Goal: Task Accomplishment & Management: Manage account settings

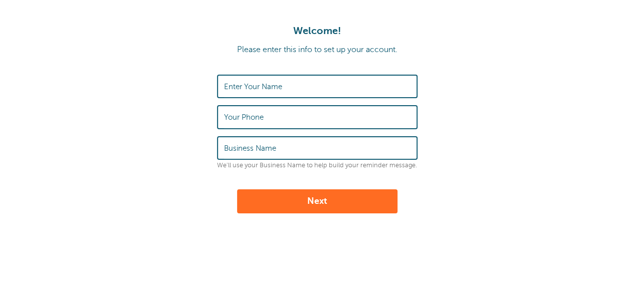
click at [260, 83] on label "Enter Your Name" at bounding box center [253, 86] width 58 height 9
click at [260, 83] on input "Enter Your Name" at bounding box center [317, 87] width 186 height 22
type input "Nick Briggs"
type input "443-489-2127"
click at [261, 148] on label "Business Name" at bounding box center [250, 148] width 52 height 9
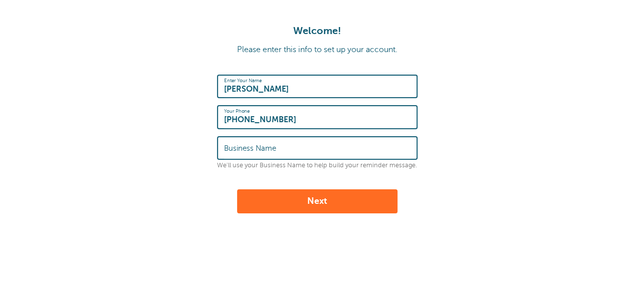
click at [261, 148] on input "Business Name" at bounding box center [317, 148] width 186 height 22
type input "Builder Launchpad"
click at [324, 207] on button "Next" at bounding box center [317, 201] width 160 height 24
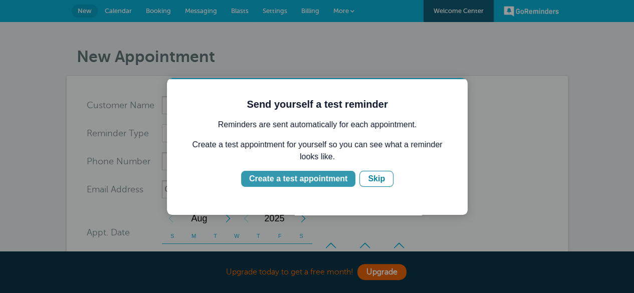
click at [299, 177] on div "Create a test appointment" at bounding box center [298, 179] width 98 height 12
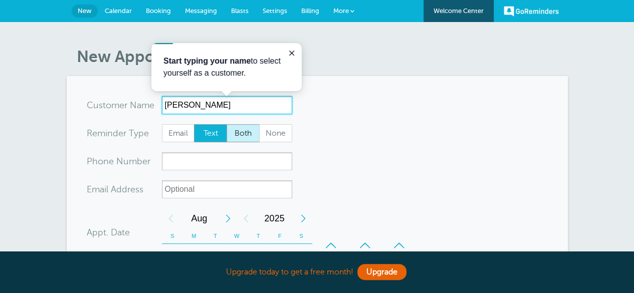
type input "Testy McTesterson"
click at [242, 136] on span "Both" at bounding box center [243, 133] width 32 height 17
click at [227, 124] on input "Both" at bounding box center [226, 124] width 1 height 1
radio input "true"
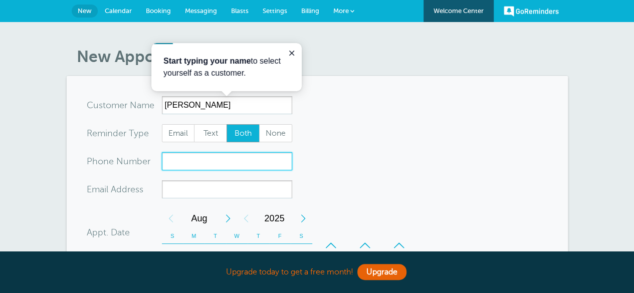
click at [212, 156] on input "xxx-no-autofill" at bounding box center [227, 161] width 130 height 18
type input "443-489-2127"
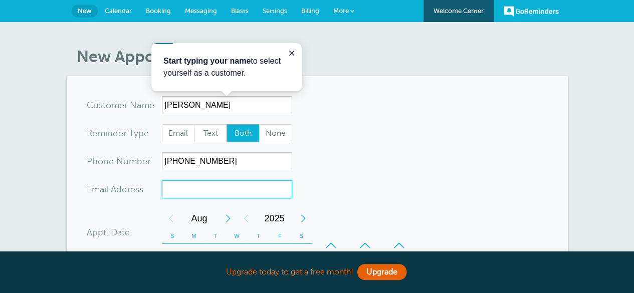
click at [205, 192] on input "xx-no-autofill" at bounding box center [227, 189] width 130 height 18
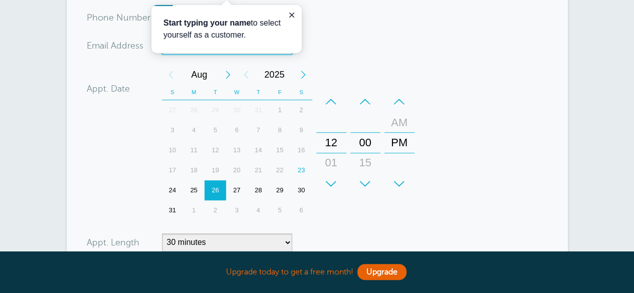
scroll to position [137, 0]
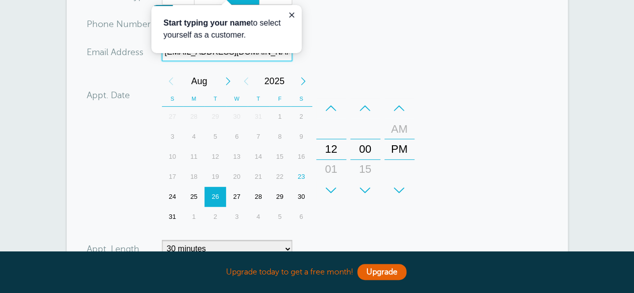
click at [299, 174] on div "23" at bounding box center [302, 177] width 22 height 20
click at [335, 183] on div "+" at bounding box center [331, 190] width 30 height 20
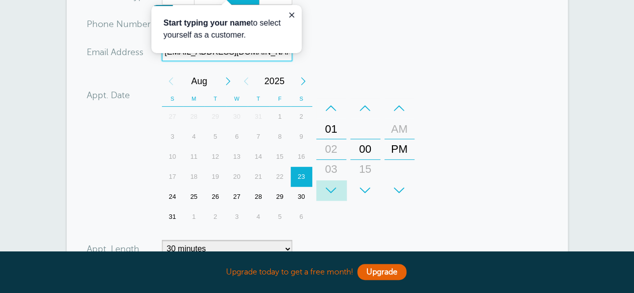
click at [335, 183] on div "+" at bounding box center [331, 190] width 30 height 20
click at [335, 184] on div "+" at bounding box center [331, 190] width 30 height 20
click at [330, 108] on div "–" at bounding box center [331, 108] width 30 height 20
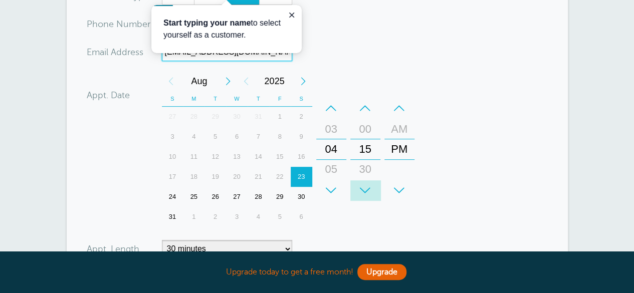
click at [368, 187] on div "+" at bounding box center [365, 190] width 30 height 20
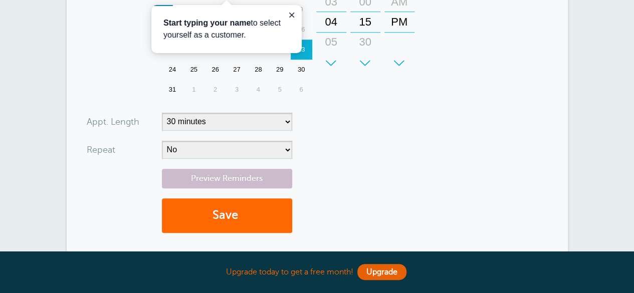
scroll to position [265, 0]
type input "nickoftimemarketing4u@gmail.com"
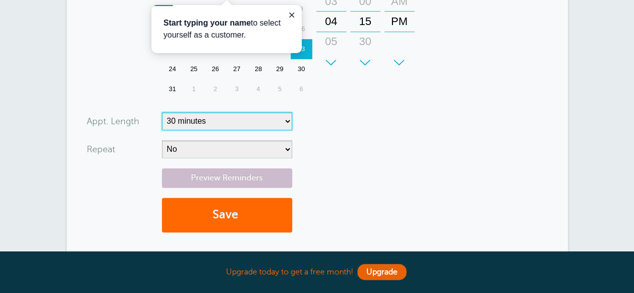
scroll to position [0, 0]
click at [256, 126] on select "5 minutes 10 minutes 15 minutes 20 minutes 25 minutes 30 minutes 35 minutes 40 …" at bounding box center [227, 121] width 130 height 18
select select "45"
click at [162, 112] on select "5 minutes 10 minutes 15 minutes 20 minutes 25 minutes 30 minutes 35 minutes 40 …" at bounding box center [227, 121] width 130 height 18
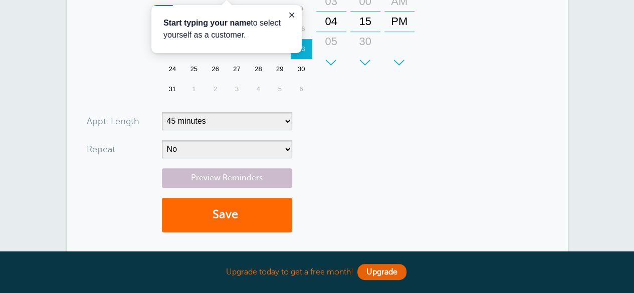
click at [329, 137] on form "You are creating a new customer. To use an existing customer select one from th…" at bounding box center [317, 36] width 461 height 411
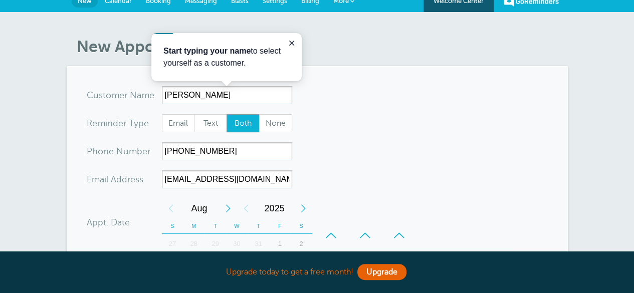
scroll to position [12, 0]
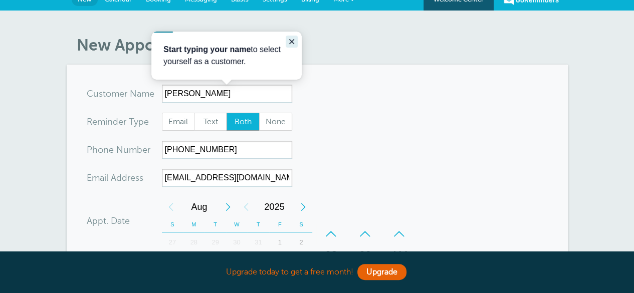
click at [296, 36] on button "Close guide" at bounding box center [292, 42] width 12 height 12
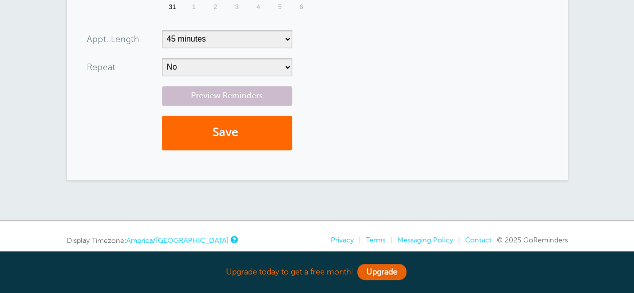
scroll to position [387, 0]
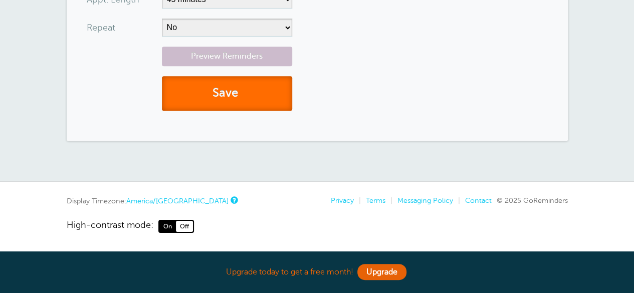
click at [238, 89] on button "Save" at bounding box center [227, 93] width 130 height 35
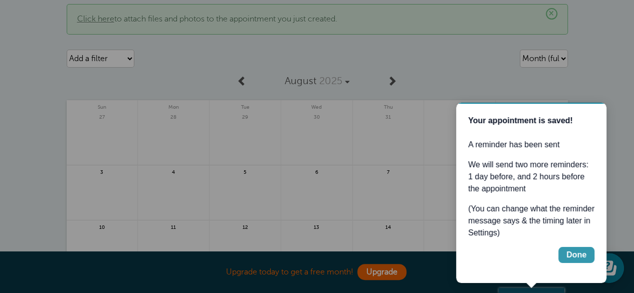
click at [571, 260] on div "Done" at bounding box center [576, 255] width 20 height 12
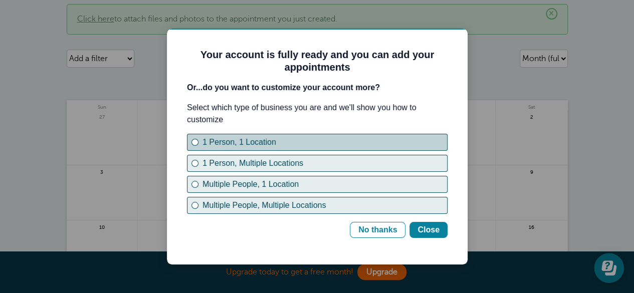
click at [194, 142] on div "1 Person, 1 Location" at bounding box center [195, 142] width 4 height 4
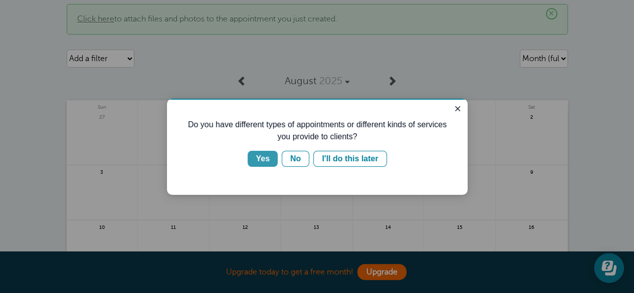
click at [265, 160] on div "Yes" at bounding box center [263, 159] width 14 height 12
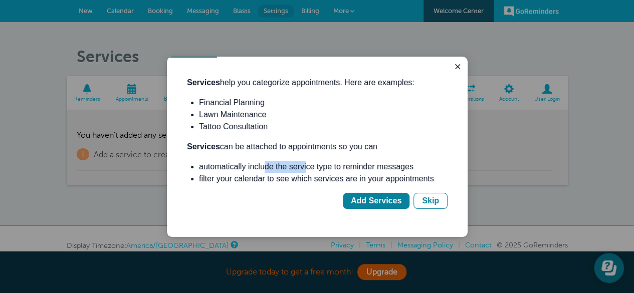
drag, startPoint x: 167, startPoint y: 57, endPoint x: 308, endPoint y: 168, distance: 179.5
click at [308, 168] on div "Services help you categorize appointments. Here are examples: Financial Plannin…" at bounding box center [317, 143] width 261 height 132
click at [317, 182] on li "filter your calendar to see which services are in your appointments" at bounding box center [323, 179] width 249 height 12
click at [434, 207] on button "Skip" at bounding box center [430, 201] width 34 height 16
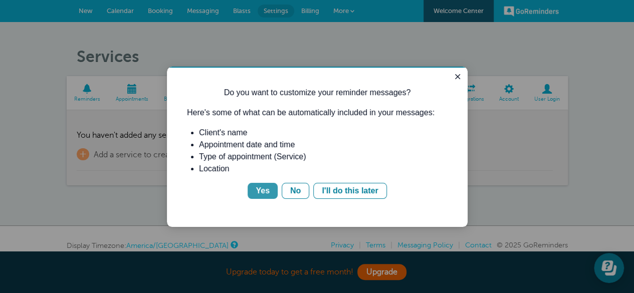
click at [264, 192] on div "Yes" at bounding box center [263, 191] width 14 height 12
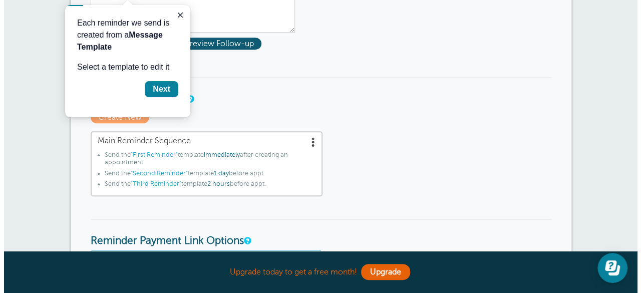
scroll to position [220, 0]
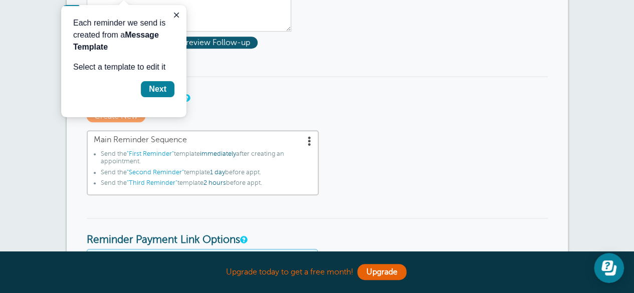
click at [221, 172] on span "1 day" at bounding box center [217, 172] width 15 height 7
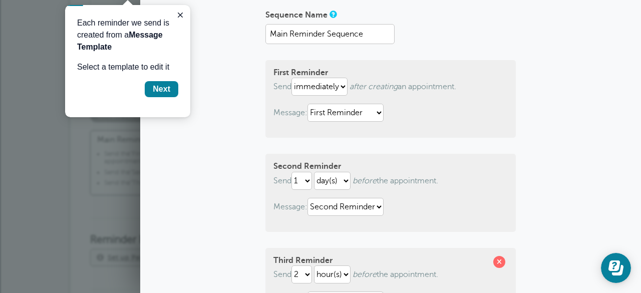
scroll to position [68, 0]
click at [176, 14] on icon "Close guide" at bounding box center [180, 15] width 8 height 8
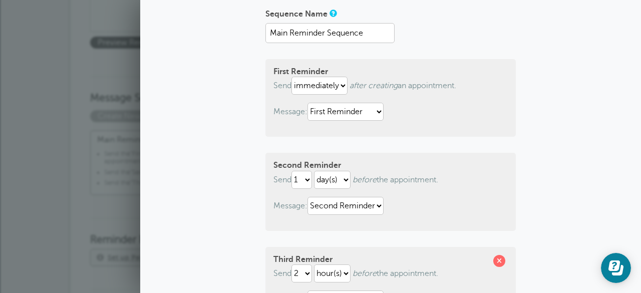
click at [102, 77] on h3 "Message Sequences" at bounding box center [320, 90] width 461 height 29
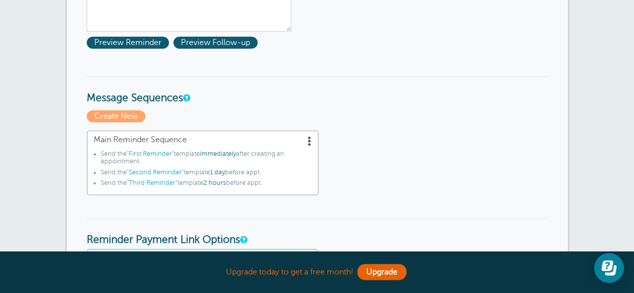
click at [309, 143] on span at bounding box center [310, 141] width 10 height 10
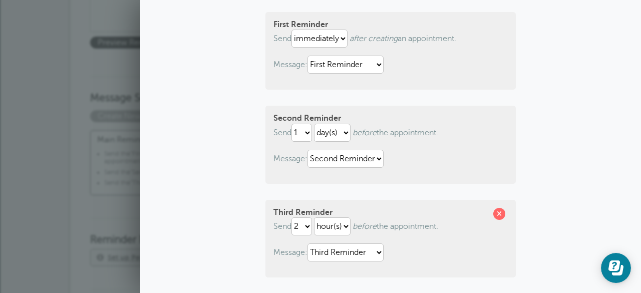
scroll to position [113, 0]
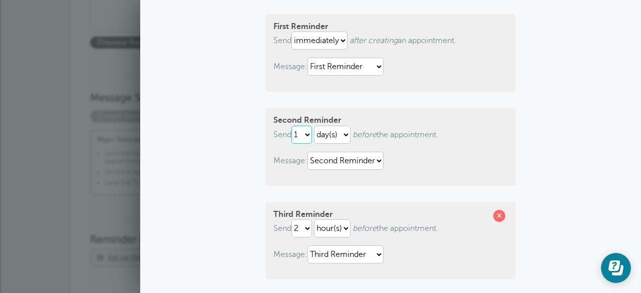
click at [306, 133] on select "1 2 3 4 5 6 7 8 9 10 11 12 13 14 15 16 17 18 19 20 21 22 23 24 25 26 27 28 29 30" at bounding box center [302, 135] width 21 height 18
select select "2"
click at [292, 126] on select "1 2 3 4 5 6 7 8 9 10 11 12 13 14 15 16 17 18 19 20 21 22 23 24 25 26 27 28 29 30" at bounding box center [302, 135] width 21 height 18
click at [336, 129] on select "hour(s) day(s)" at bounding box center [332, 135] width 37 height 18
click at [314, 126] on select "hour(s) day(s)" at bounding box center [332, 135] width 37 height 18
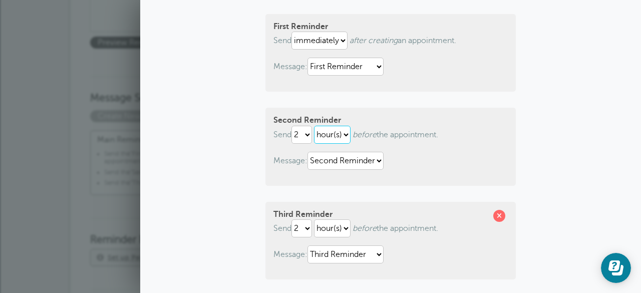
select select "DAY"
click at [303, 230] on select "1 2 3 4 5 6 7 8 9 10 11 12 13 14 15 16 17 18 19 20 21 22 23 24 25 26 27 28 29 30" at bounding box center [302, 228] width 21 height 18
select select "1"
click at [292, 220] on select "1 2 3 4 5 6 7 8 9 10 11 12 13 14 15 16 17 18 19 20 21 22 23 24 25 26 27 28 29 30" at bounding box center [302, 228] width 21 height 18
click at [336, 128] on select "hour(s) day(s)" at bounding box center [332, 135] width 37 height 18
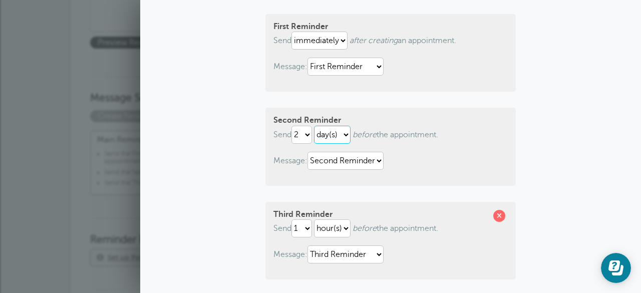
select select "HOUR"
click at [314, 126] on select "hour(s) day(s)" at bounding box center [332, 135] width 37 height 18
click at [463, 162] on p "Message: First Reminder Second Reminder Third Reminder" at bounding box center [391, 161] width 235 height 18
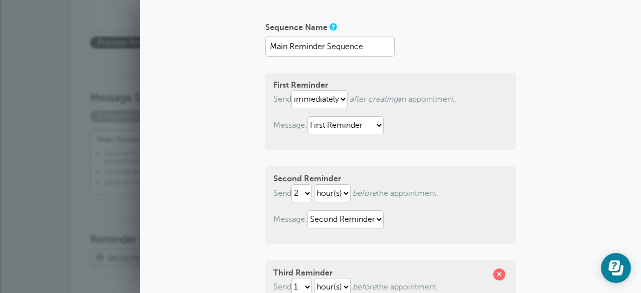
scroll to position [56, 0]
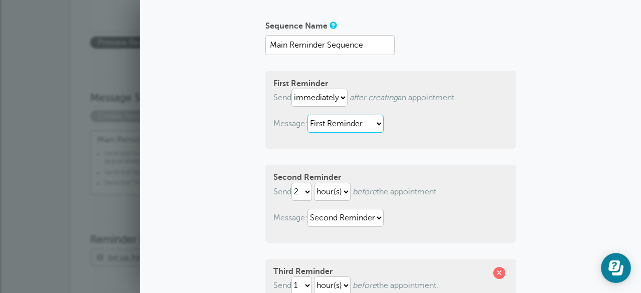
click at [355, 123] on select "First Reminder Second Reminder Third Reminder" at bounding box center [346, 124] width 76 height 18
click at [437, 139] on div "First Reminder Send immediately 1 2 3 4 5 6 7 8 9 10 11 12 13 14 15 16 17 18 19…" at bounding box center [391, 110] width 251 height 78
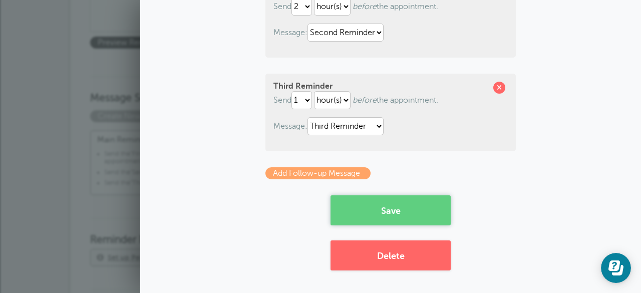
click at [391, 209] on button "Save" at bounding box center [391, 210] width 120 height 30
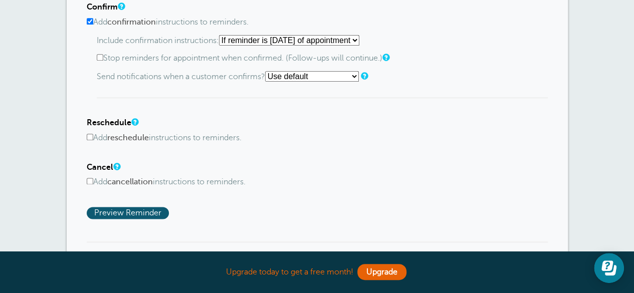
scroll to position [572, 0]
click at [87, 134] on input "Add reschedule instructions to reminders." at bounding box center [90, 136] width 7 height 7
checkbox input "true"
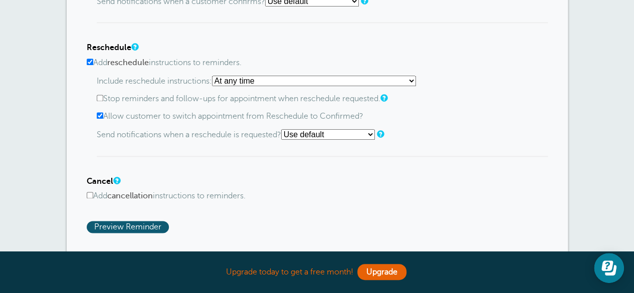
scroll to position [647, 0]
click at [88, 191] on input "Add cancellation instructions to reminders." at bounding box center [90, 194] width 7 height 7
checkbox input "true"
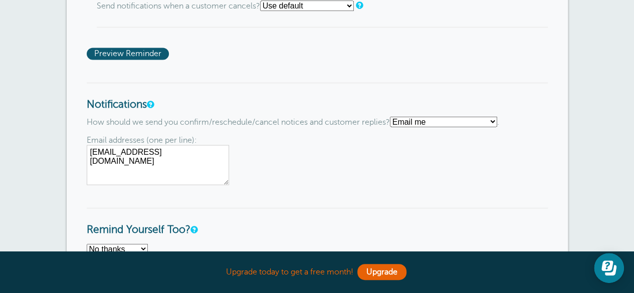
scroll to position [893, 0]
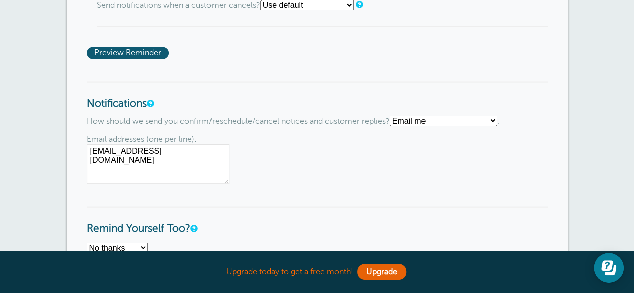
click at [426, 115] on select "Text me Email me Don't send me notifications" at bounding box center [443, 120] width 107 height 11
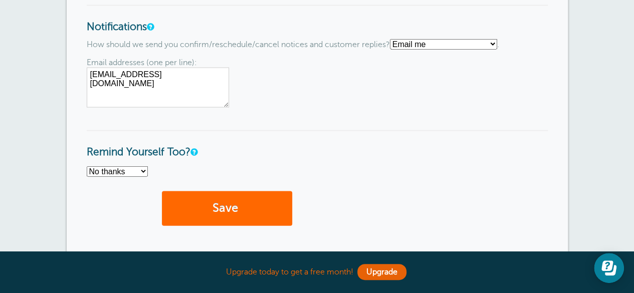
scroll to position [971, 0]
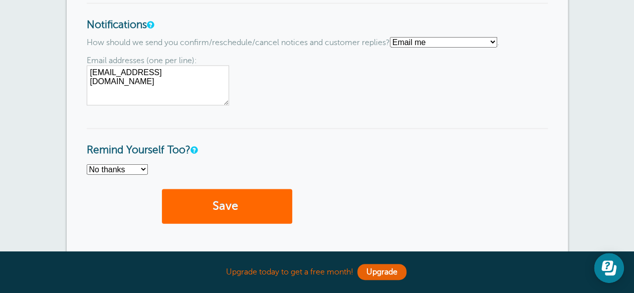
click at [118, 168] on select "No thanks Yes, text me Yes, email me" at bounding box center [117, 169] width 61 height 11
select select "4"
click at [87, 164] on select "No thanks Yes, text me Yes, email me" at bounding box center [117, 169] width 61 height 11
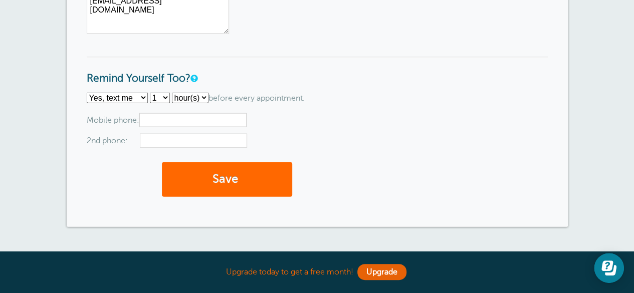
scroll to position [1043, 0]
click at [185, 113] on input "text" at bounding box center [192, 120] width 107 height 14
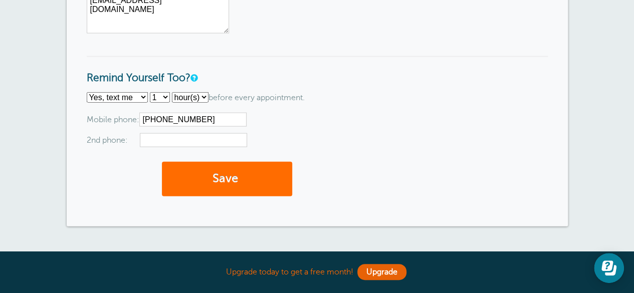
type input "[PHONE_NUMBER]"
click at [228, 174] on button "Save" at bounding box center [227, 179] width 130 height 35
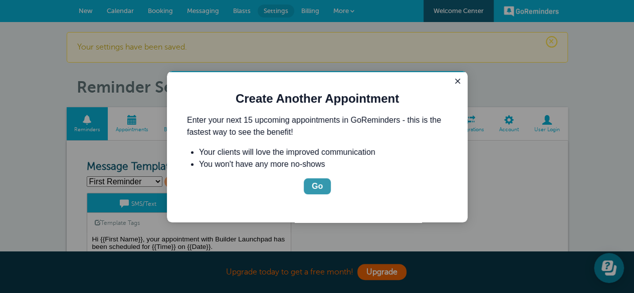
click at [316, 188] on div "Go" at bounding box center [317, 186] width 11 height 12
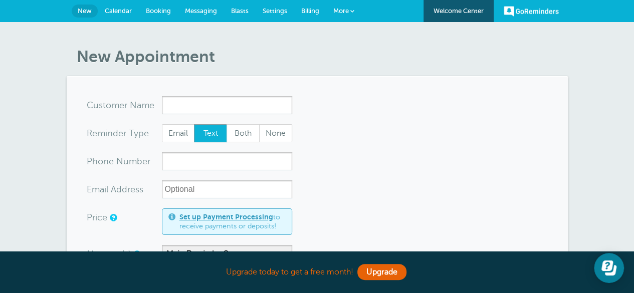
click at [110, 14] on span "Calendar" at bounding box center [118, 11] width 27 height 8
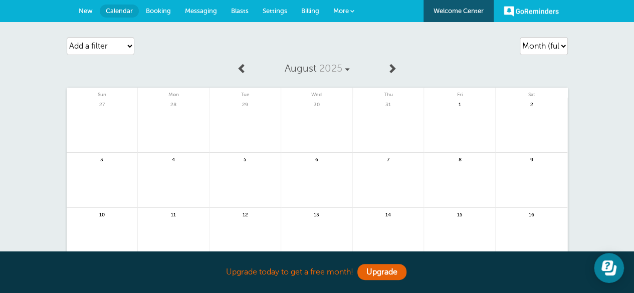
click at [337, 9] on span "More" at bounding box center [341, 11] width 16 height 8
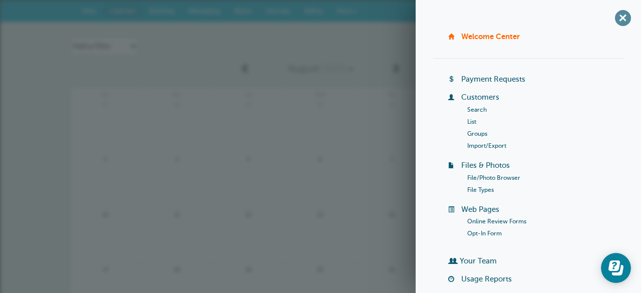
click at [617, 17] on span "+" at bounding box center [623, 18] width 23 height 23
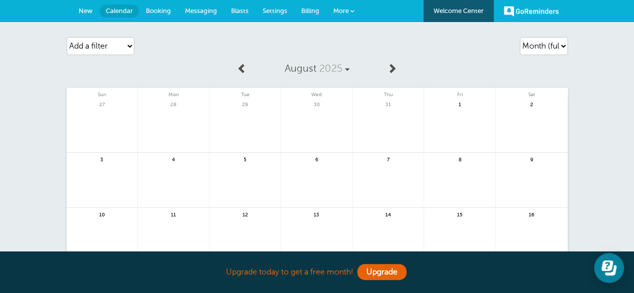
click at [157, 5] on link "Booking" at bounding box center [158, 11] width 39 height 22
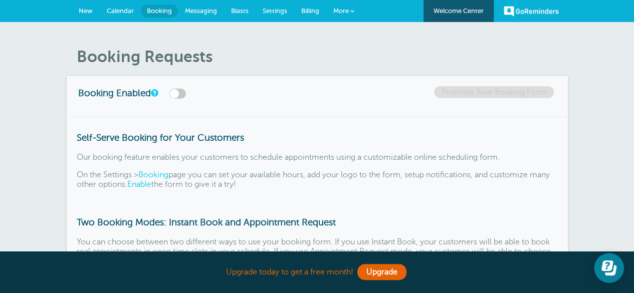
click at [179, 91] on label at bounding box center [177, 94] width 17 height 10
click at [0, 0] on input "checkbox" at bounding box center [0, 0] width 0 height 0
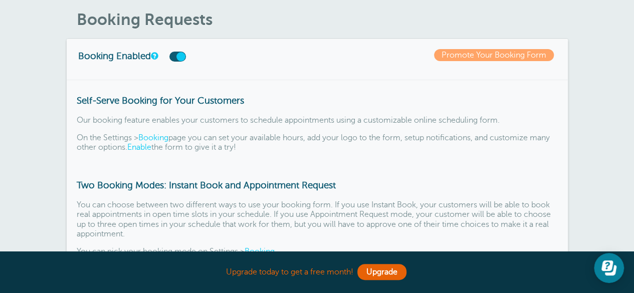
scroll to position [38, 0]
click at [155, 135] on link "Booking" at bounding box center [153, 137] width 30 height 9
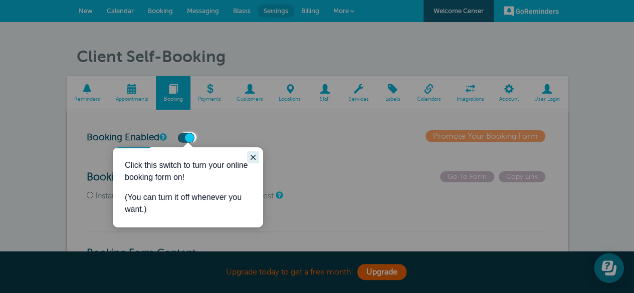
click at [250, 157] on icon "Close guide" at bounding box center [253, 157] width 8 height 8
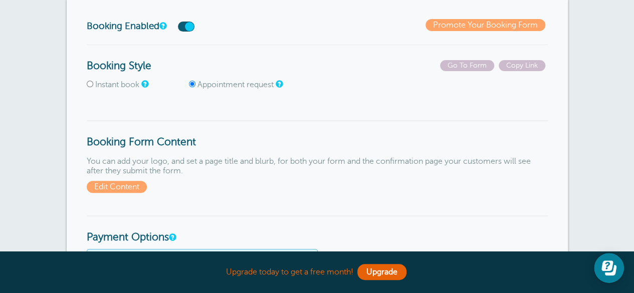
scroll to position [112, 0]
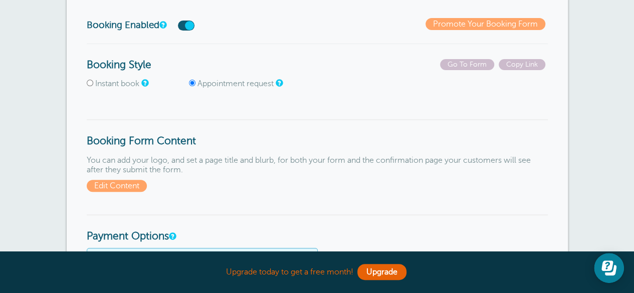
click at [87, 81] on input "Instant book" at bounding box center [90, 83] width 7 height 7
radio input "true"
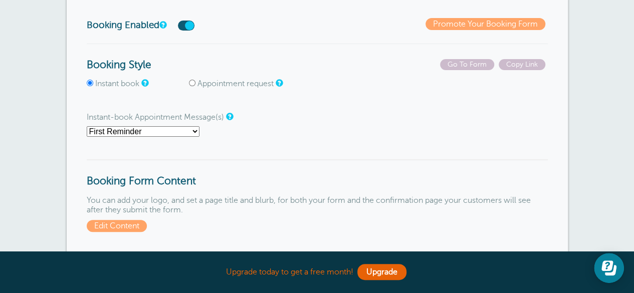
click at [253, 87] on label "Appointment request" at bounding box center [235, 83] width 76 height 9
click at [195, 86] on input "Appointment request" at bounding box center [192, 83] width 7 height 7
radio input "true"
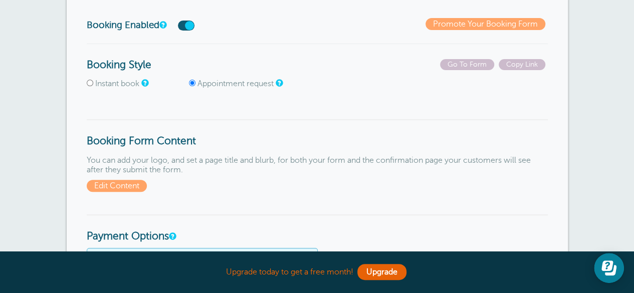
click at [384, 80] on p "Instant book Appointment request" at bounding box center [317, 87] width 461 height 17
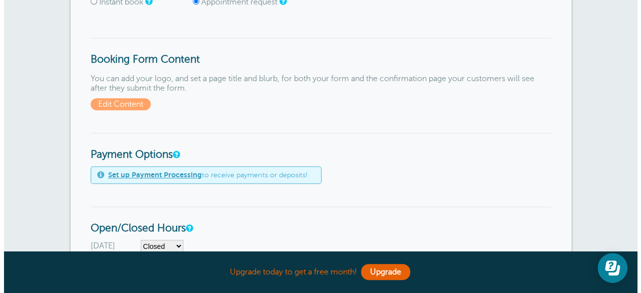
scroll to position [194, 0]
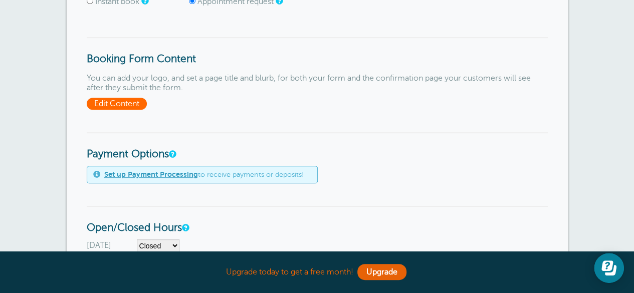
click at [119, 101] on span "Edit Content" at bounding box center [117, 104] width 60 height 12
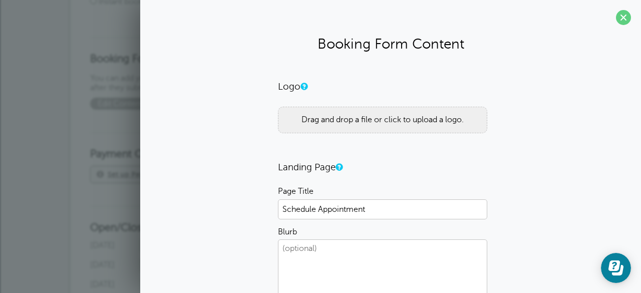
click at [339, 124] on div "Drag and drop a file or click to upload a logo." at bounding box center [382, 120] width 209 height 27
click at [300, 124] on div "Drag and drop a file or click to upload a logo." at bounding box center [382, 120] width 209 height 27
click at [372, 122] on div "Drag and drop a file or click to upload a logo." at bounding box center [382, 120] width 209 height 27
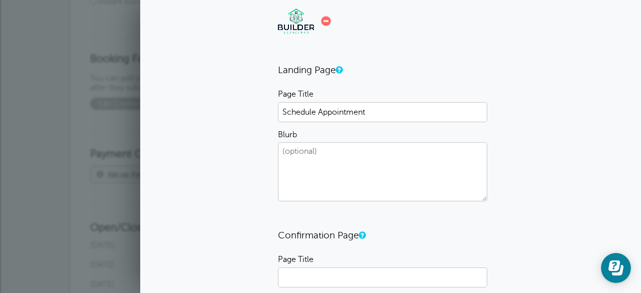
scroll to position [121, 0]
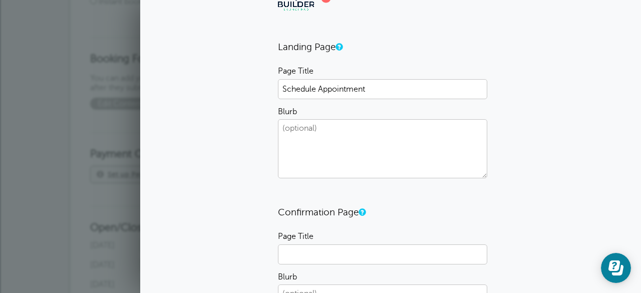
click at [308, 133] on textarea "Blurb" at bounding box center [382, 148] width 209 height 59
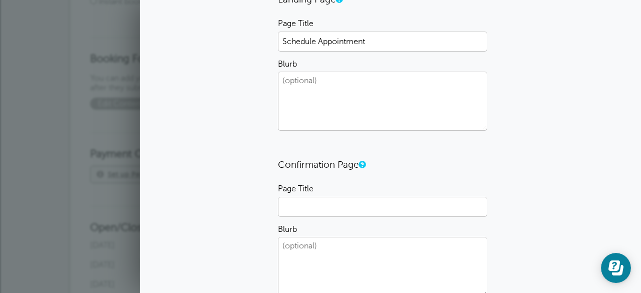
scroll to position [174, 0]
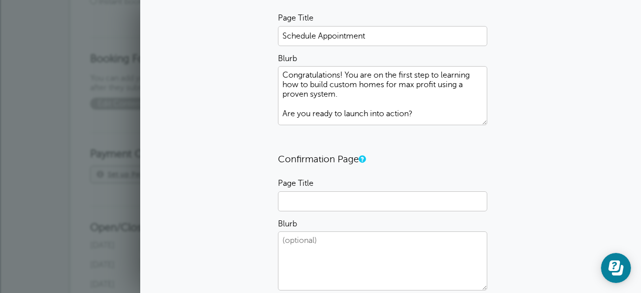
paste textarea "🚀"
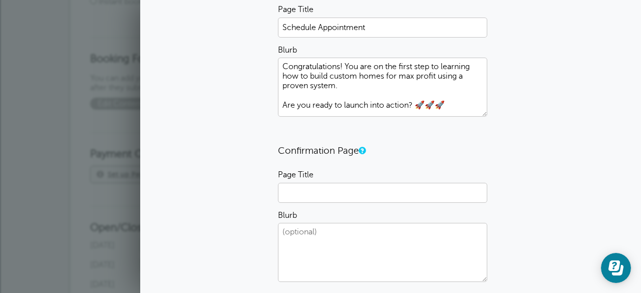
scroll to position [184, 0]
click at [338, 83] on textarea "Congratulations! You are on the first step to learning how to build custom home…" at bounding box center [382, 86] width 209 height 59
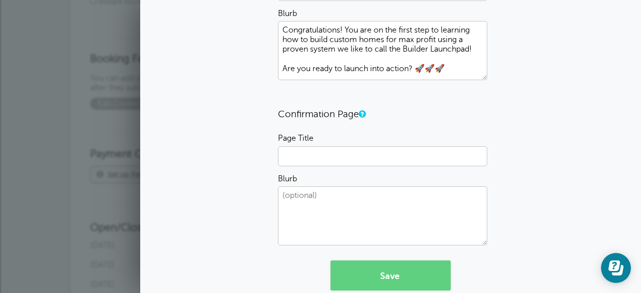
scroll to position [220, 0]
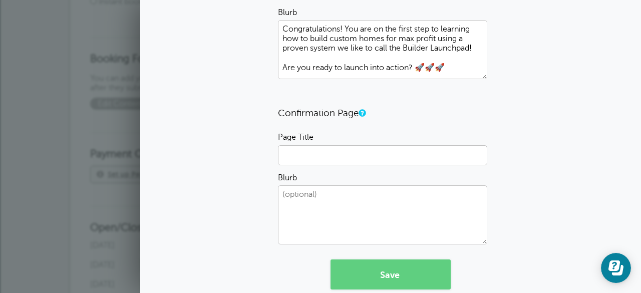
type textarea "Congratulations! You are on the first step to learning how to build custom home…"
click at [329, 159] on input "Page Title" at bounding box center [382, 155] width 209 height 20
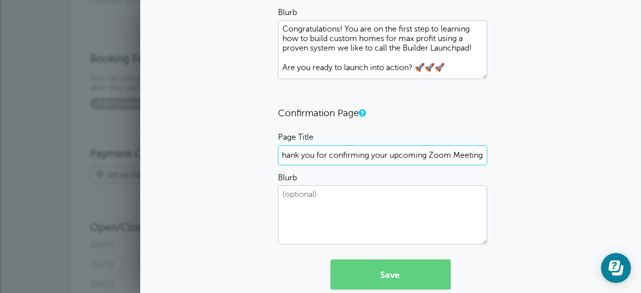
scroll to position [0, 0]
type input "Thank you for confirming your upcoming Zoom Meeting"
click at [318, 200] on textarea "Blurb" at bounding box center [382, 214] width 209 height 59
type textarea "I"
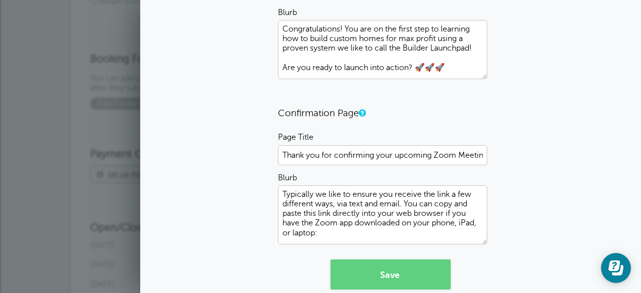
scroll to position [13, 0]
paste textarea "https://us06web.zoom.us/launch/chat?src=direct_chat_link&email=nick%40builderla…"
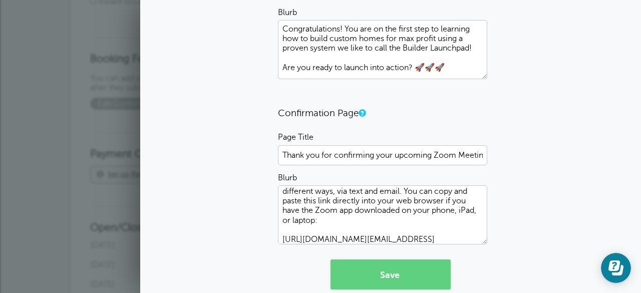
scroll to position [32, 0]
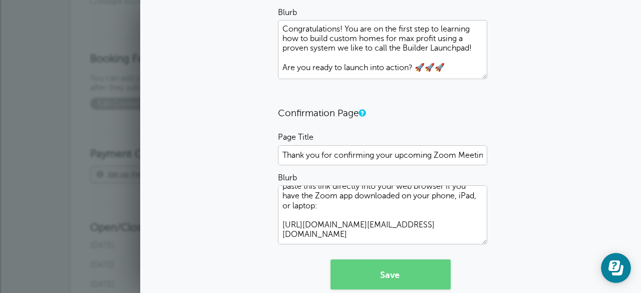
drag, startPoint x: 416, startPoint y: 232, endPoint x: 375, endPoint y: 218, distance: 43.3
click at [375, 218] on textarea "Typically we like to ensure you receive the link a few different ways, via text…" at bounding box center [382, 214] width 209 height 59
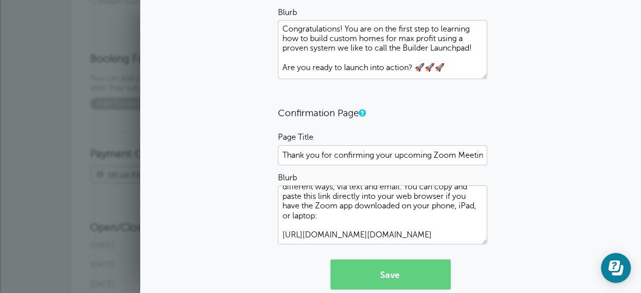
scroll to position [17, 0]
drag, startPoint x: 469, startPoint y: 233, endPoint x: 377, endPoint y: 238, distance: 91.8
click at [377, 238] on textarea "Typically we like to ensure you receive the link a few different ways, via text…" at bounding box center [382, 214] width 209 height 59
paste textarea "https://us06web.zoom.us/launch/chat?src=direct_chat_link&email=nick%40builderla…"
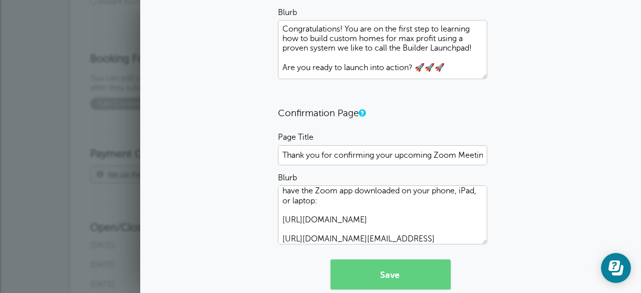
scroll to position [51, 0]
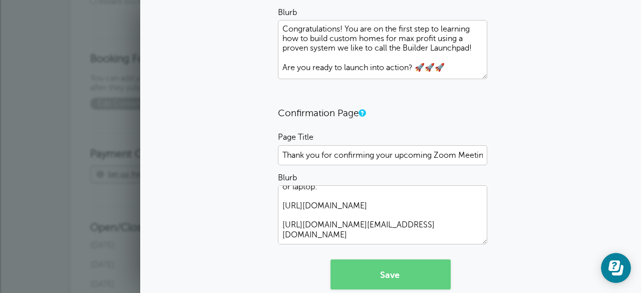
drag, startPoint x: 385, startPoint y: 236, endPoint x: 279, endPoint y: 215, distance: 107.8
click at [279, 215] on textarea "Typically we like to ensure you receive the link a few different ways, via text…" at bounding box center [382, 214] width 209 height 59
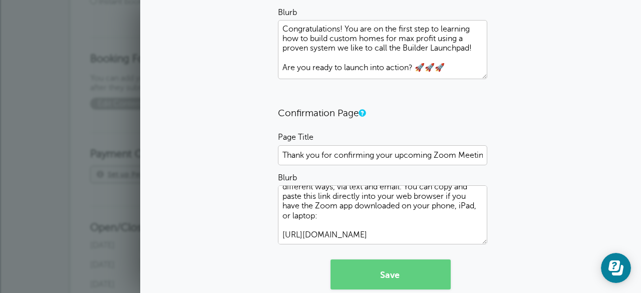
scroll to position [17, 0]
click at [461, 203] on textarea "Typically we like to ensure you receive the link a few different ways, via text…" at bounding box center [382, 214] width 209 height 59
click at [338, 215] on textarea "Typically we like to ensure you receive the link a few different ways, via text…" at bounding box center [382, 214] width 209 height 59
click at [334, 212] on textarea "Typically we like to ensure you receive the link a few different ways, via text…" at bounding box center [382, 214] width 209 height 59
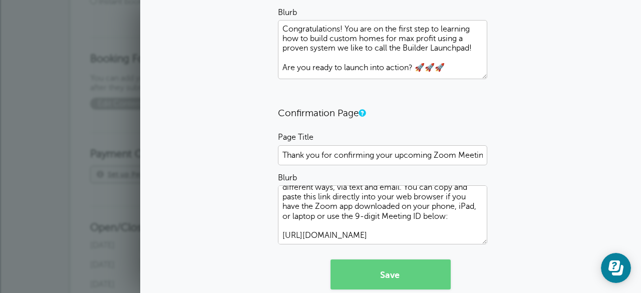
click at [441, 225] on textarea "Typically we like to ensure you receive the link a few different ways, via text…" at bounding box center [382, 214] width 209 height 59
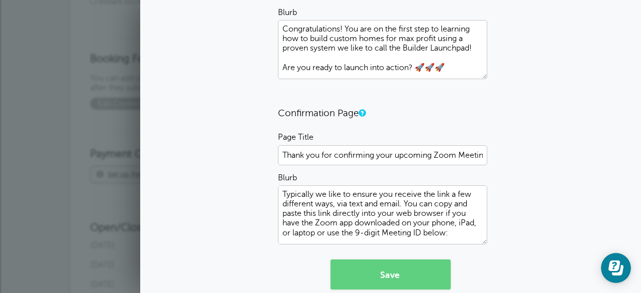
drag, startPoint x: 402, startPoint y: 202, endPoint x: 249, endPoint y: 180, distance: 155.0
click at [249, 180] on div "Logo 26.9 KB 1000045844.png Check Error Drag and drop a file or click to upload…" at bounding box center [390, 74] width 481 height 429
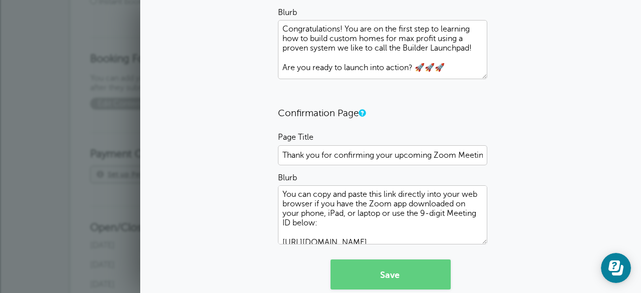
click at [314, 189] on textarea "You can copy and paste this link directly into your web browser if you have the…" at bounding box center [382, 214] width 209 height 59
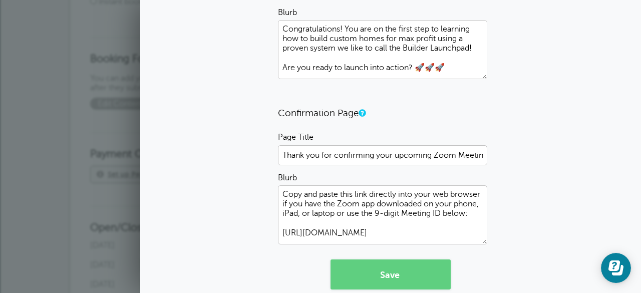
type textarea "Copy and paste this link directly into your web browser if you have the Zoom ap…"
click at [538, 201] on div "Logo 26.9 KB 1000045844.png Check Error Drag and drop a file or click to upload…" at bounding box center [390, 74] width 481 height 429
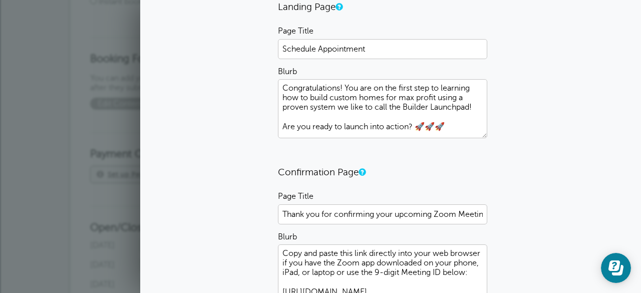
scroll to position [157, 0]
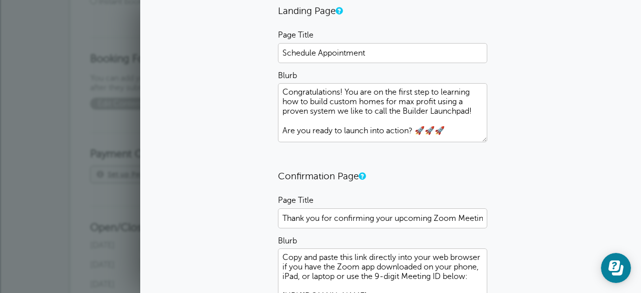
click at [473, 111] on textarea "Congratulations! You are on the first step to learning how to build custom home…" at bounding box center [382, 112] width 209 height 59
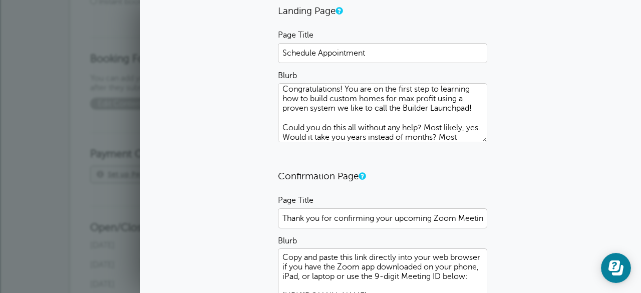
scroll to position [13, 0]
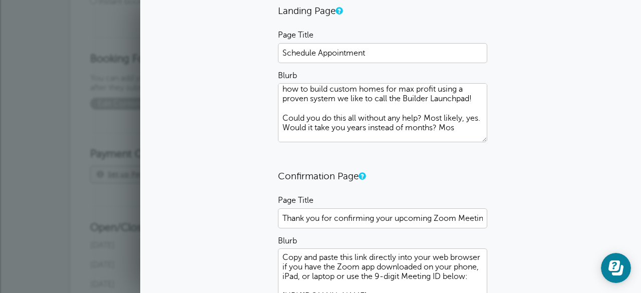
drag, startPoint x: 468, startPoint y: 128, endPoint x: 275, endPoint y: 113, distance: 193.0
click at [278, 113] on textarea "Congratulations! You are on the first step to learning how to build custom home…" at bounding box center [382, 112] width 209 height 59
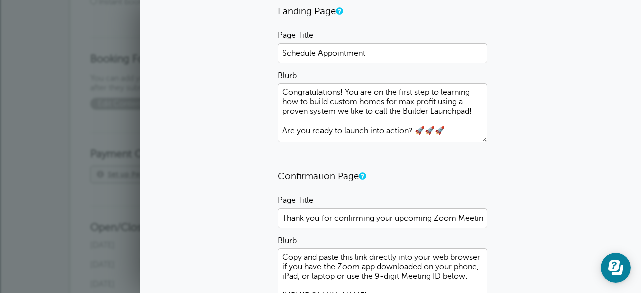
scroll to position [0, 0]
click at [371, 111] on textarea "Congratulations! You are on the first step to learning how to build custom home…" at bounding box center [382, 112] width 209 height 59
drag, startPoint x: 405, startPoint y: 129, endPoint x: 386, endPoint y: 129, distance: 19.0
click at [386, 129] on textarea "Congratulations! You are on the first step to learning how to build custom home…" at bounding box center [382, 112] width 209 height 59
type textarea "Congratulations! You are on the first step to learning how to build custom home…"
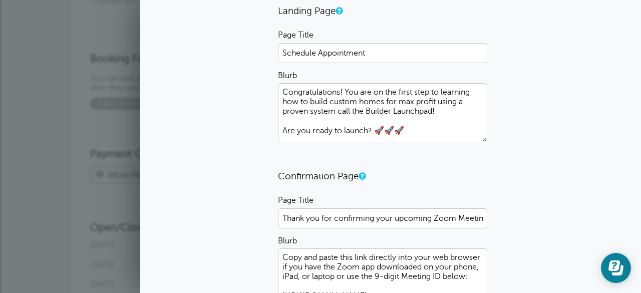
click at [564, 124] on div "Logo 26.9 KB 1000045844.png Check Error Drag and drop a file or click to upload…" at bounding box center [390, 137] width 481 height 429
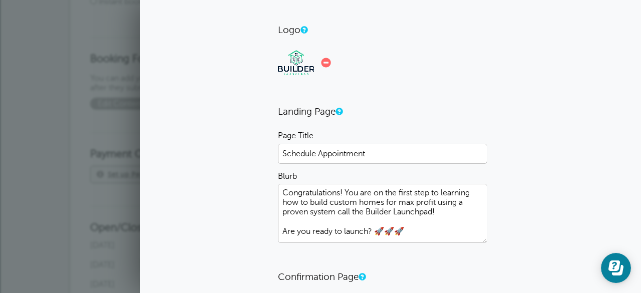
scroll to position [62, 0]
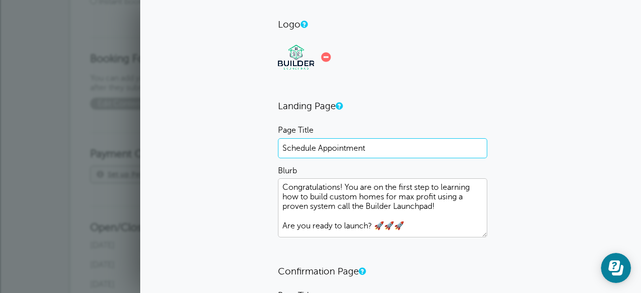
drag, startPoint x: 375, startPoint y: 149, endPoint x: 246, endPoint y: 149, distance: 129.3
click at [246, 149] on div "Logo 26.9 KB 1000045844.png Check Error Drag and drop a file or click to upload…" at bounding box center [390, 233] width 481 height 429
type input "X"
type input "Z"
paste input "🏎️"
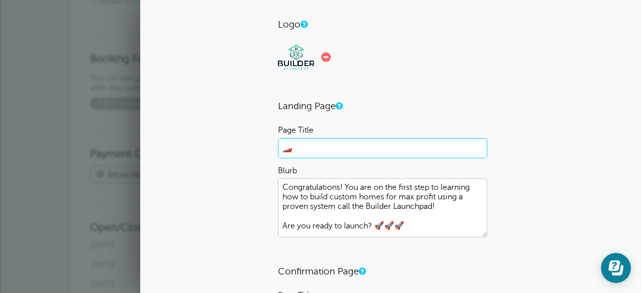
paste input "🏎️"
click at [541, 155] on div "Logo 26.9 KB 1000045844.png Check Error Drag and drop a file or click to upload…" at bounding box center [390, 233] width 481 height 429
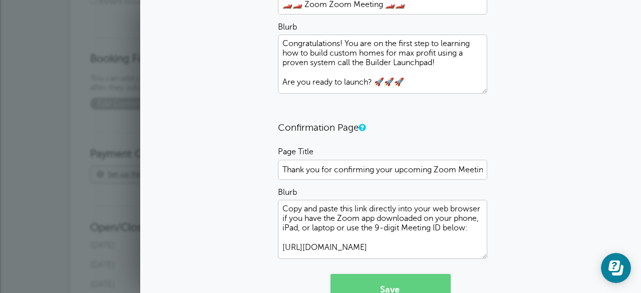
scroll to position [211, 0]
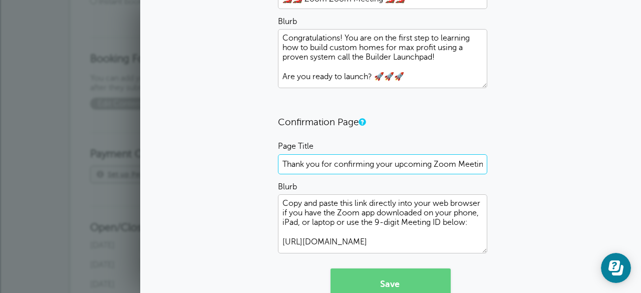
click at [461, 164] on input "Thank you for confirming your upcoming Zoom Meeting" at bounding box center [382, 164] width 209 height 20
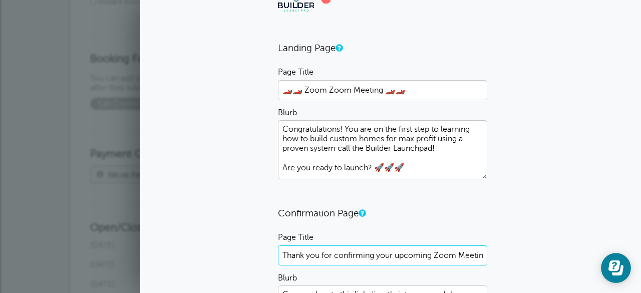
scroll to position [120, 0]
click at [348, 90] on input "🏎️🏎️ Zoom Zoom Meeting 🏎️🏎️" at bounding box center [382, 90] width 209 height 20
type input "🏎️🏎️ Zoom Meeting 🏎️🏎️"
click at [547, 117] on div "Logo 26.9 KB 1000045844.png Check Error Drag and drop a file or click to upload…" at bounding box center [390, 174] width 481 height 429
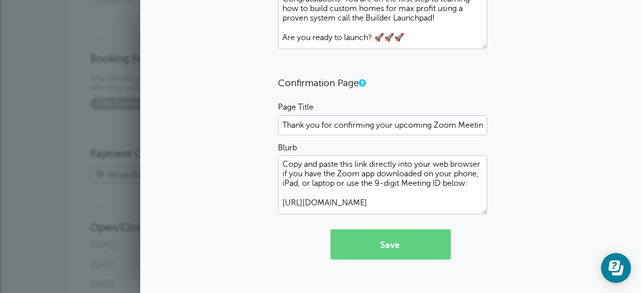
scroll to position [263, 0]
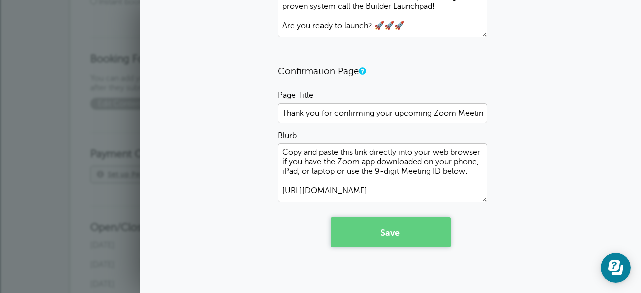
click at [400, 235] on span "submit" at bounding box center [401, 233] width 2 height 10
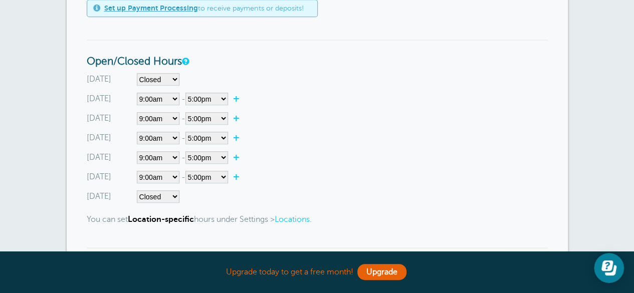
scroll to position [394, 0]
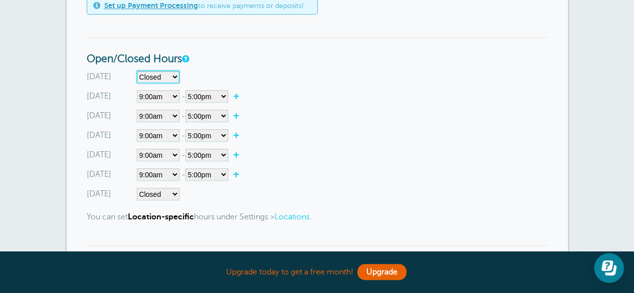
click at [166, 71] on select"] "Closed 12:00am 12:15am 12:30am 12:45am 1:00am 1:15am 1:30am 1:45am 2:00am 2:15a…" at bounding box center [158, 77] width 43 height 13
select select"] "8"
click at [137, 71] on select"] "Closed 12:00am 12:15am 12:30am 12:45am 1:00am 1:15am 1:30am 1:45am 2:00am 2:15a…" at bounding box center [158, 77] width 43 height 13
click at [219, 76] on select"] "12:00am 12:15am 12:30am 12:45am 1:00am 1:15am 1:30am 1:45am 2:00am 2:15am 2:30a…" at bounding box center [206, 77] width 43 height 13
select select"] "22"
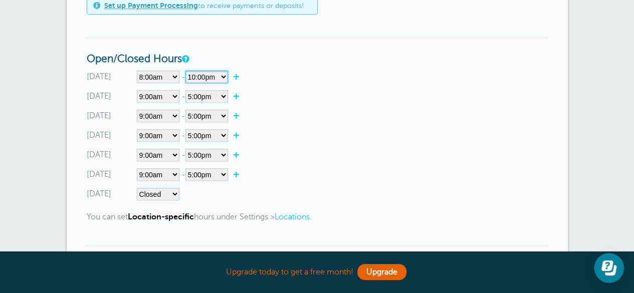
click at [187, 71] on select"] "12:00am 12:15am 12:30am 12:45am 1:00am 1:15am 1:30am 1:45am 2:00am 2:15am 2:30a…" at bounding box center [206, 77] width 43 height 13
click at [278, 110] on div "Tuesday Closed 12:00am 12:15am 12:30am 12:45am 1:00am 1:15am 1:30am 1:45am 2:00…" at bounding box center [317, 116] width 461 height 13
click at [170, 97] on select"] "Closed 12:00am 12:15am 12:30am 12:45am 1:00am 1:15am 1:30am 1:45am 2:00am 2:15a…" at bounding box center [158, 96] width 43 height 13
select select"] "8"
click at [137, 90] on select"] "Closed 12:00am 12:15am 12:30am 12:45am 1:00am 1:15am 1:30am 1:45am 2:00am 2:15a…" at bounding box center [158, 96] width 43 height 13
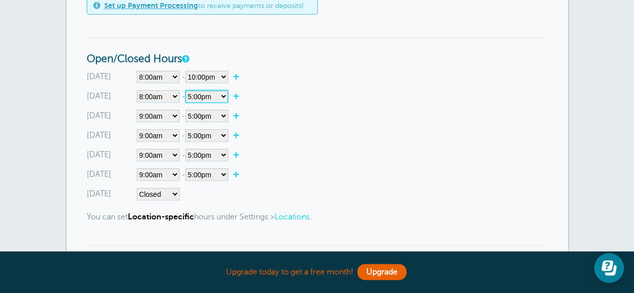
click at [210, 94] on select"] "12:00am 12:15am 12:30am 12:45am 1:00am 1:15am 1:30am 1:45am 2:00am 2:15am 2:30a…" at bounding box center [206, 96] width 43 height 13
select select"] "23"
click at [187, 90] on select"] "12:00am 12:15am 12:30am 12:45am 1:00am 1:15am 1:30am 1:45am 2:00am 2:15am 2:30a…" at bounding box center [206, 96] width 43 height 13
click at [284, 89] on div "Sunday Closed 12:00am 12:15am 12:30am 12:45am 1:00am 1:15am 1:30am 1:45am 2:00a…" at bounding box center [317, 136] width 461 height 130
click at [215, 75] on select"] "12:00am 12:15am 12:30am 12:45am 1:00am 1:15am 1:30am 1:45am 2:00am 2:15am 2:30a…" at bounding box center [206, 77] width 43 height 13
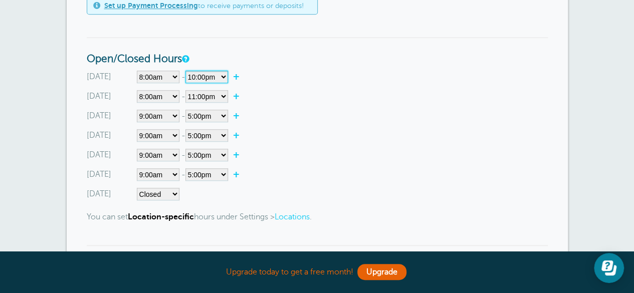
select select"] "23"
click at [187, 71] on select"] "12:00am 12:15am 12:30am 12:45am 1:00am 1:15am 1:30am 1:45am 2:00am 2:15am 2:30a…" at bounding box center [206, 77] width 43 height 13
click at [244, 78] on link "+" at bounding box center [239, 77] width 22 height 10
select select"] "23.25"
select select"] "23.5"
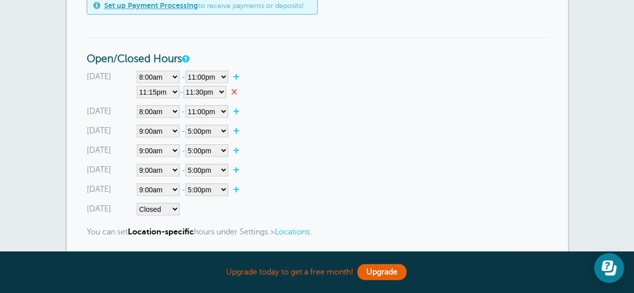
click at [238, 88] on link "×" at bounding box center [236, 92] width 21 height 10
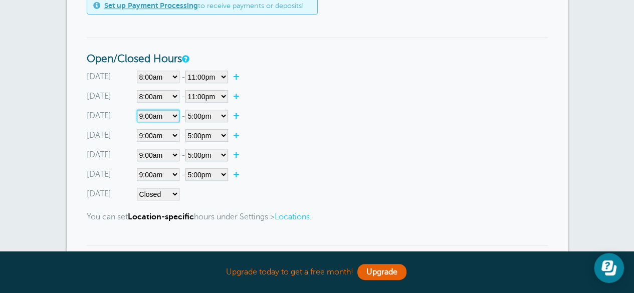
click at [169, 121] on select"] "Closed 12:00am 12:15am 12:30am 12:45am 1:00am 1:15am 1:30am 1:45am 2:00am 2:15a…" at bounding box center [158, 116] width 43 height 13
select select"] "8"
click at [137, 110] on select"] "Closed 12:00am 12:15am 12:30am 12:45am 1:00am 1:15am 1:30am 1:45am 2:00am 2:15a…" at bounding box center [158, 116] width 43 height 13
click at [217, 113] on select"] "12:00am 12:15am 12:30am 12:45am 1:00am 1:15am 1:30am 1:45am 2:00am 2:15am 2:30a…" at bounding box center [206, 116] width 43 height 13
select select"] "23"
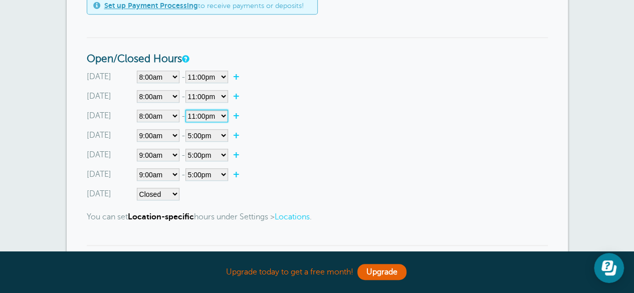
click at [187, 110] on select"] "12:00am 12:15am 12:30am 12:45am 1:00am 1:15am 1:30am 1:45am 2:00am 2:15am 2:30a…" at bounding box center [206, 116] width 43 height 13
click at [153, 137] on select"] "Closed 12:00am 12:15am 12:30am 12:45am 1:00am 1:15am 1:30am 1:45am 2:00am 2:15a…" at bounding box center [158, 135] width 43 height 13
select select"] "8"
click at [137, 129] on select"] "Closed 12:00am 12:15am 12:30am 12:45am 1:00am 1:15am 1:30am 1:45am 2:00am 2:15a…" at bounding box center [158, 135] width 43 height 13
click at [205, 138] on select"] "12:00am 12:15am 12:30am 12:45am 1:00am 1:15am 1:30am 1:45am 2:00am 2:15am 2:30a…" at bounding box center [206, 135] width 43 height 13
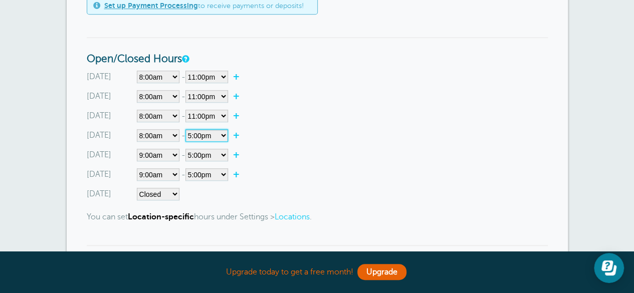
select select"] "23"
click at [187, 129] on select"] "12:00am 12:15am 12:30am 12:45am 1:00am 1:15am 1:30am 1:45am 2:00am 2:15am 2:30a…" at bounding box center [206, 135] width 43 height 13
click at [157, 152] on select"] "Closed 12:00am 12:15am 12:30am 12:45am 1:00am 1:15am 1:30am 1:45am 2:00am 2:15a…" at bounding box center [158, 155] width 43 height 13
select select"] "8"
click at [137, 149] on select"] "Closed 12:00am 12:15am 12:30am 12:45am 1:00am 1:15am 1:30am 1:45am 2:00am 2:15a…" at bounding box center [158, 155] width 43 height 13
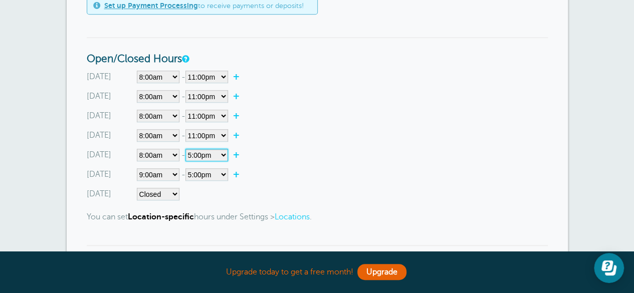
click at [213, 151] on select"] "12:00am 12:15am 12:30am 12:45am 1:00am 1:15am 1:30am 1:45am 2:00am 2:15am 2:30a…" at bounding box center [206, 155] width 43 height 13
select select"] "23"
click at [187, 149] on select"] "12:00am 12:15am 12:30am 12:45am 1:00am 1:15am 1:30am 1:45am 2:00am 2:15am 2:30a…" at bounding box center [206, 155] width 43 height 13
click at [152, 171] on select"] "Closed 12:00am 12:15am 12:30am 12:45am 1:00am 1:15am 1:30am 1:45am 2:00am 2:15a…" at bounding box center [158, 174] width 43 height 13
select select"] "8"
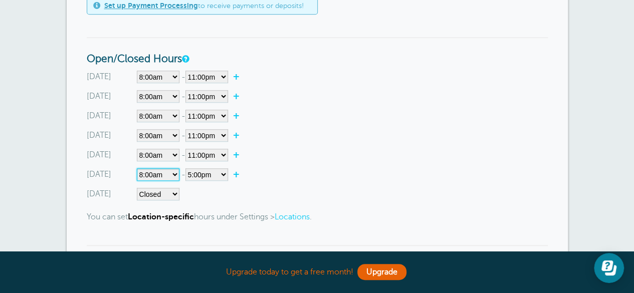
click at [137, 168] on select"] "Closed 12:00am 12:15am 12:30am 12:45am 1:00am 1:15am 1:30am 1:45am 2:00am 2:15a…" at bounding box center [158, 174] width 43 height 13
click at [208, 173] on select"] "12:00am 12:15am 12:30am 12:45am 1:00am 1:15am 1:30am 1:45am 2:00am 2:15am 2:30a…" at bounding box center [206, 174] width 43 height 13
select select"] "23"
click at [187, 168] on select"] "12:00am 12:15am 12:30am 12:45am 1:00am 1:15am 1:30am 1:45am 2:00am 2:15am 2:30a…" at bounding box center [206, 174] width 43 height 13
click at [265, 158] on div "Thursday Closed 12:00am 12:15am 12:30am 12:45am 1:00am 1:15am 1:30am 1:45am 2:0…" at bounding box center [317, 155] width 461 height 13
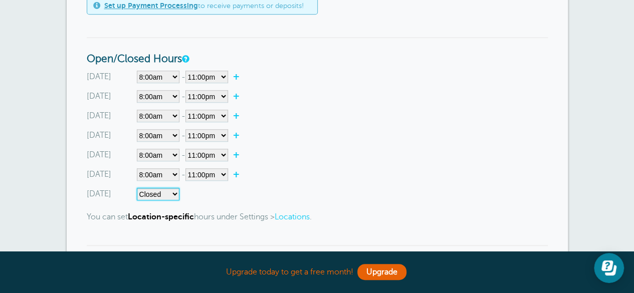
click at [153, 188] on select"] "Closed 12:00am 12:15am 12:30am 12:45am 1:00am 1:15am 1:30am 1:45am 2:00am 2:15a…" at bounding box center [158, 194] width 43 height 13
select select"] "8"
click at [137, 188] on select"] "Closed 12:00am 12:15am 12:30am 12:45am 1:00am 1:15am 1:30am 1:45am 2:00am 2:15a…" at bounding box center [158, 194] width 43 height 13
click at [210, 188] on select"] "12:00am 12:15am 12:30am 12:45am 1:00am 1:15am 1:30am 1:45am 2:00am 2:15am 2:30a…" at bounding box center [206, 194] width 43 height 13
select select"] "23"
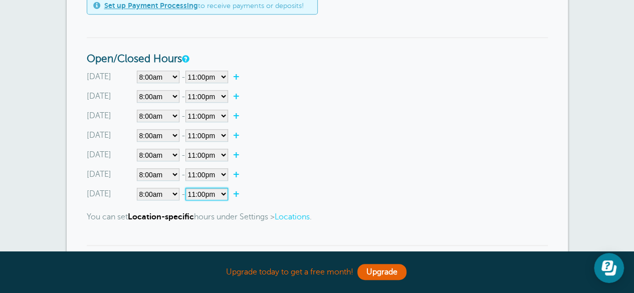
click at [187, 188] on select"] "12:00am 12:15am 12:30am 12:45am 1:00am 1:15am 1:30am 1:45am 2:00am 2:15am 2:30a…" at bounding box center [206, 194] width 43 height 13
click at [281, 159] on div "Thursday Closed 12:00am 12:15am 12:30am 12:45am 1:00am 1:15am 1:30am 1:45am 2:0…" at bounding box center [317, 155] width 461 height 13
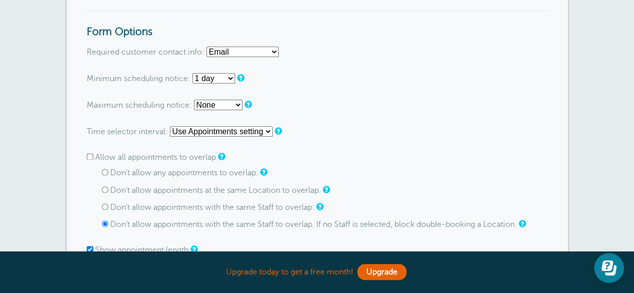
scroll to position [633, 0]
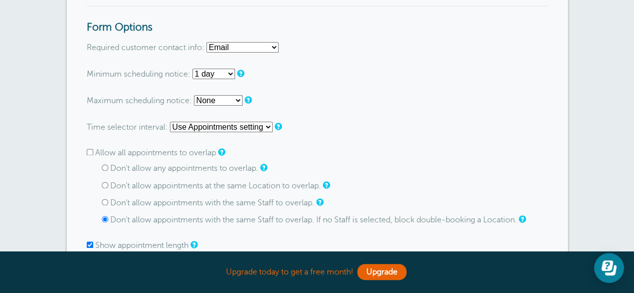
click at [222, 73] on select "None 1 hour 2 hours 3 hours 4 hours 5 hours 6 hours 7 hours 8 hours 9 hours 10 …" at bounding box center [213, 74] width 43 height 11
select select "1 hours"
click at [192, 69] on select "None 1 hour 2 hours 3 hours 4 hours 5 hours 6 hours 7 hours 8 hours 9 hours 10 …" at bounding box center [213, 74] width 43 height 11
click at [282, 95] on p "Maximum scheduling notice: None 1 day 2 days 3 days 4 days 5 days 6 days 1 week…" at bounding box center [317, 100] width 461 height 11
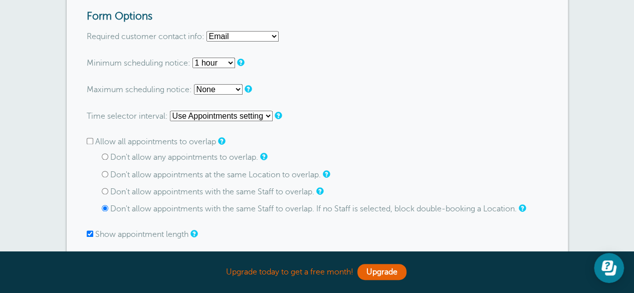
click at [232, 90] on select "None 1 day 2 days 3 days 4 days 5 days 6 days 1 week 2 weeks 3 weeks 4 weeks 5 …" at bounding box center [218, 89] width 49 height 11
select select "3 days"
click at [194, 84] on select "None 1 day 2 days 3 days 4 days 5 days 6 days 1 week 2 weeks 3 weeks 4 weeks 5 …" at bounding box center [218, 89] width 49 height 11
click at [305, 140] on p "Allow all appointments to overlap" at bounding box center [317, 142] width 461 height 10
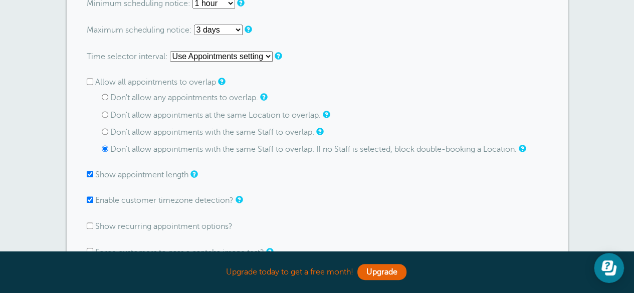
scroll to position [705, 0]
drag, startPoint x: 305, startPoint y: 123, endPoint x: 84, endPoint y: 82, distance: 224.8
click at [84, 82] on div "Booking Enabled Promote Your Booking Form Go To Form Copy Link Booking Style In…" at bounding box center [317, 78] width 501 height 1285
click at [88, 81] on input "Allow all appointments to overlap" at bounding box center [90, 81] width 7 height 7
checkbox input "true"
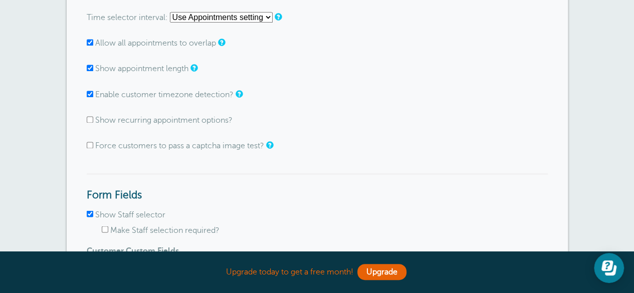
scroll to position [745, 0]
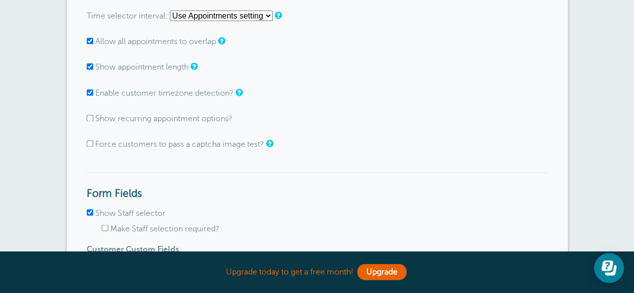
click at [90, 117] on input "Show recurring appointment options?" at bounding box center [90, 118] width 7 height 7
checkbox input "true"
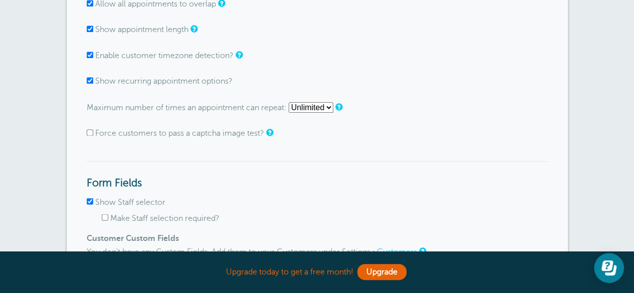
scroll to position [788, 0]
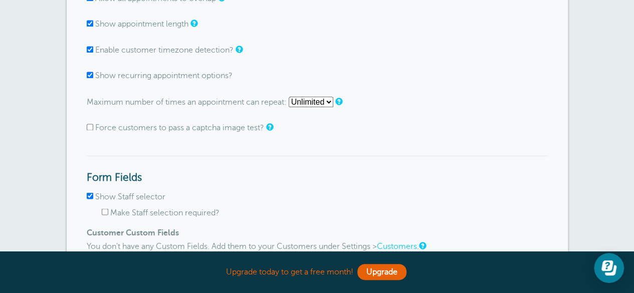
click at [90, 130] on input "Force customers to pass a captcha image test?" at bounding box center [90, 127] width 7 height 7
checkbox input "false"
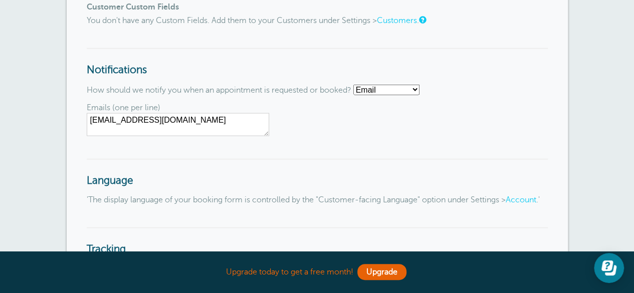
scroll to position [1037, 0]
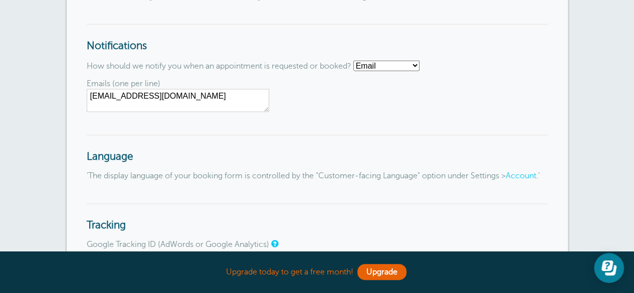
click at [381, 68] on select "Email SMS No notifications" at bounding box center [386, 66] width 66 height 11
click at [357, 62] on select "Email SMS No notifications" at bounding box center [386, 66] width 66 height 11
click at [433, 97] on span "Emails (one per line) nick@builderlaunchpad.com" at bounding box center [317, 95] width 461 height 33
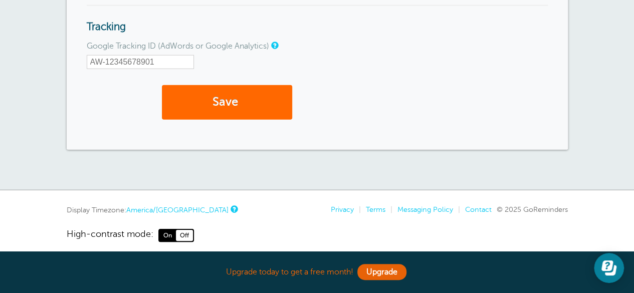
scroll to position [1256, 0]
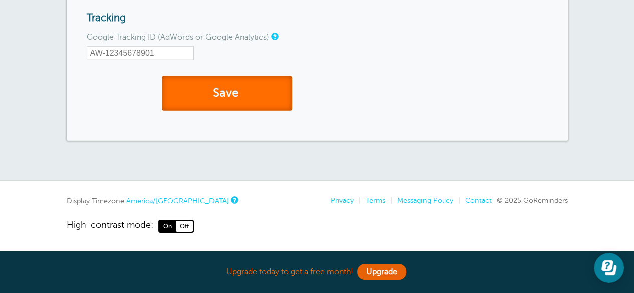
click at [222, 96] on button "Save" at bounding box center [227, 93] width 130 height 35
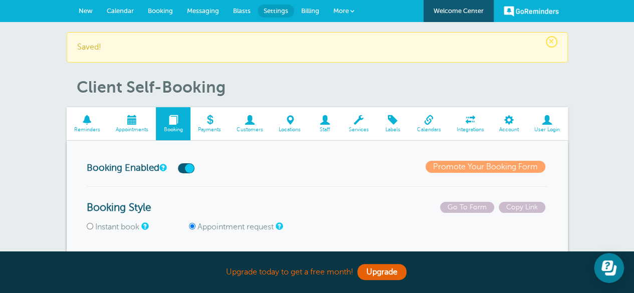
click at [126, 129] on span "Appointments" at bounding box center [132, 130] width 38 height 6
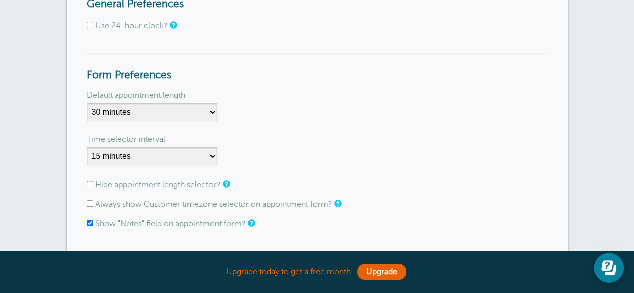
scroll to position [169, 0]
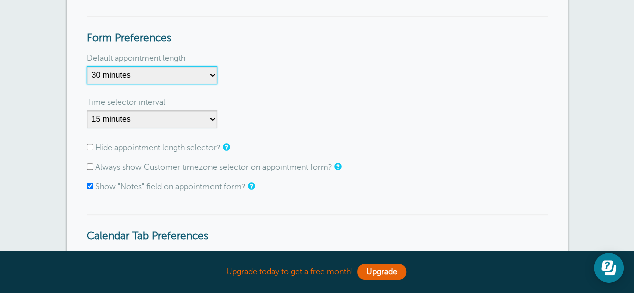
click at [171, 73] on select "5 minutes 10 minutes 15 minutes 20 minutes 25 minutes 30 minutes 35 minutes 40 …" at bounding box center [152, 75] width 130 height 18
select select "45"
click at [87, 66] on select "5 minutes 10 minutes 15 minutes 20 minutes 25 minutes 30 minutes 35 minutes 40 …" at bounding box center [152, 75] width 130 height 18
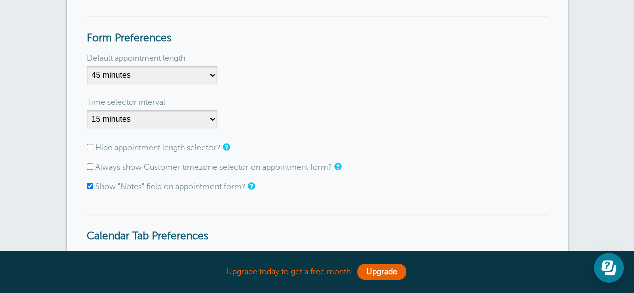
click at [300, 89] on form "General Preferences Use 24-hour clock? Form Preferences Default appointment len…" at bounding box center [317, 169] width 461 height 416
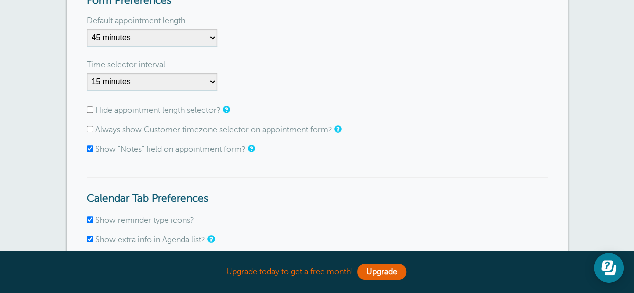
scroll to position [210, 0]
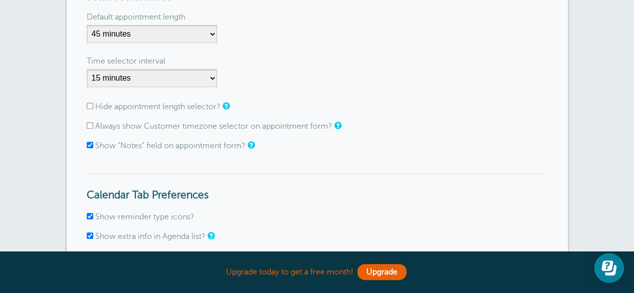
click at [86, 129] on div "General Preferences Use 24-hour clock? Form Preferences Default appointment len…" at bounding box center [317, 128] width 501 height 456
click at [91, 125] on input "Always show Customer timezone selector on appointment form?" at bounding box center [90, 125] width 7 height 7
checkbox input "true"
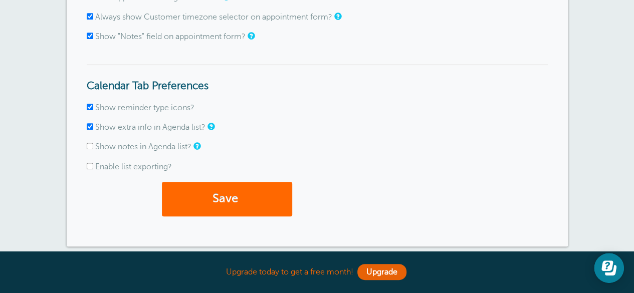
scroll to position [321, 0]
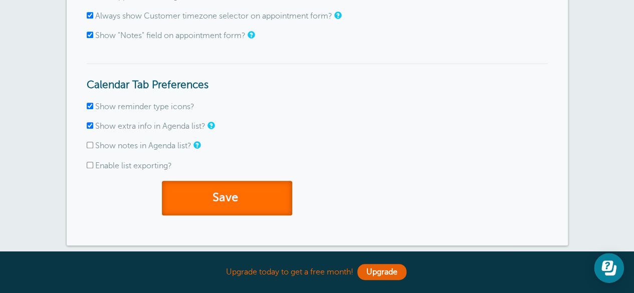
click at [237, 198] on button "Save" at bounding box center [227, 198] width 130 height 35
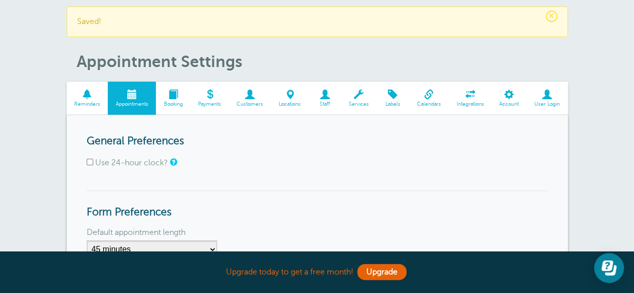
scroll to position [36, 0]
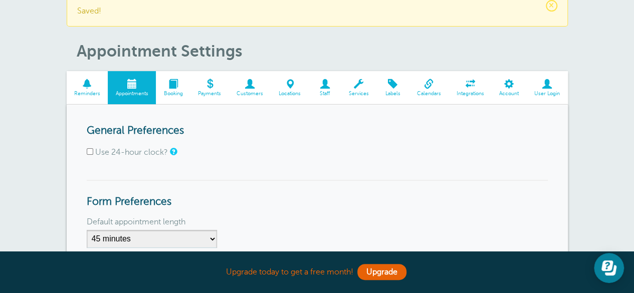
click at [178, 94] on span "Booking" at bounding box center [173, 94] width 25 height 6
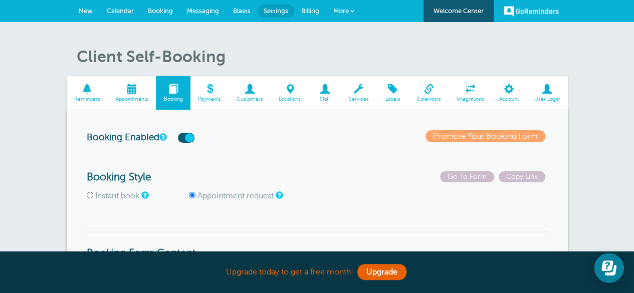
click at [91, 195] on input "Instant book" at bounding box center [90, 195] width 7 height 7
radio input "true"
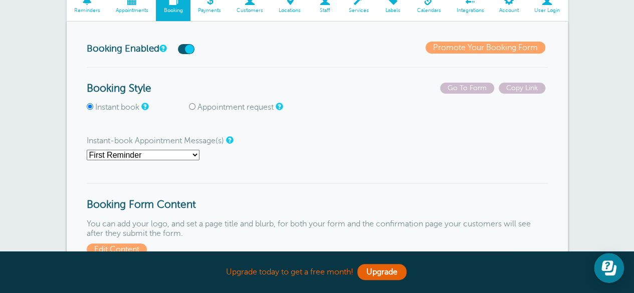
scroll to position [105, 0]
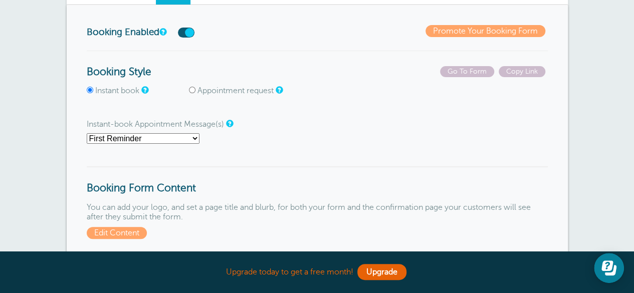
click at [178, 140] on select "First Reminder Second Reminder Third Reminder Main Reminder Sequence" at bounding box center [143, 138] width 113 height 11
click at [286, 125] on p "Instant-book Appointment Message(s) First Reminder Second Reminder Third Remind…" at bounding box center [317, 132] width 461 height 24
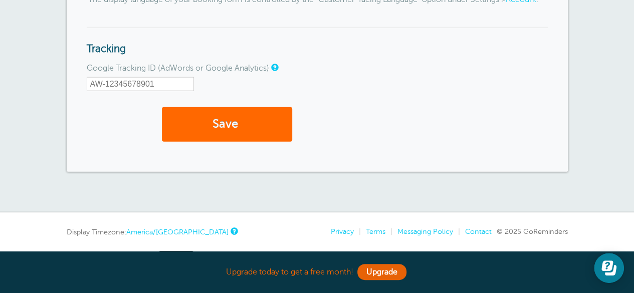
scroll to position [1266, 0]
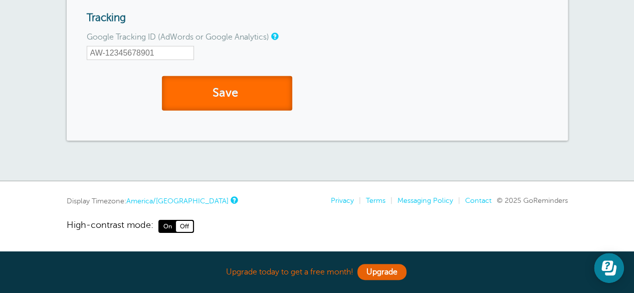
click at [232, 92] on button "Save" at bounding box center [227, 93] width 130 height 35
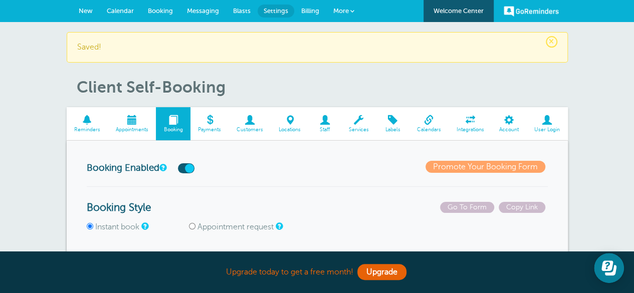
click at [294, 127] on span "Locations" at bounding box center [290, 130] width 28 height 6
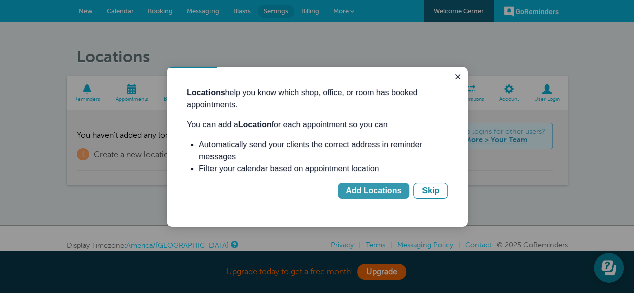
click at [378, 193] on div "Add Locations" at bounding box center [374, 191] width 56 height 12
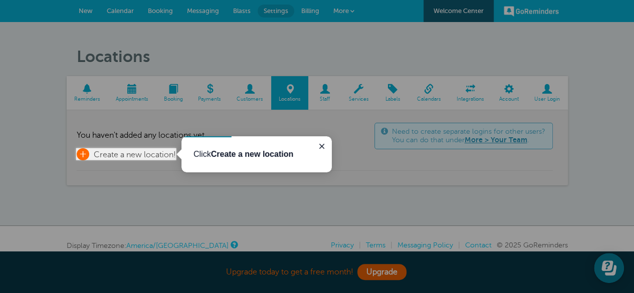
click at [103, 153] on span "Create a new location!" at bounding box center [135, 154] width 82 height 9
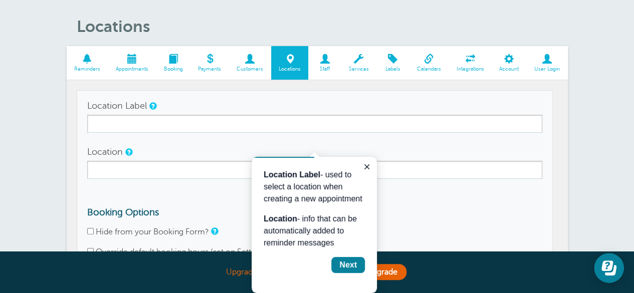
scroll to position [43, 0]
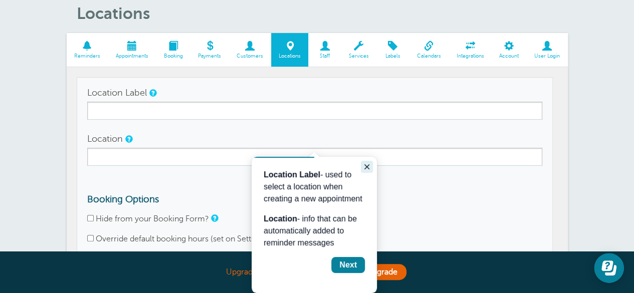
click at [365, 167] on icon "Close guide" at bounding box center [367, 167] width 8 height 8
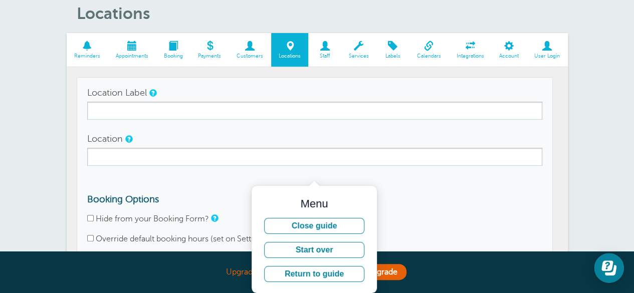
click at [153, 146] on div "Location" at bounding box center [314, 148] width 455 height 36
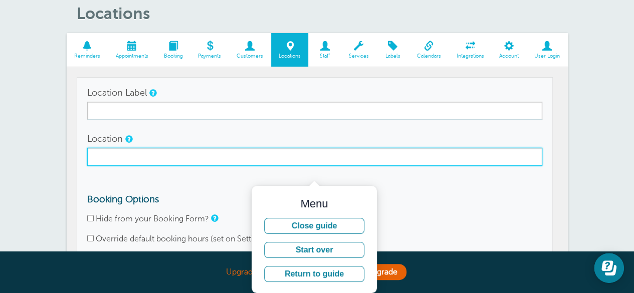
click at [142, 152] on input "Location" at bounding box center [314, 157] width 455 height 18
paste input "🏎️"
type input "🏎️"
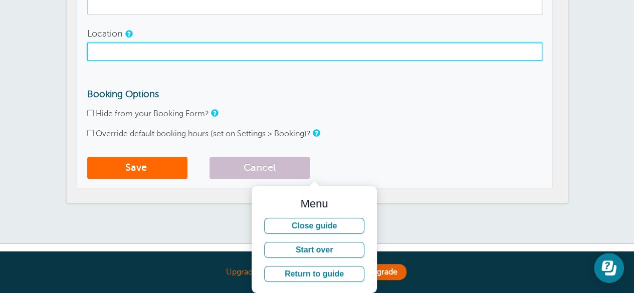
scroll to position [156, 0]
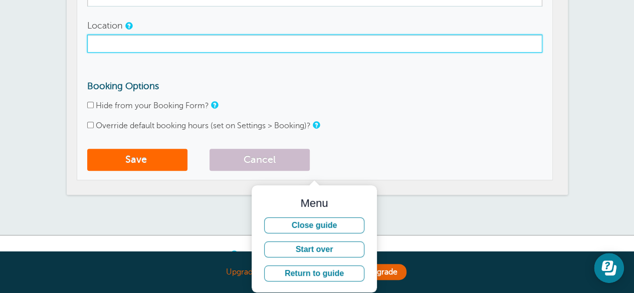
paste input "[URL][DOMAIN_NAME][EMAIL_ADDRESS][DOMAIN_NAME]"
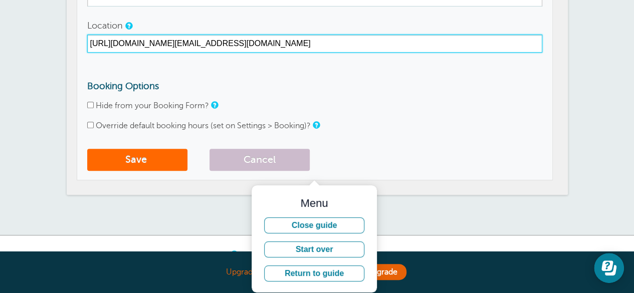
drag, startPoint x: 441, startPoint y: 42, endPoint x: 227, endPoint y: 45, distance: 214.5
drag, startPoint x: 227, startPoint y: 45, endPoint x: 205, endPoint y: 43, distance: 21.2
click at [205, 43] on input "[URL][DOMAIN_NAME][EMAIL_ADDRESS][DOMAIN_NAME]" at bounding box center [314, 44] width 455 height 18
drag, startPoint x: 178, startPoint y: 42, endPoint x: 558, endPoint y: 38, distance: 379.9
click at [558, 38] on section "Reminders Appointments Booking Payments Customers Locations Staff Services Labe…" at bounding box center [317, 57] width 501 height 275
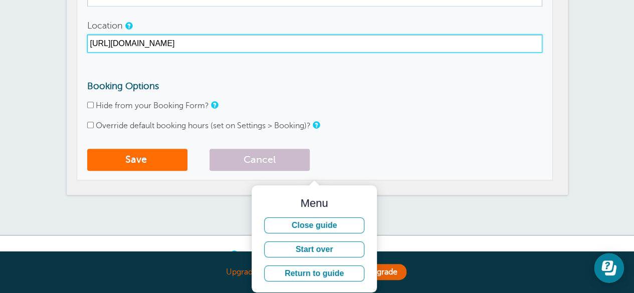
type input "[URL][DOMAIN_NAME]"
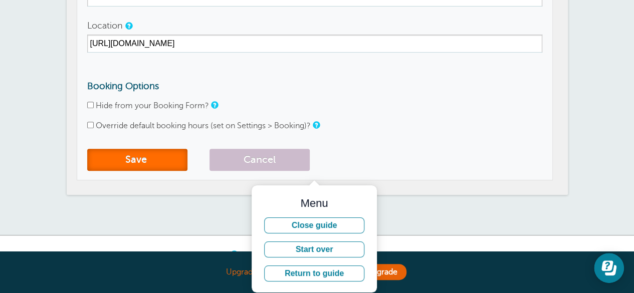
click at [131, 160] on button "Save" at bounding box center [137, 160] width 100 height 22
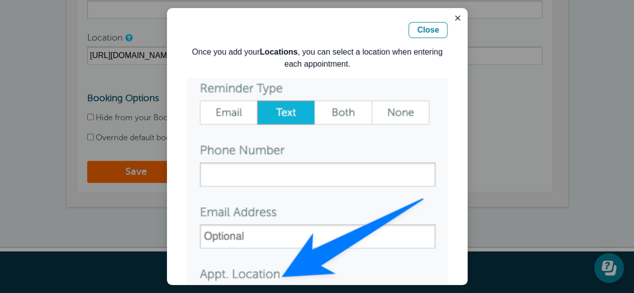
scroll to position [59, 0]
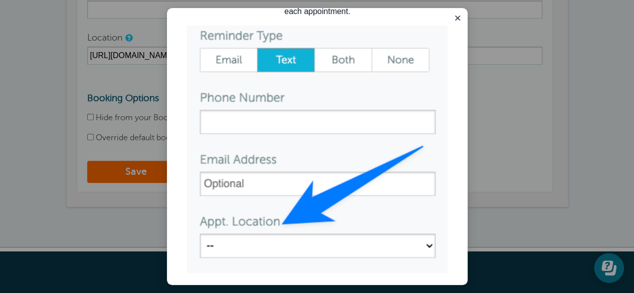
click at [421, 234] on img "Guide" at bounding box center [317, 150] width 261 height 248
click at [454, 17] on icon "Close guide" at bounding box center [458, 18] width 8 height 8
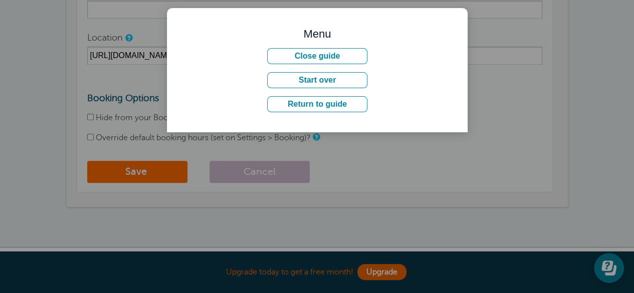
scroll to position [0, 0]
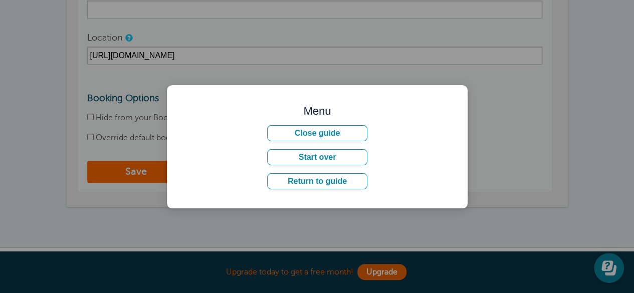
click at [503, 98] on div at bounding box center [317, 146] width 634 height 293
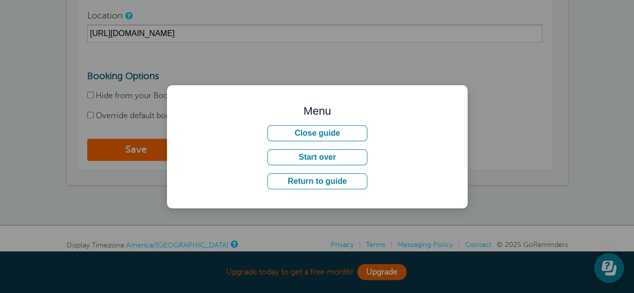
scroll to position [165, 0]
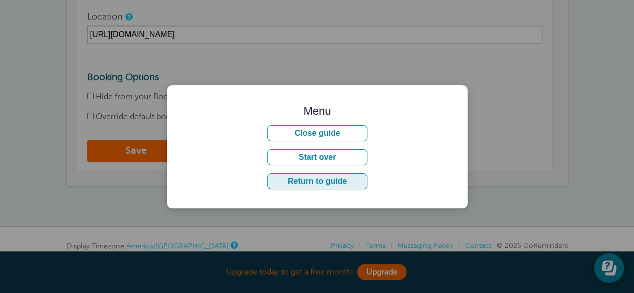
click at [333, 177] on button "Return to guide" at bounding box center [317, 181] width 100 height 16
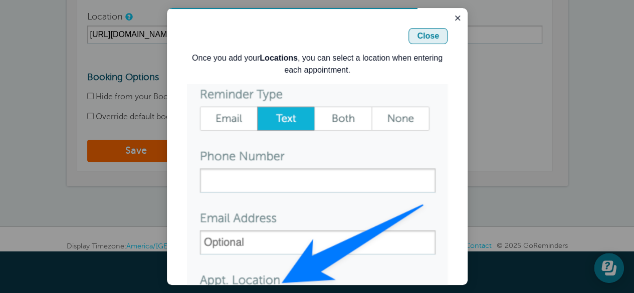
click at [419, 38] on div "Close" at bounding box center [428, 36] width 22 height 12
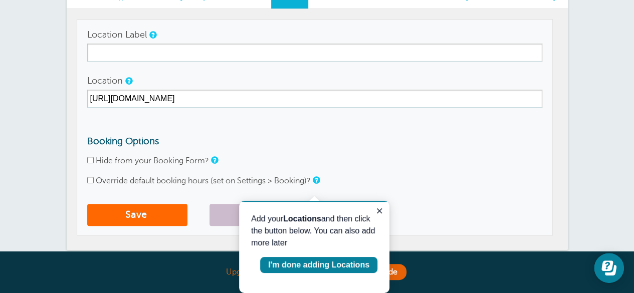
scroll to position [99, 0]
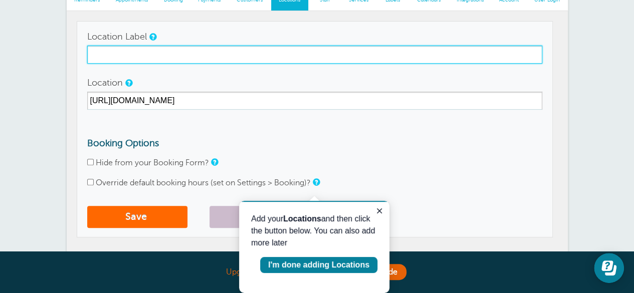
click at [126, 54] on input "Location Label" at bounding box center [314, 55] width 455 height 18
type input "Zoom Meeting"
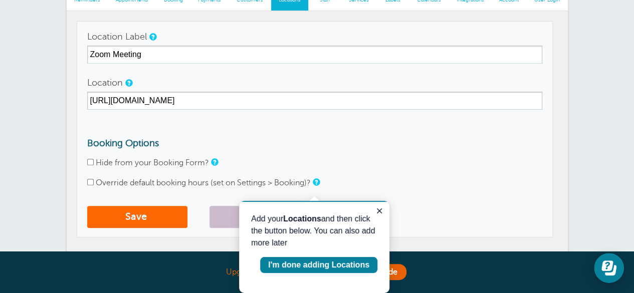
drag, startPoint x: 359, startPoint y: 115, endPoint x: 154, endPoint y: 37, distance: 218.9
click at [154, 37] on link at bounding box center [152, 37] width 6 height 7
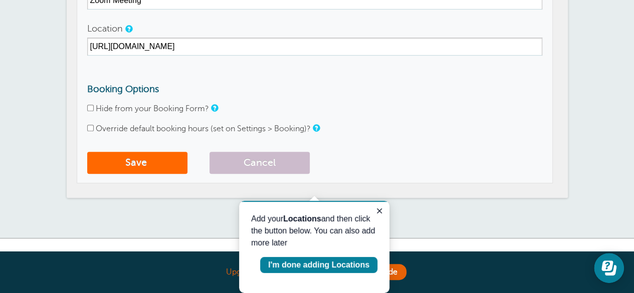
scroll to position [156, 0]
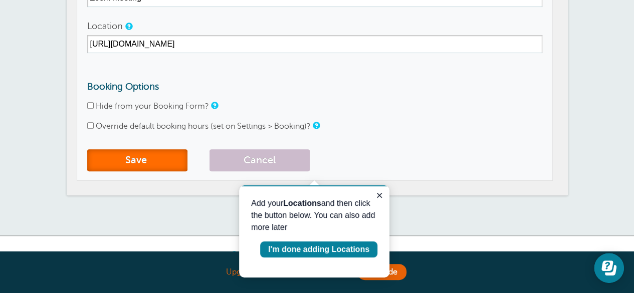
click at [154, 163] on button "Save" at bounding box center [137, 160] width 100 height 22
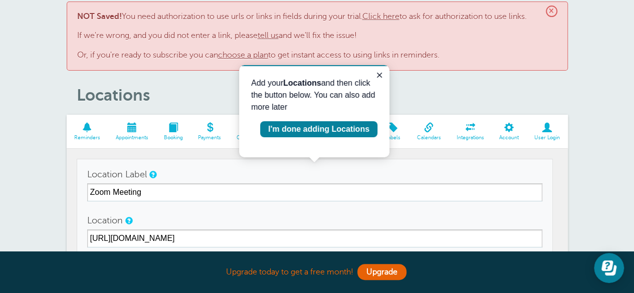
scroll to position [21, 0]
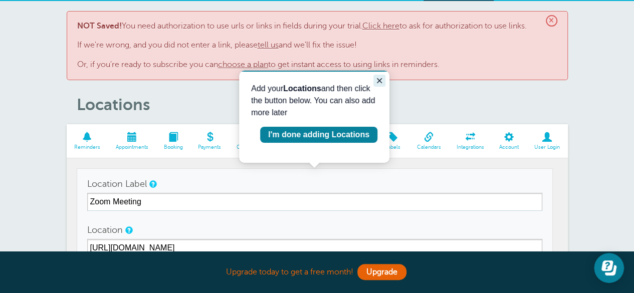
click at [379, 84] on icon "Close guide" at bounding box center [379, 81] width 8 height 8
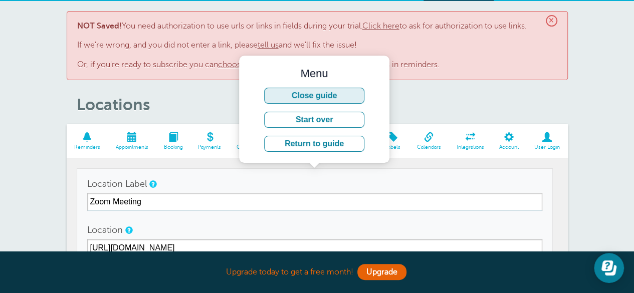
click at [325, 93] on button "Close guide" at bounding box center [314, 96] width 100 height 16
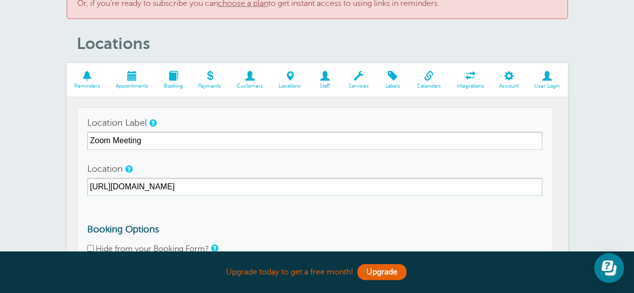
scroll to position [97, 0]
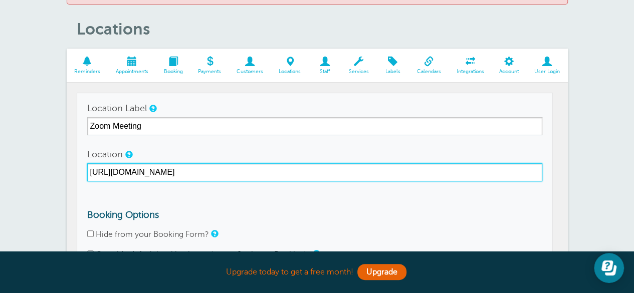
drag, startPoint x: 240, startPoint y: 174, endPoint x: 5, endPoint y: 144, distance: 237.4
click at [5, 144] on div "× NOT Saved! You need authorization to use urls or links in fields during your …" at bounding box center [317, 144] width 634 height 439
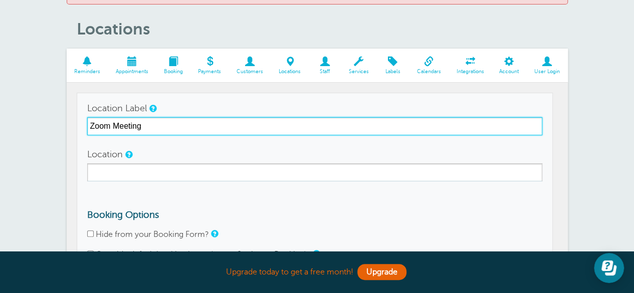
drag, startPoint x: 142, startPoint y: 123, endPoint x: 16, endPoint y: 118, distance: 126.4
drag, startPoint x: 16, startPoint y: 118, endPoint x: 195, endPoint y: 123, distance: 179.5
click at [195, 123] on input "Zoom Meeting" at bounding box center [314, 126] width 455 height 18
type input "Z"
type input "Zoom Meeting"
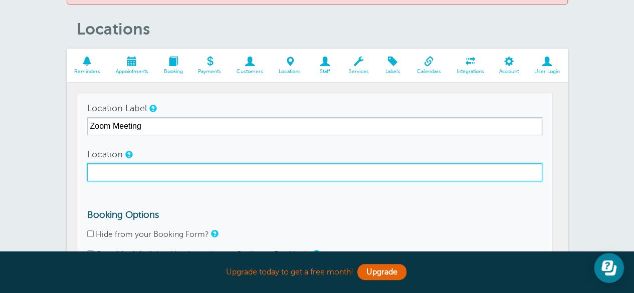
click at [135, 168] on input "Location" at bounding box center [314, 172] width 455 height 18
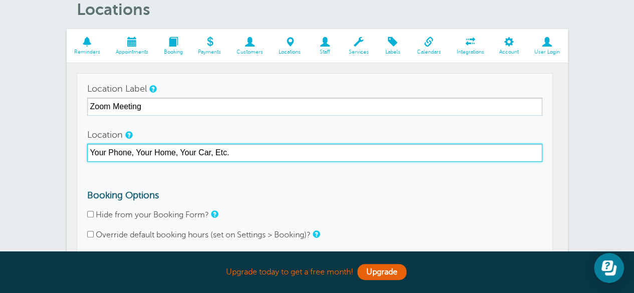
scroll to position [147, 0]
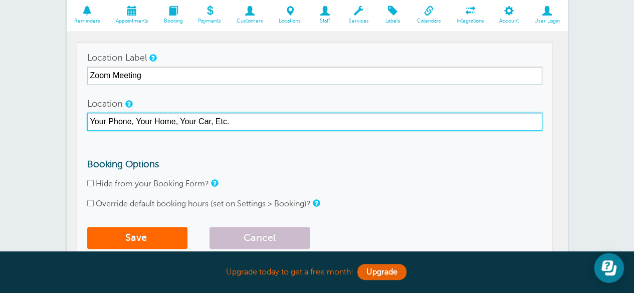
click at [134, 124] on input "Your Phone, Your Home, Your Car, Etc." at bounding box center [314, 122] width 455 height 18
type input "Your Phone/iPad/Laptop, Your Home, Your Car, Etc."
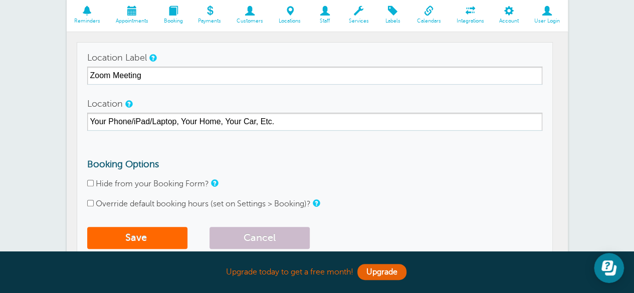
click at [299, 157] on form "Location Label Zoom Meeting Location Your Phone/iPad/Laptop, Your Home, Your Ca…" at bounding box center [314, 151] width 455 height 205
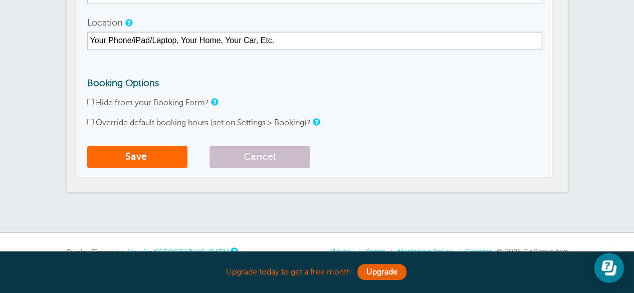
scroll to position [237, 0]
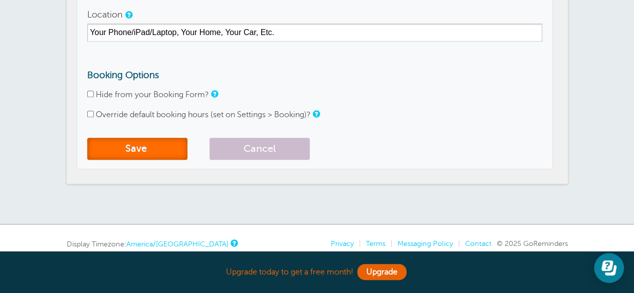
click at [136, 149] on button "Save" at bounding box center [137, 149] width 100 height 22
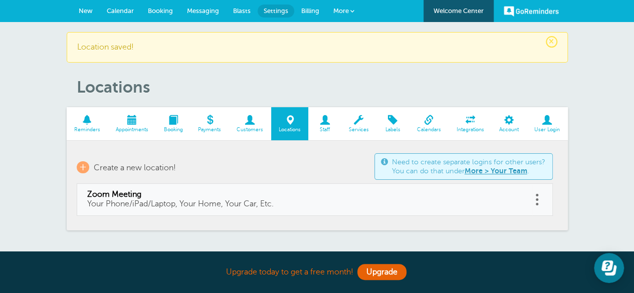
click at [434, 123] on span at bounding box center [429, 120] width 40 height 10
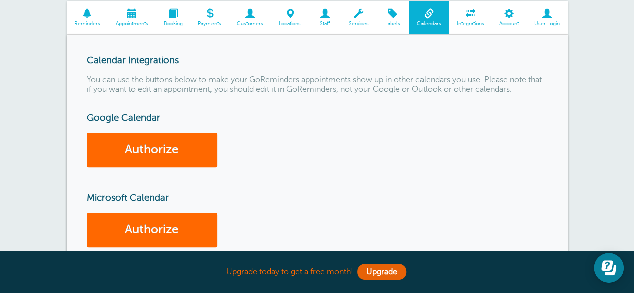
scroll to position [76, 0]
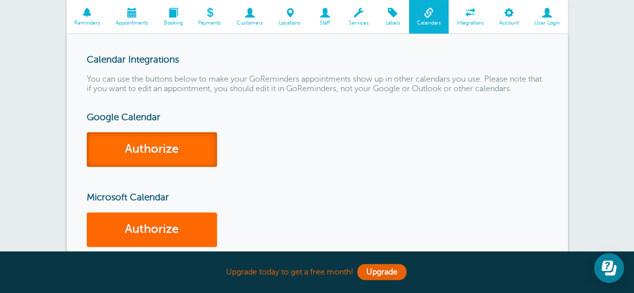
click at [155, 147] on link "Authorize" at bounding box center [152, 149] width 130 height 35
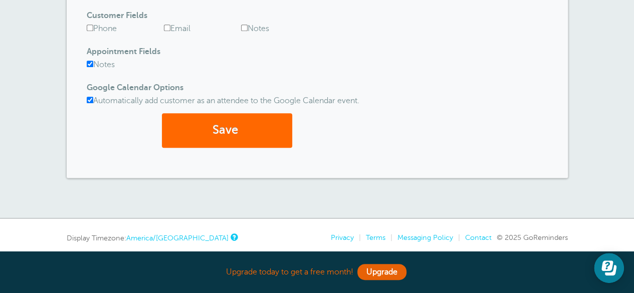
scroll to position [580, 0]
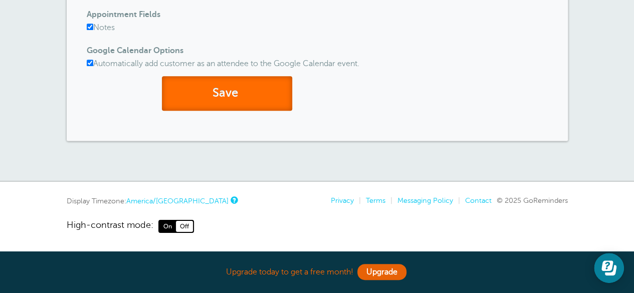
click at [247, 105] on button "Save" at bounding box center [227, 93] width 130 height 35
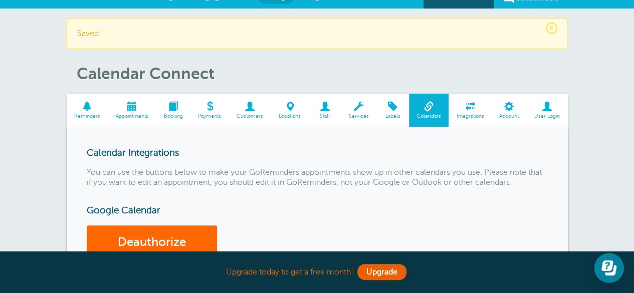
scroll to position [14, 0]
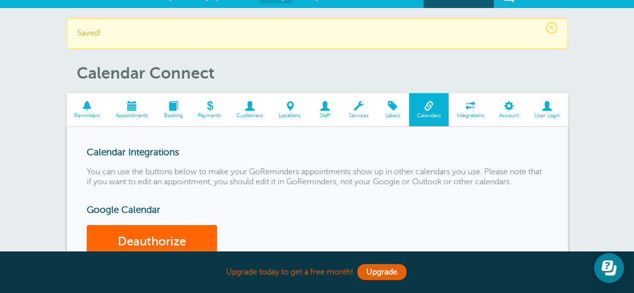
click at [464, 105] on span at bounding box center [470, 106] width 43 height 10
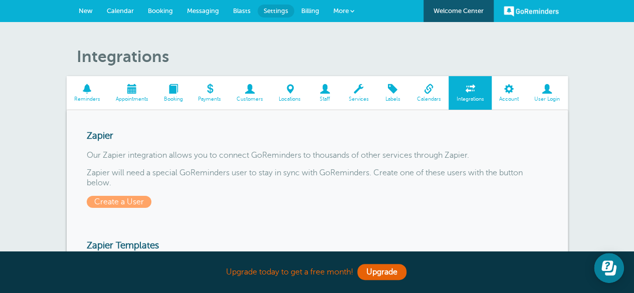
click at [349, 7] on link "More" at bounding box center [343, 11] width 35 height 23
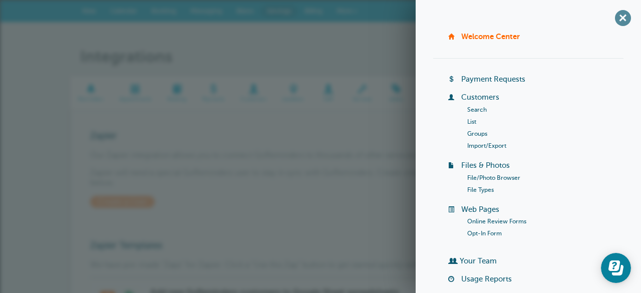
click at [612, 17] on span "+" at bounding box center [623, 18] width 23 height 23
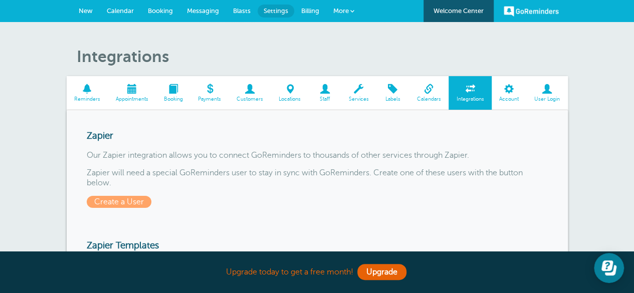
click at [126, 91] on span at bounding box center [132, 89] width 48 height 10
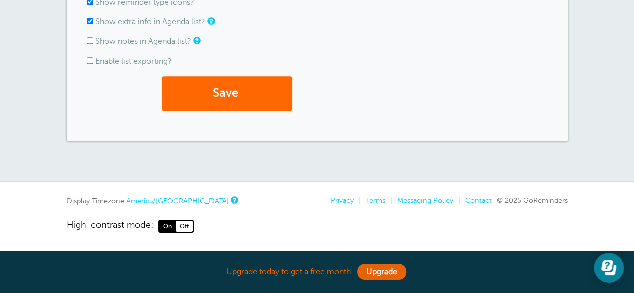
scroll to position [427, 0]
click at [381, 275] on link "Upgrade" at bounding box center [381, 272] width 49 height 16
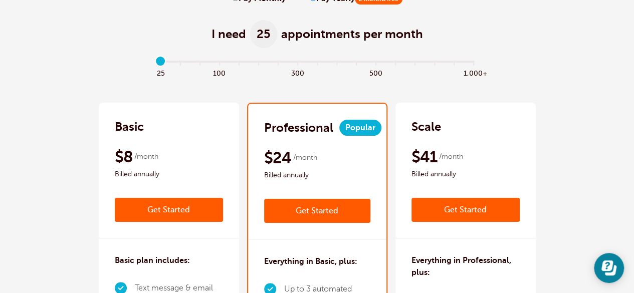
scroll to position [131, 0]
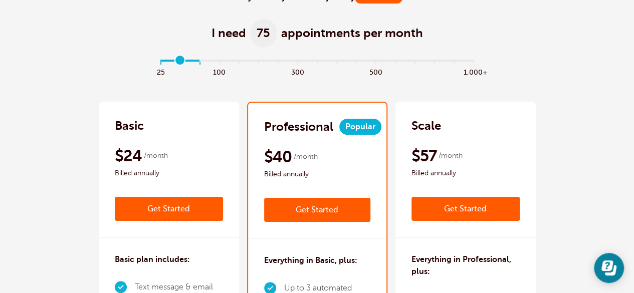
type input "0"
drag, startPoint x: 157, startPoint y: 57, endPoint x: 130, endPoint y: 59, distance: 27.6
click at [155, 61] on input "range" at bounding box center [317, 62] width 324 height 2
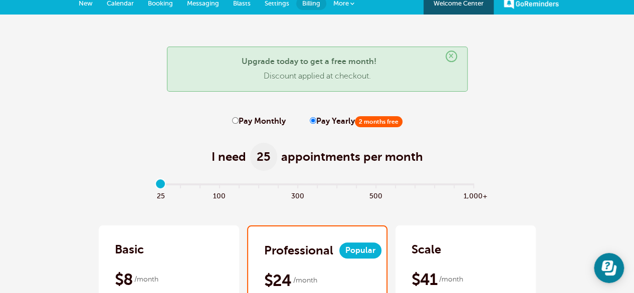
scroll to position [0, 0]
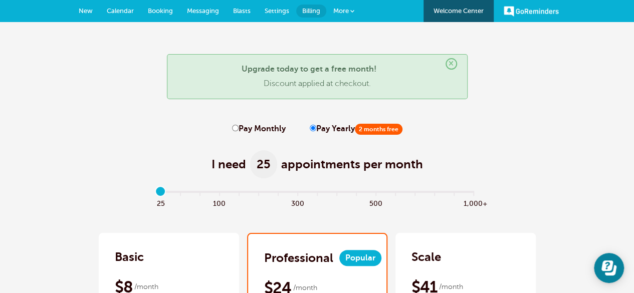
click at [240, 132] on label "Pay Monthly" at bounding box center [259, 129] width 54 height 10
click at [239, 131] on input "Pay Monthly" at bounding box center [235, 128] width 7 height 7
radio input "true"
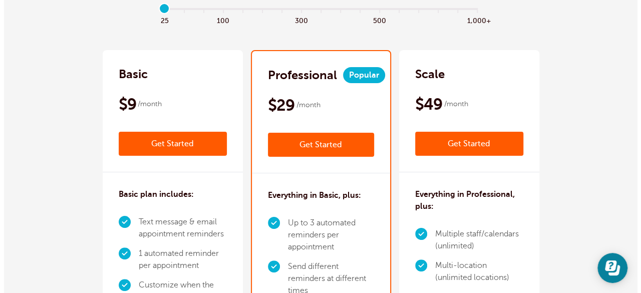
scroll to position [173, 0]
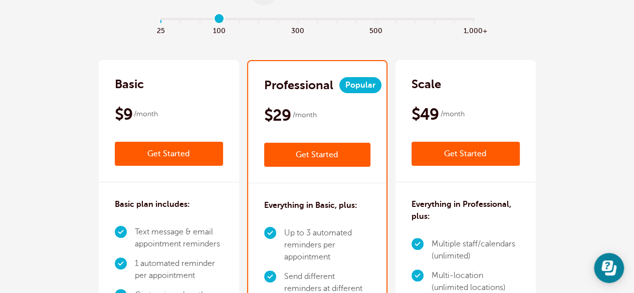
click at [216, 20] on input "range" at bounding box center [317, 21] width 324 height 2
type input "0"
click at [158, 20] on input "range" at bounding box center [317, 21] width 324 height 2
click at [325, 152] on link "Get Started" at bounding box center [317, 155] width 106 height 24
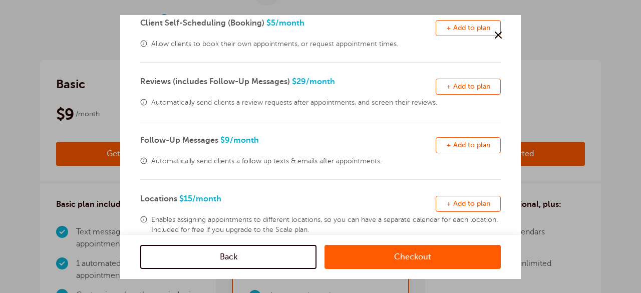
scroll to position [340, 0]
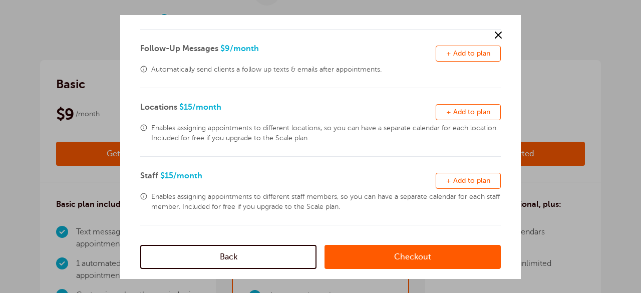
click at [421, 254] on link "Checkout" at bounding box center [413, 257] width 176 height 24
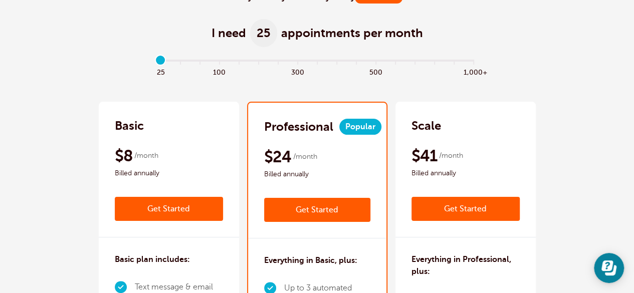
scroll to position [132, 0]
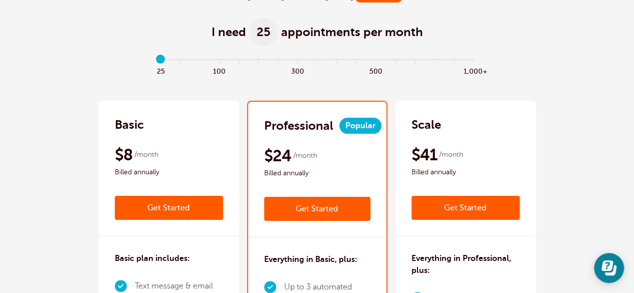
click at [217, 61] on input "range" at bounding box center [317, 61] width 324 height 2
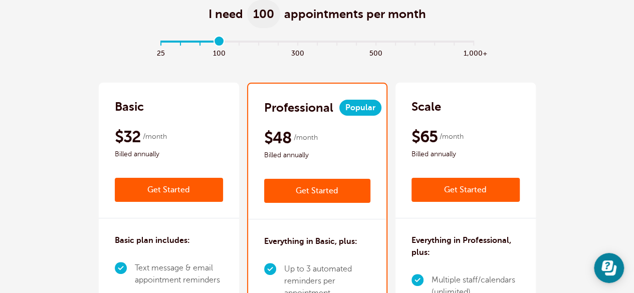
scroll to position [173, 0]
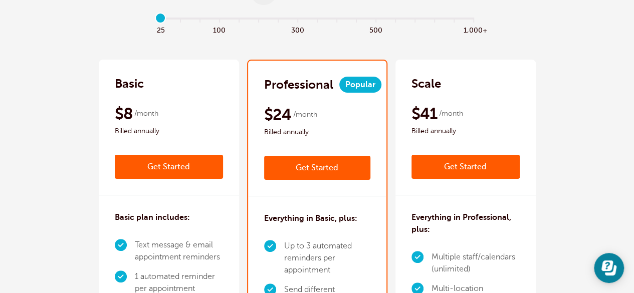
drag, startPoint x: 217, startPoint y: 14, endPoint x: 154, endPoint y: 16, distance: 63.2
click at [155, 19] on input "range" at bounding box center [317, 20] width 324 height 2
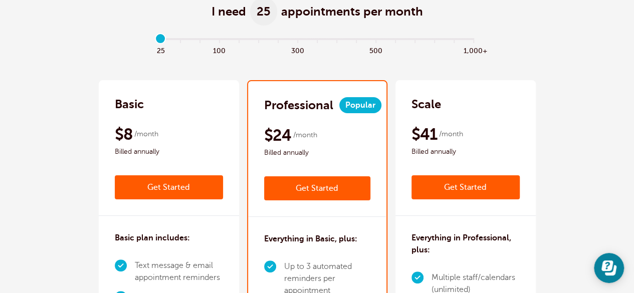
scroll to position [153, 0]
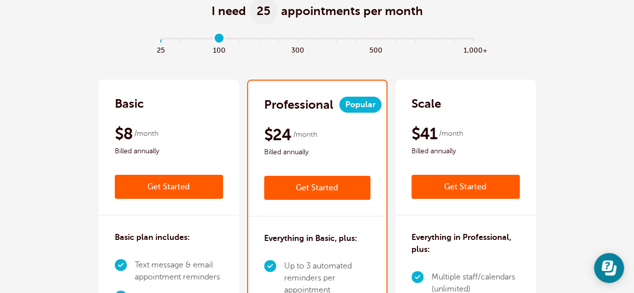
click at [219, 40] on input "range" at bounding box center [317, 40] width 324 height 2
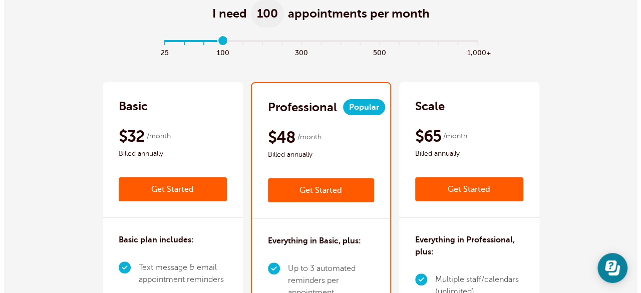
scroll to position [151, 0]
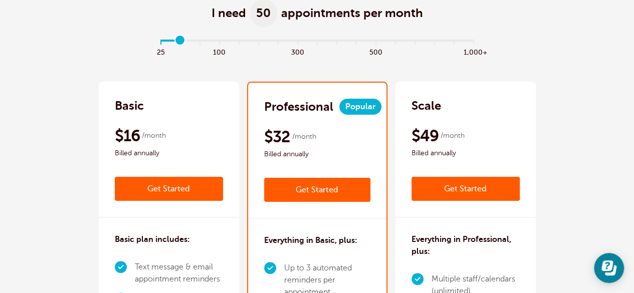
click at [184, 41] on input "range" at bounding box center [317, 42] width 324 height 2
drag, startPoint x: 178, startPoint y: 40, endPoint x: 156, endPoint y: 40, distance: 22.0
click at [156, 41] on input "range" at bounding box center [317, 42] width 324 height 2
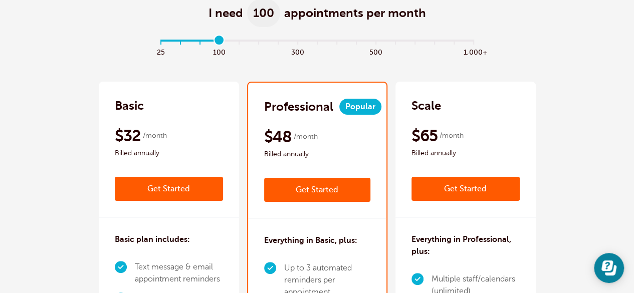
click at [219, 43] on input "range" at bounding box center [317, 42] width 324 height 2
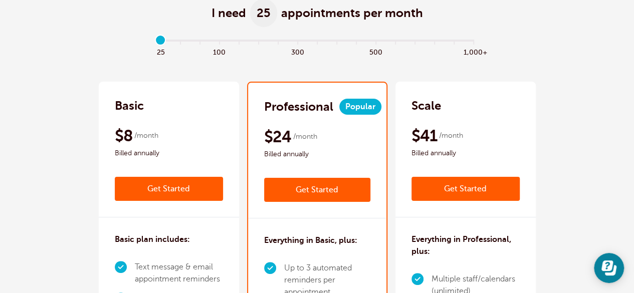
drag, startPoint x: 219, startPoint y: 41, endPoint x: 141, endPoint y: 40, distance: 77.7
type input "0"
click at [155, 41] on input "range" at bounding box center [317, 42] width 324 height 2
click at [310, 190] on link "Get Started" at bounding box center [317, 190] width 106 height 24
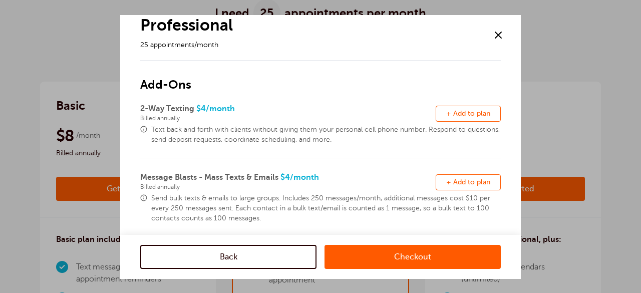
scroll to position [16, 0]
click at [443, 108] on button "Remove + Add to plan" at bounding box center [468, 113] width 65 height 16
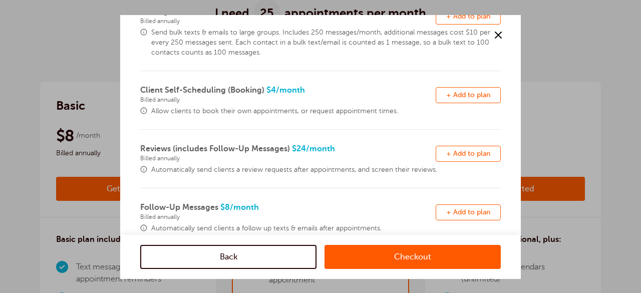
scroll to position [181, 0]
click at [449, 92] on span "+ Add to plan" at bounding box center [469, 95] width 44 height 8
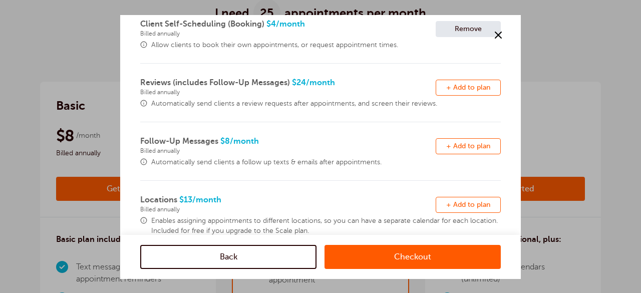
scroll to position [250, 0]
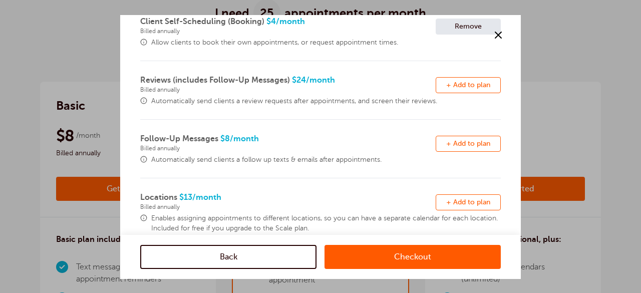
click at [462, 141] on span "+ Add to plan" at bounding box center [469, 144] width 44 height 8
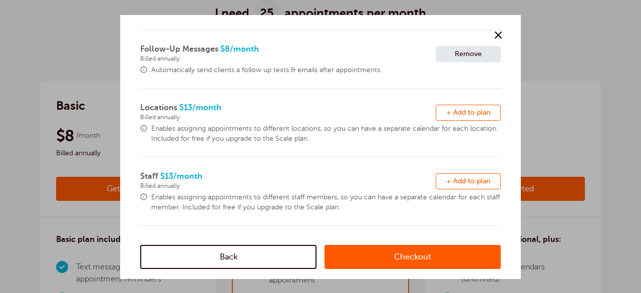
scroll to position [340, 0]
click at [413, 256] on link "Checkout" at bounding box center [413, 257] width 176 height 24
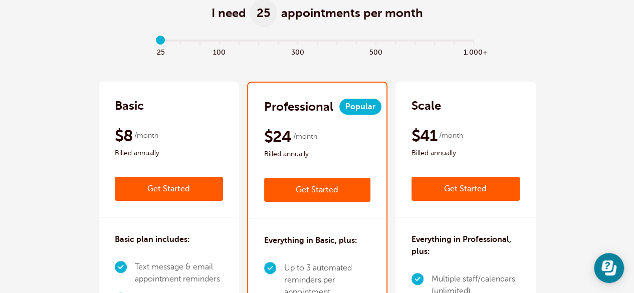
click at [313, 186] on link "Get Started" at bounding box center [317, 190] width 106 height 24
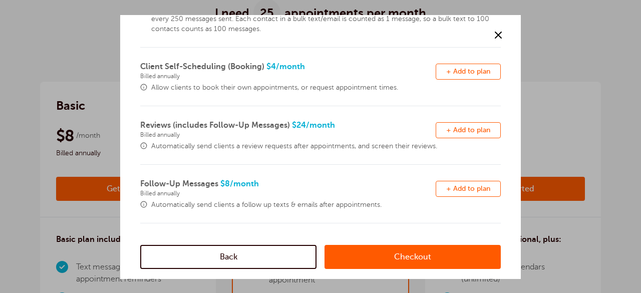
scroll to position [340, 0]
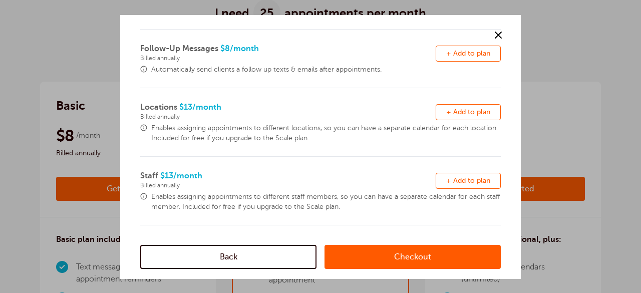
click at [401, 260] on link "Checkout" at bounding box center [413, 257] width 176 height 24
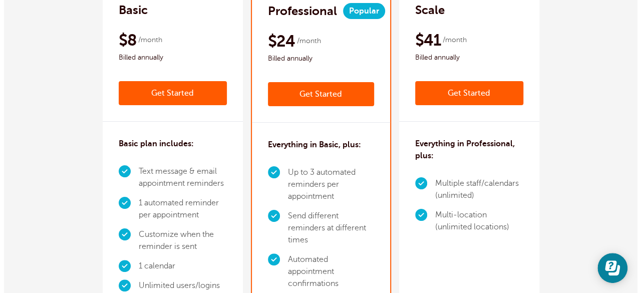
scroll to position [235, 0]
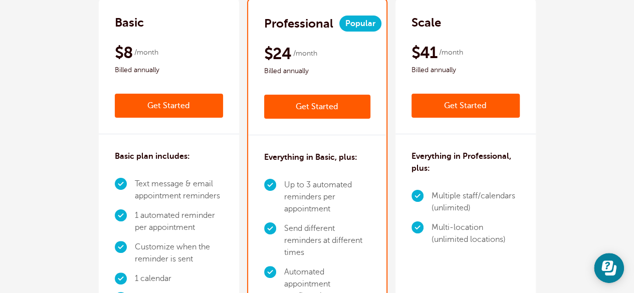
click at [332, 111] on link "Get Started" at bounding box center [317, 107] width 106 height 24
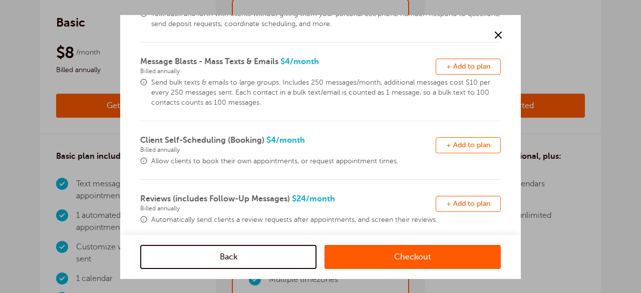
scroll to position [340, 0]
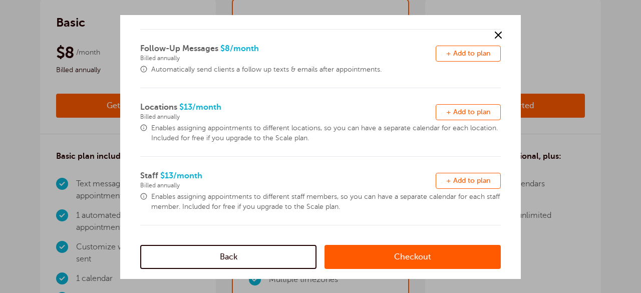
click at [409, 258] on link "Checkout" at bounding box center [413, 257] width 176 height 24
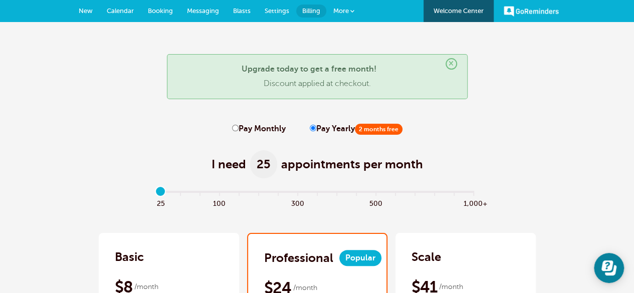
click at [278, 7] on span "Settings" at bounding box center [277, 11] width 25 height 8
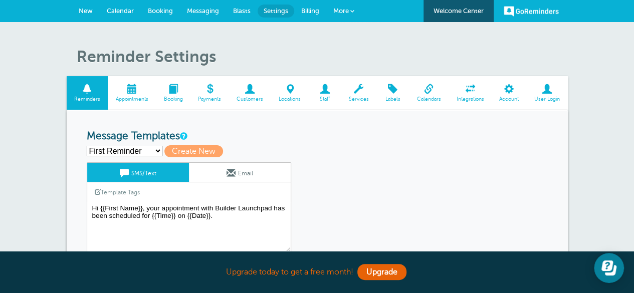
click at [314, 10] on span "Billing" at bounding box center [310, 11] width 18 height 8
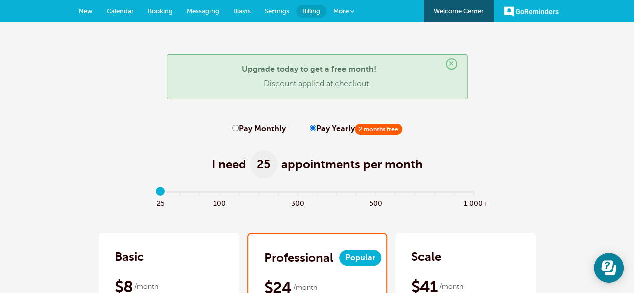
click at [236, 132] on label "Pay Monthly" at bounding box center [259, 129] width 54 height 10
click at [236, 131] on input "Pay Monthly" at bounding box center [235, 128] width 7 height 7
radio input "true"
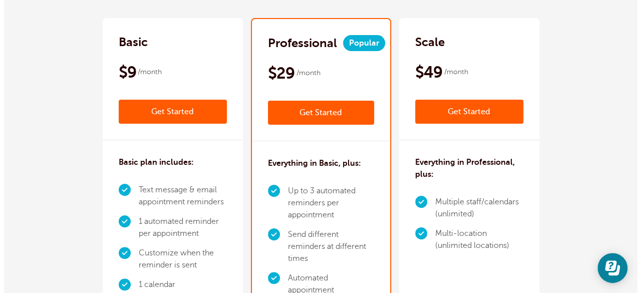
scroll to position [217, 0]
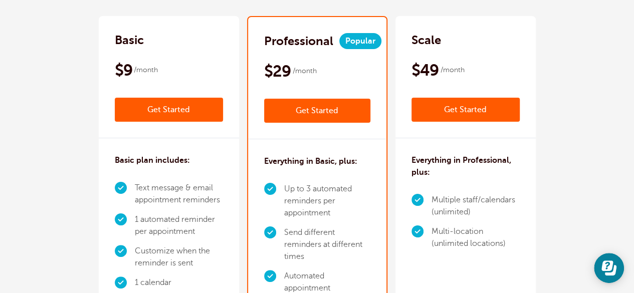
click at [304, 111] on link "Get Started" at bounding box center [317, 111] width 106 height 24
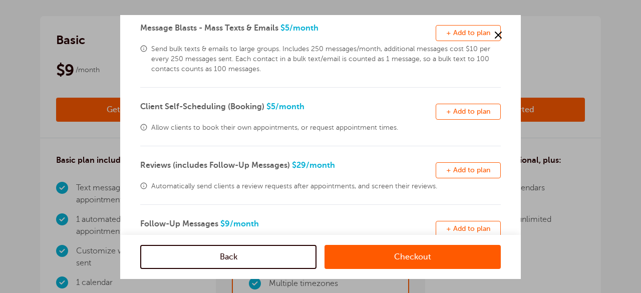
scroll to position [165, 0]
click at [450, 113] on span "+ Add to plan" at bounding box center [469, 111] width 44 height 8
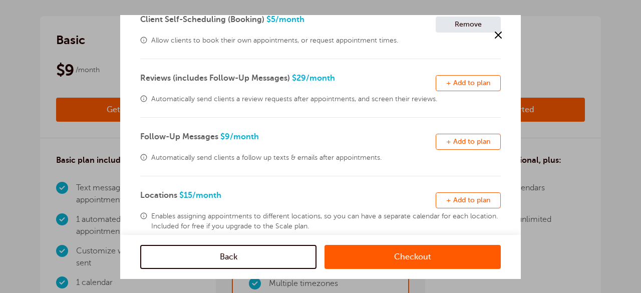
scroll to position [252, 0]
click at [447, 140] on span "+ Add to plan" at bounding box center [469, 141] width 44 height 8
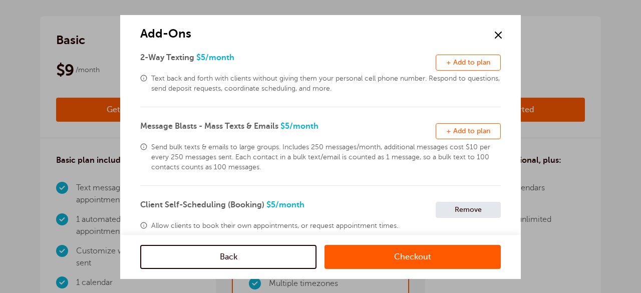
scroll to position [69, 0]
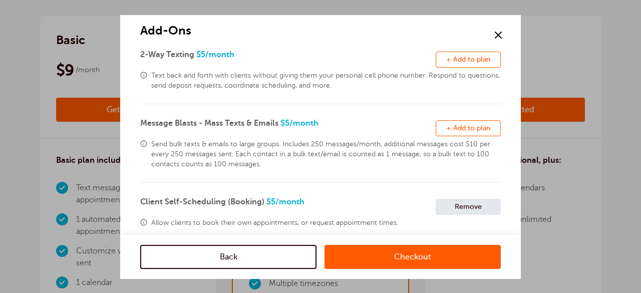
click at [453, 130] on span "+ Add to plan" at bounding box center [469, 128] width 44 height 8
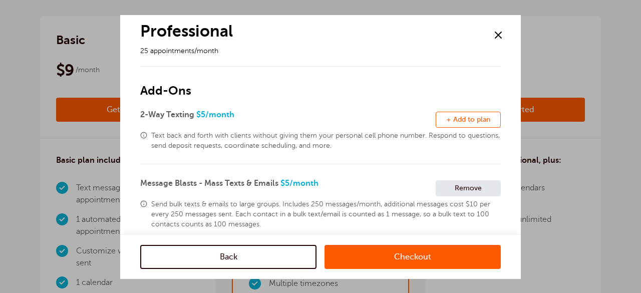
scroll to position [7, 0]
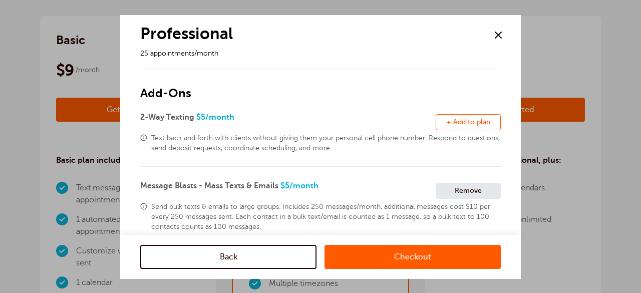
click at [450, 122] on span "+ Add to plan" at bounding box center [469, 122] width 44 height 8
click at [418, 251] on link "Checkout" at bounding box center [413, 257] width 176 height 24
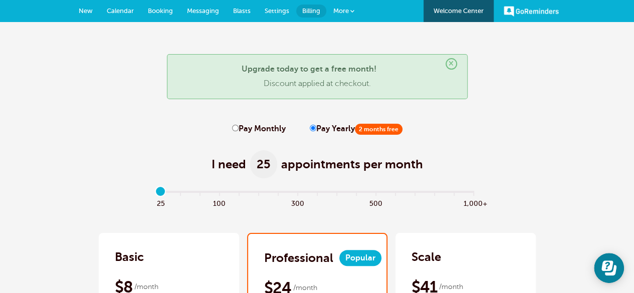
click at [235, 131] on input "Pay Monthly" at bounding box center [235, 128] width 7 height 7
radio input "true"
click at [257, 192] on input "range" at bounding box center [317, 193] width 324 height 2
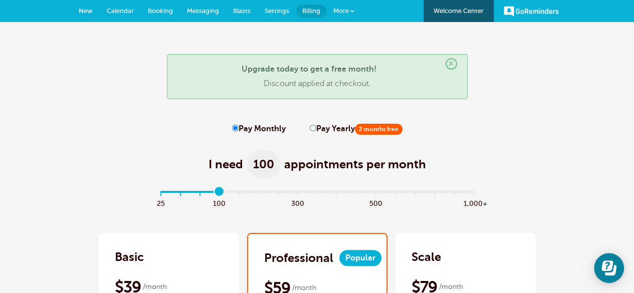
click at [218, 192] on input "range" at bounding box center [317, 193] width 324 height 2
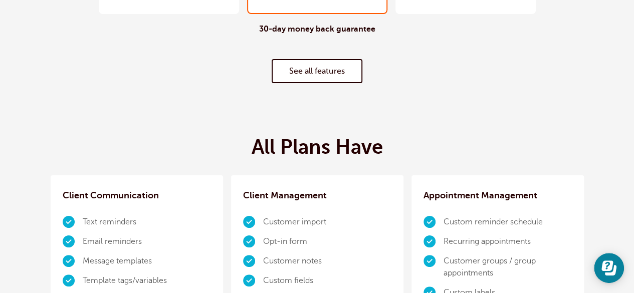
scroll to position [550, 0]
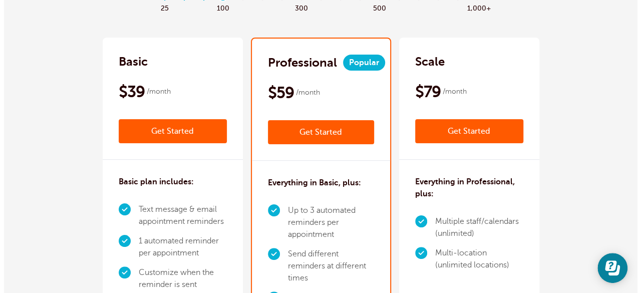
scroll to position [195, 0]
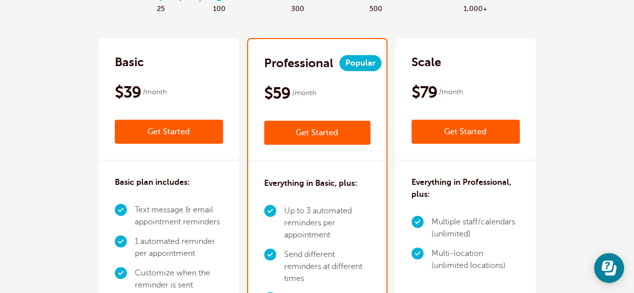
click at [461, 73] on div "Scale $79 /month Get Started $65 /month Billed annually Get Started" at bounding box center [465, 99] width 140 height 122
click at [510, 128] on link "Get Started" at bounding box center [465, 132] width 108 height 24
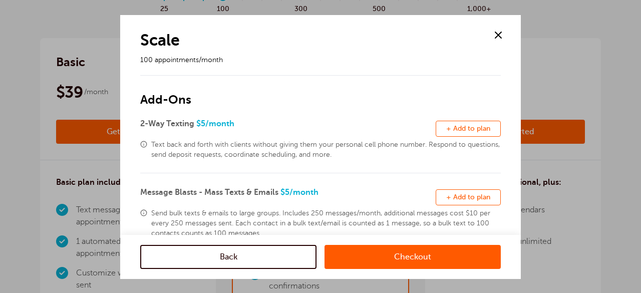
click at [450, 123] on button "Remove + Add to plan" at bounding box center [468, 129] width 65 height 16
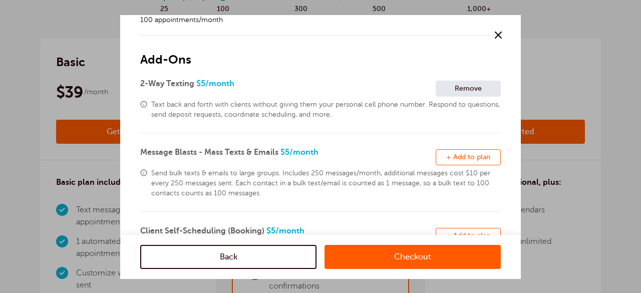
scroll to position [41, 0]
click at [464, 155] on span "+ Add to plan" at bounding box center [469, 156] width 44 height 8
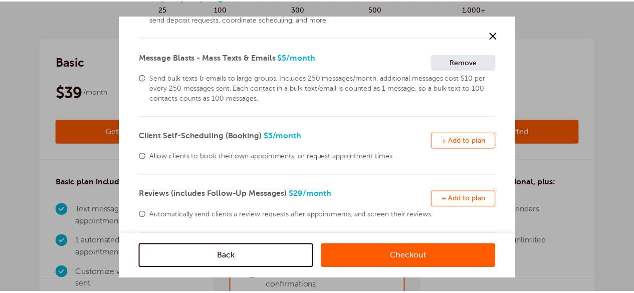
scroll to position [136, 0]
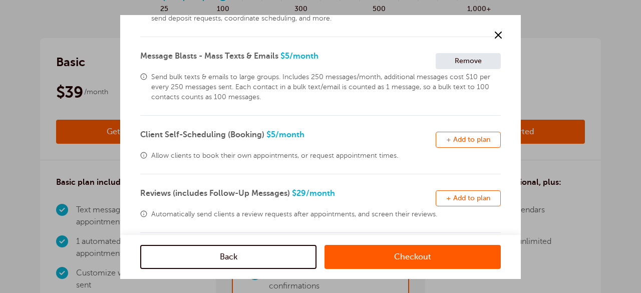
click at [498, 33] on span at bounding box center [498, 35] width 15 height 15
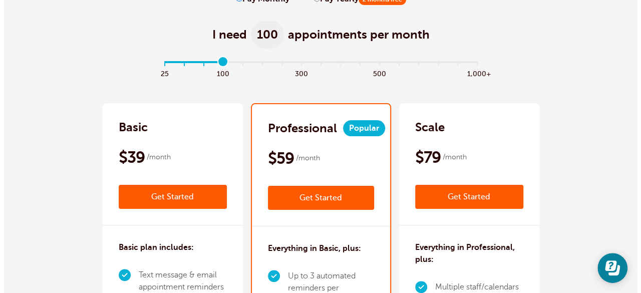
scroll to position [122, 0]
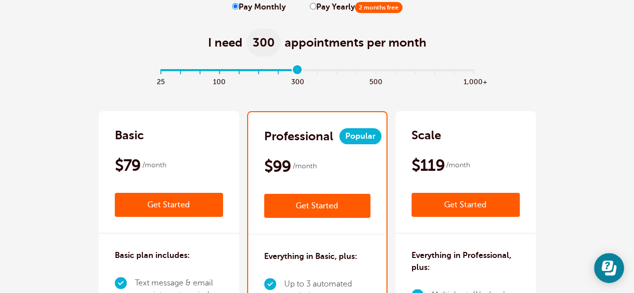
drag, startPoint x: 225, startPoint y: 70, endPoint x: 299, endPoint y: 69, distance: 74.2
click at [299, 71] on input "range" at bounding box center [317, 72] width 324 height 2
drag, startPoint x: 294, startPoint y: 68, endPoint x: 267, endPoint y: 73, distance: 27.0
click at [267, 73] on input "range" at bounding box center [317, 72] width 324 height 2
type input "5"
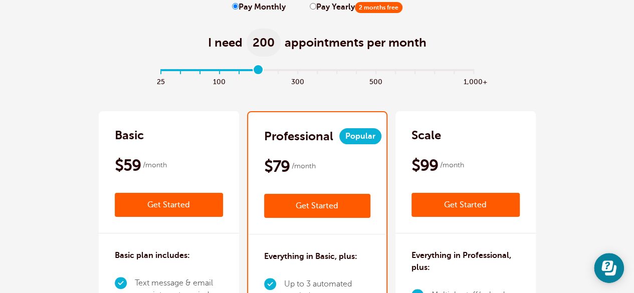
drag, startPoint x: 257, startPoint y: 69, endPoint x: 265, endPoint y: 67, distance: 8.3
click at [265, 71] on input "range" at bounding box center [317, 72] width 324 height 2
click at [520, 198] on link "Get Started" at bounding box center [465, 205] width 108 height 24
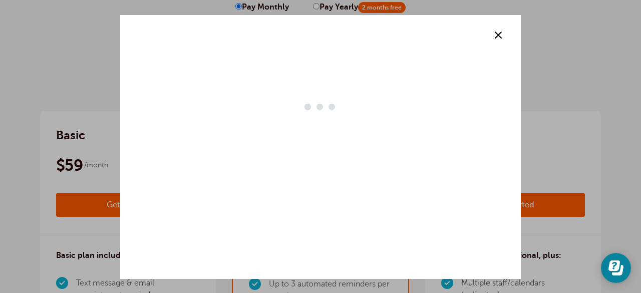
scroll to position [0, 0]
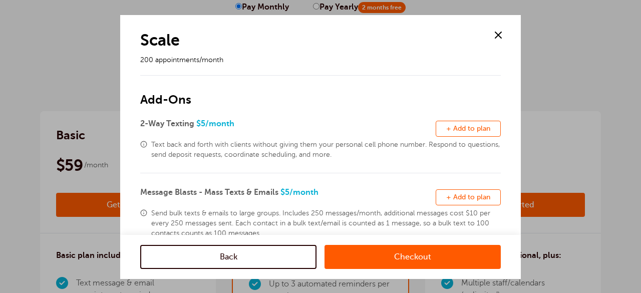
click at [447, 125] on span "+ Add to plan" at bounding box center [469, 129] width 44 height 8
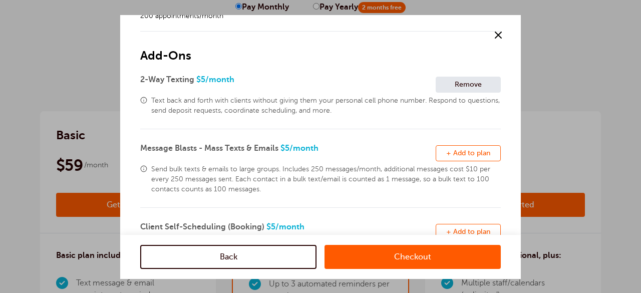
scroll to position [63, 0]
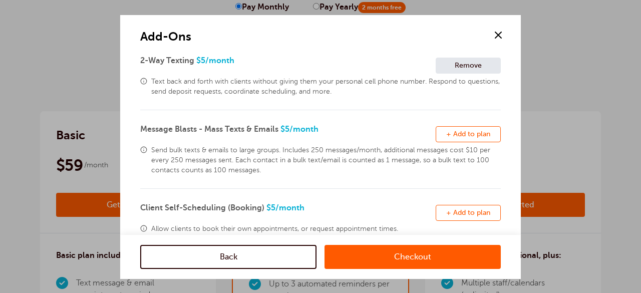
click at [454, 131] on span "+ Add to plan" at bounding box center [469, 134] width 44 height 8
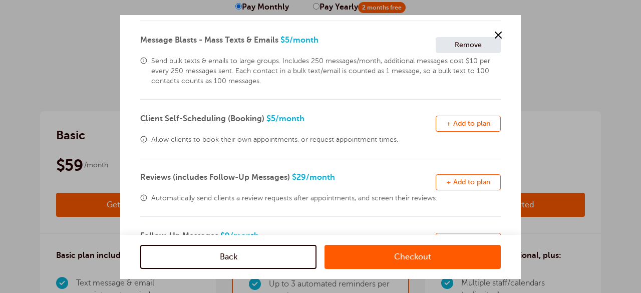
scroll to position [158, 0]
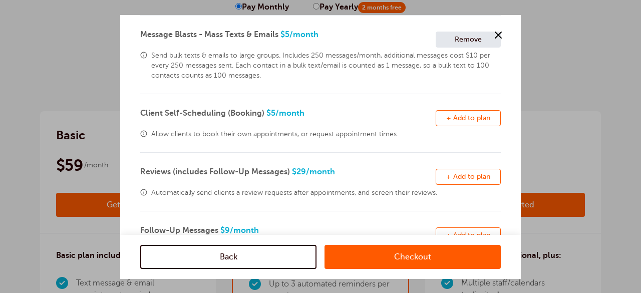
click at [459, 119] on span "+ Add to plan" at bounding box center [469, 118] width 44 height 8
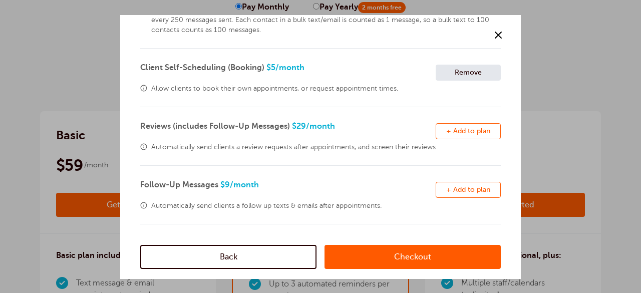
click at [460, 183] on button "Remove + Add to plan" at bounding box center [468, 190] width 65 height 16
click at [415, 255] on link "Checkout" at bounding box center [413, 257] width 176 height 24
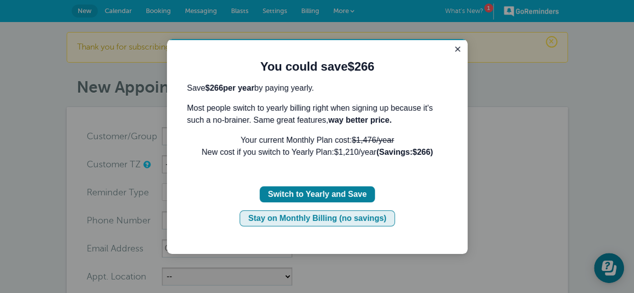
click at [338, 220] on div "Stay on Monthly Billing (no savings)" at bounding box center [317, 218] width 138 height 12
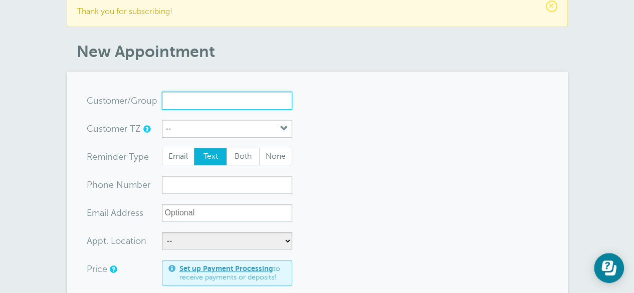
scroll to position [38, 0]
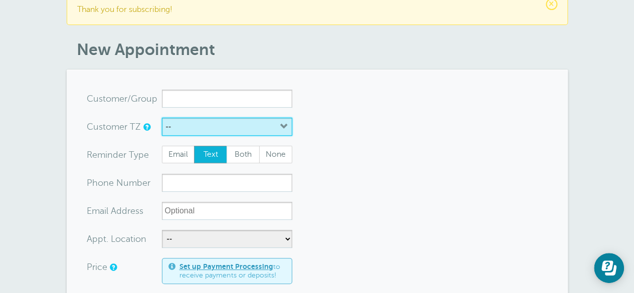
click at [249, 125] on button "--" at bounding box center [227, 127] width 130 height 18
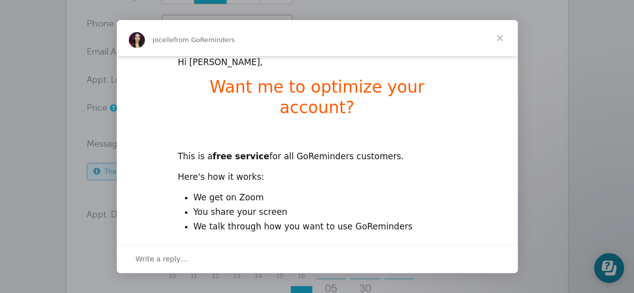
scroll to position [93, 0]
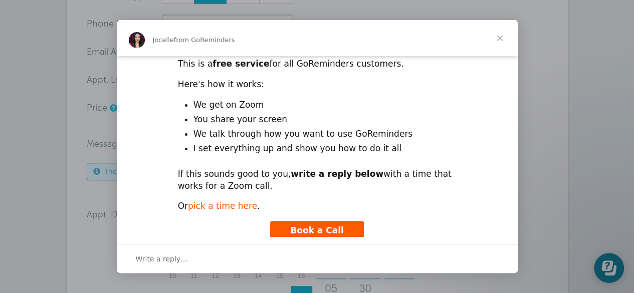
click at [224, 201] on link "pick a time here" at bounding box center [222, 206] width 69 height 10
click at [498, 41] on span "Close" at bounding box center [500, 38] width 36 height 36
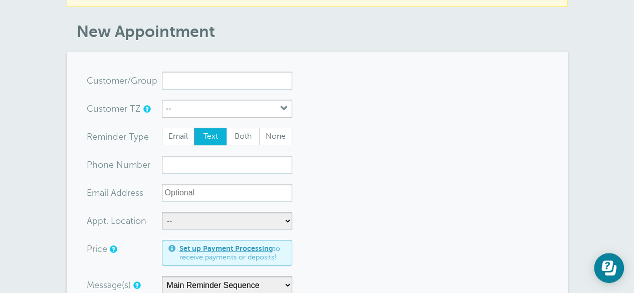
scroll to position [57, 0]
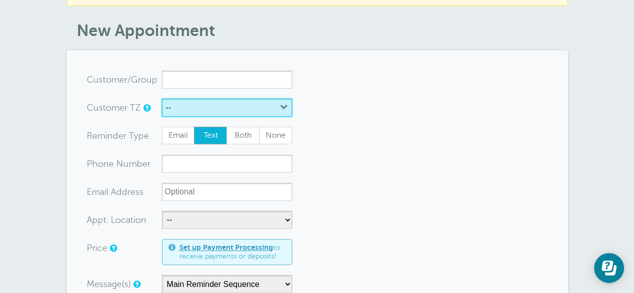
click at [203, 106] on button "--" at bounding box center [227, 108] width 130 height 18
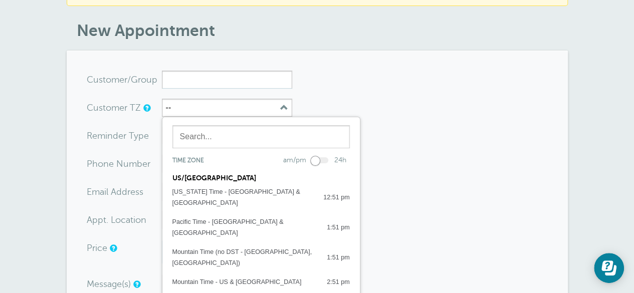
drag, startPoint x: 339, startPoint y: 105, endPoint x: 209, endPoint y: 85, distance: 131.3
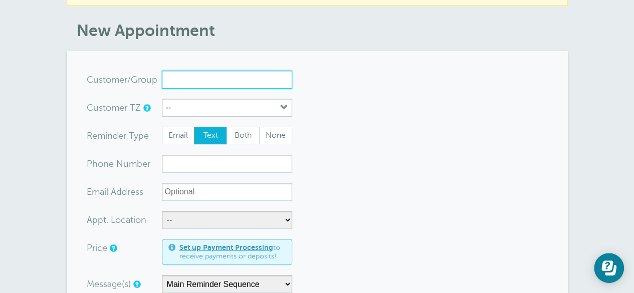
click at [209, 85] on input "x-no-autofill" at bounding box center [227, 80] width 130 height 18
type input "Josh Nelson"
drag, startPoint x: 217, startPoint y: 76, endPoint x: 114, endPoint y: 67, distance: 103.1
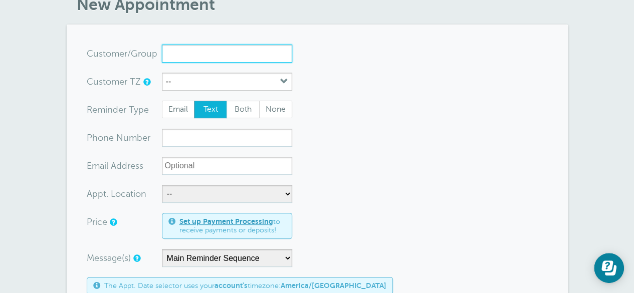
scroll to position [80, 0]
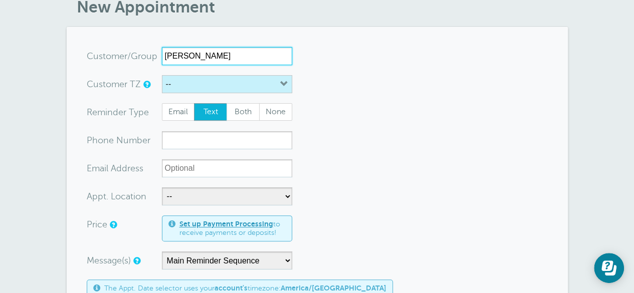
type input "[PERSON_NAME]"
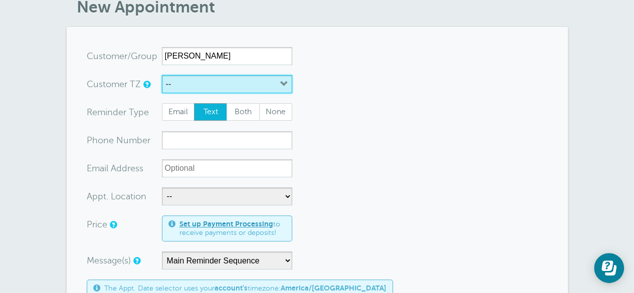
click at [229, 86] on button "--" at bounding box center [227, 84] width 130 height 18
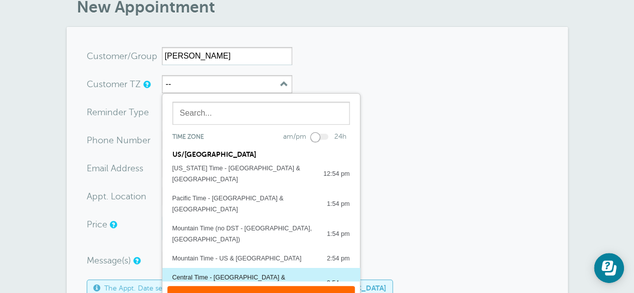
click at [206, 268] on button "Central Time - US & Canada 3:54 pm" at bounding box center [260, 283] width 197 height 30
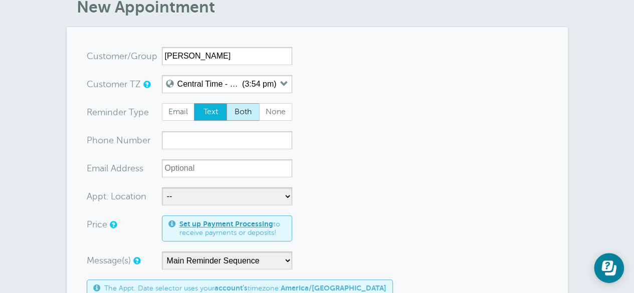
click at [238, 109] on span "Both" at bounding box center [243, 112] width 32 height 17
click at [227, 103] on input "Both" at bounding box center [226, 103] width 1 height 1
radio input "true"
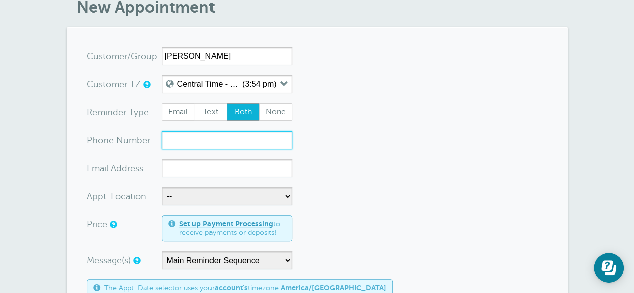
click at [198, 137] on input "xxx-no-autofill" at bounding box center [227, 140] width 130 height 18
type input "563-340-1950"
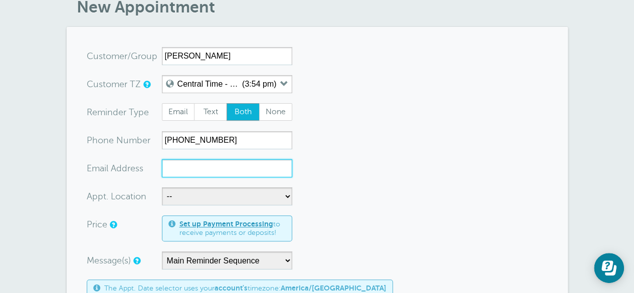
click at [198, 163] on input "xx-no-autofill" at bounding box center [227, 168] width 130 height 18
type input "[EMAIL_ADDRESS][DOMAIN_NAME]"
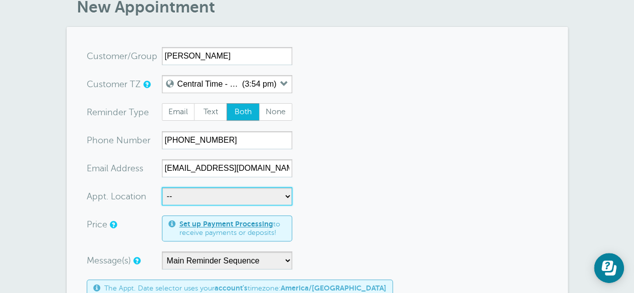
click at [202, 195] on select "-- Zoom Meeting" at bounding box center [227, 196] width 130 height 18
select select "24900"
click at [162, 187] on select "-- Zoom Meeting" at bounding box center [227, 196] width 130 height 18
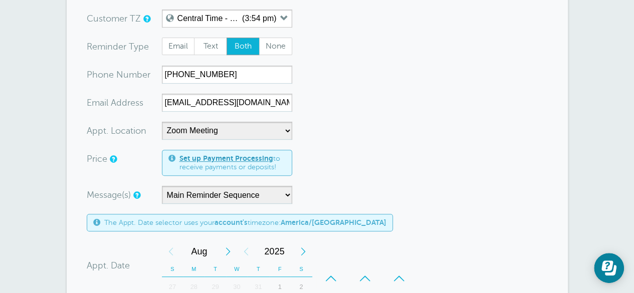
scroll to position [176, 0]
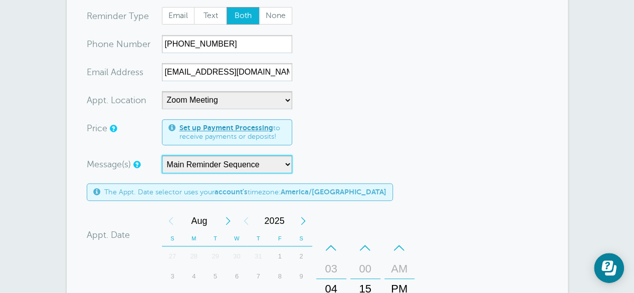
click at [238, 158] on select "Main Reminder Sequence" at bounding box center [227, 164] width 130 height 18
click at [337, 144] on form "You are creating a new customer. To use an existing customer select one from th…" at bounding box center [317, 240] width 461 height 579
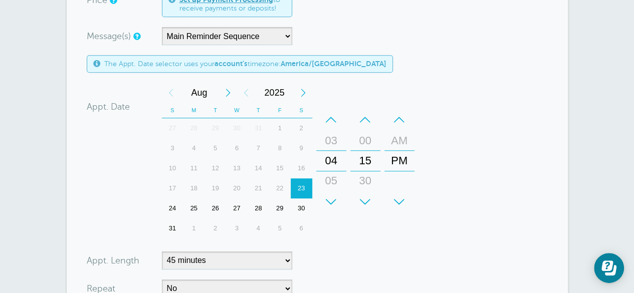
scroll to position [305, 0]
click at [171, 205] on div "24" at bounding box center [173, 208] width 22 height 20
click at [332, 199] on div "+" at bounding box center [331, 201] width 30 height 20
click at [330, 120] on div "–" at bounding box center [331, 119] width 30 height 20
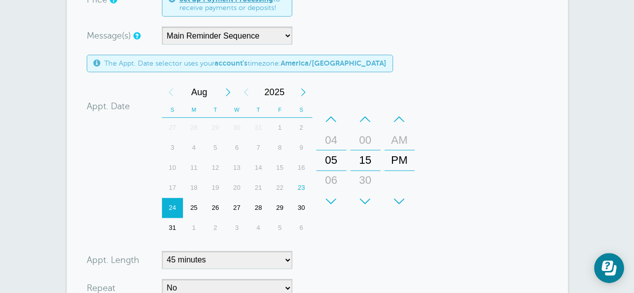
click at [330, 120] on div "–" at bounding box center [331, 119] width 30 height 20
click at [330, 139] on div "02" at bounding box center [331, 140] width 24 height 20
drag, startPoint x: 453, startPoint y: 166, endPoint x: 418, endPoint y: 194, distance: 44.2
click at [418, 194] on form "You are creating a new customer. To use an existing customer select one from th…" at bounding box center [317, 111] width 461 height 579
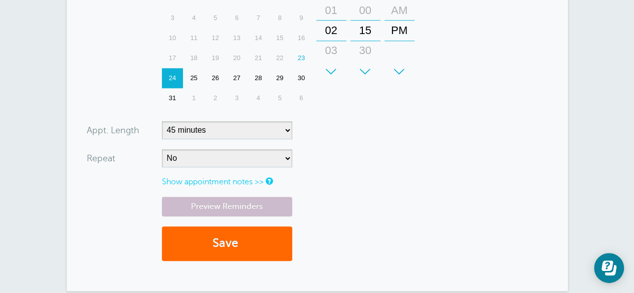
scroll to position [436, 0]
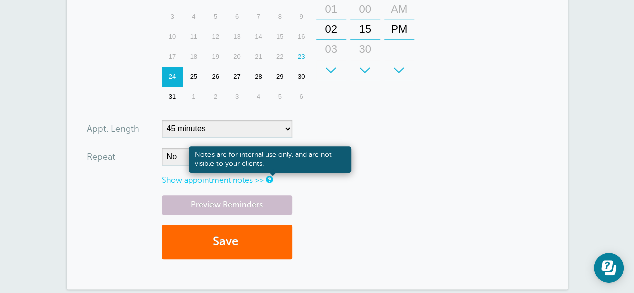
click at [271, 179] on link at bounding box center [269, 179] width 6 height 7
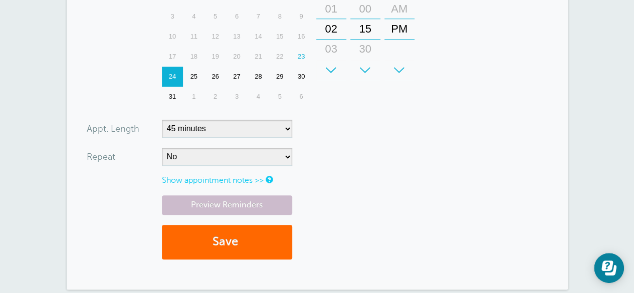
click at [210, 177] on link "Show appointment notes >>" at bounding box center [213, 180] width 102 height 9
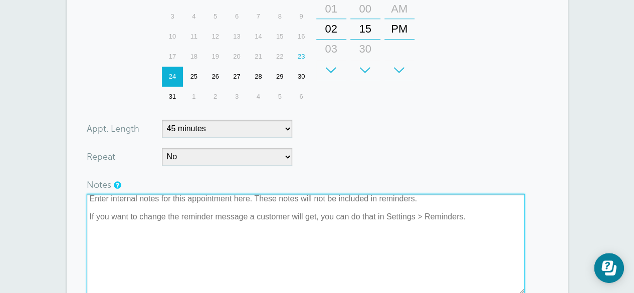
drag, startPoint x: 470, startPoint y: 219, endPoint x: 247, endPoint y: 205, distance: 222.9
click at [247, 205] on textarea at bounding box center [306, 244] width 438 height 100
drag, startPoint x: 463, startPoint y: 219, endPoint x: 329, endPoint y: 183, distance: 139.1
drag, startPoint x: 329, startPoint y: 183, endPoint x: 509, endPoint y: 227, distance: 185.1
click at [509, 227] on textarea at bounding box center [306, 244] width 438 height 100
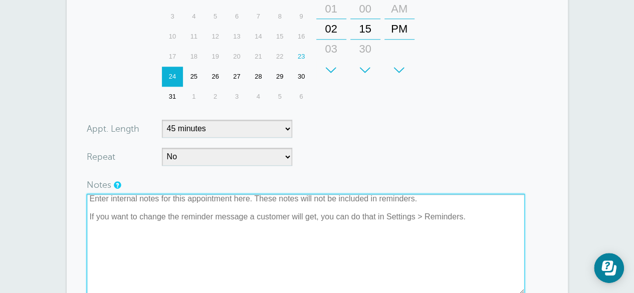
drag, startPoint x: 470, startPoint y: 219, endPoint x: 339, endPoint y: 217, distance: 130.3
click at [339, 217] on textarea at bounding box center [306, 244] width 438 height 100
type textarea "d"
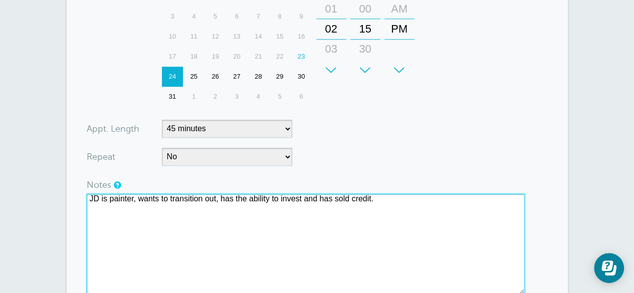
drag, startPoint x: 433, startPoint y: 149, endPoint x: 392, endPoint y: 197, distance: 63.3
click at [392, 197] on textarea "JD is painter, wants to transition out, has the ability to invest and has sold …" at bounding box center [306, 244] width 438 height 100
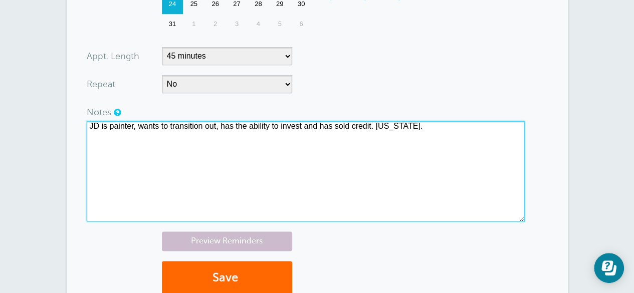
scroll to position [512, 0]
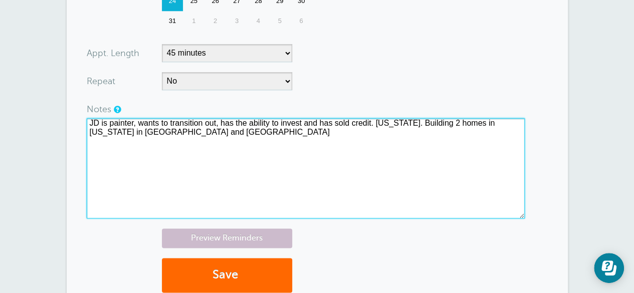
click at [425, 121] on textarea "JD is painter, wants to transition out, has the ability to invest and has sold …" at bounding box center [306, 168] width 438 height 100
click at [187, 131] on textarea "JD is painter, wants to transition out, has the ability to invest and has sold …" at bounding box center [306, 168] width 438 height 100
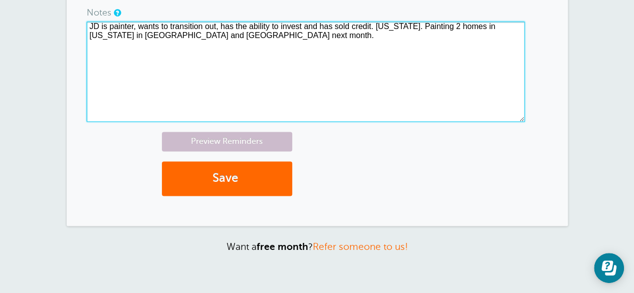
scroll to position [609, 0]
type textarea "JD is painter, wants to transition out, has the ability to invest and has sold …"
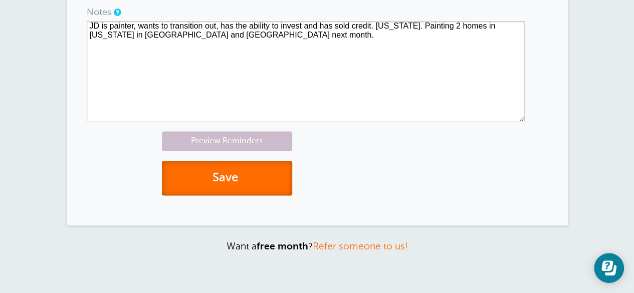
click at [229, 170] on button "Save" at bounding box center [227, 178] width 130 height 35
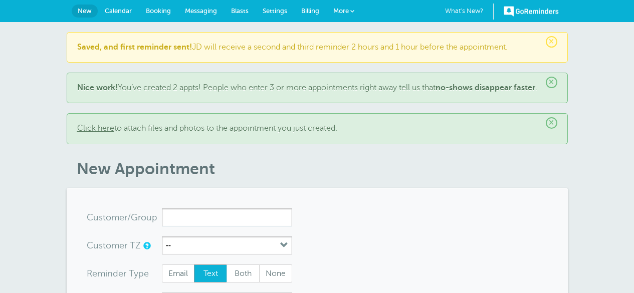
select select "24900"
click at [116, 16] on link "Calendar" at bounding box center [118, 11] width 41 height 22
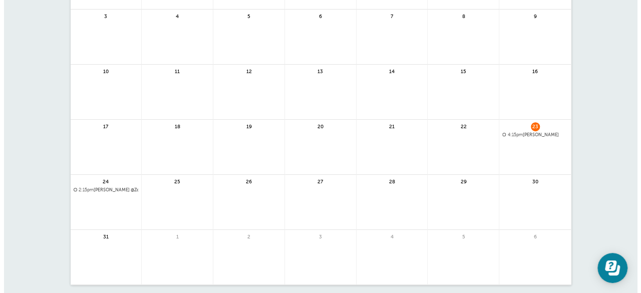
scroll to position [146, 0]
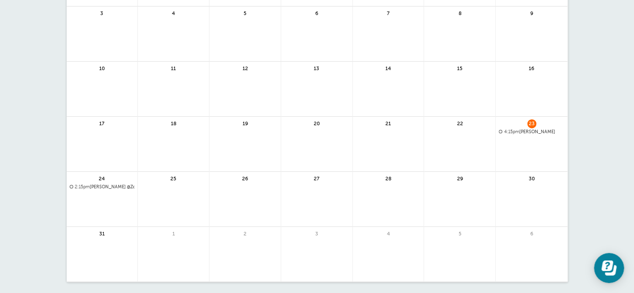
click at [85, 186] on span "2:15pm" at bounding box center [82, 186] width 15 height 5
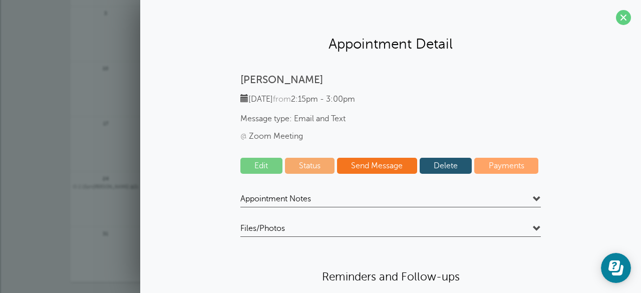
click at [270, 164] on link "Edit" at bounding box center [262, 166] width 42 height 16
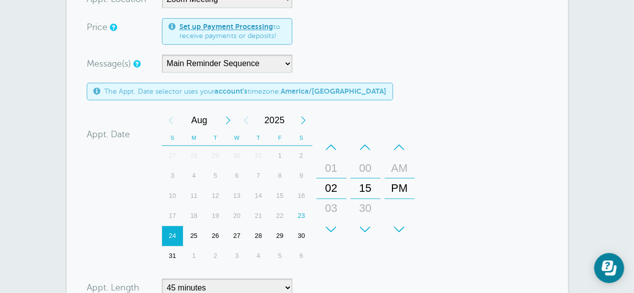
scroll to position [252, 0]
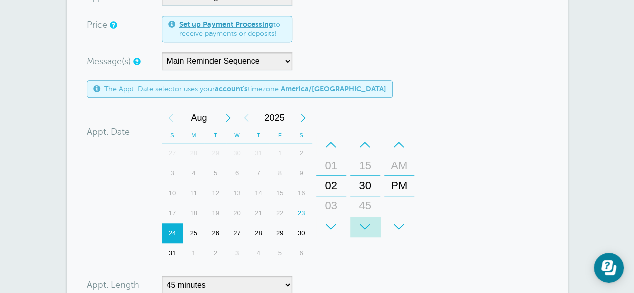
click at [367, 223] on div "+" at bounding box center [365, 227] width 30 height 20
click at [361, 142] on div "–" at bounding box center [365, 145] width 30 height 20
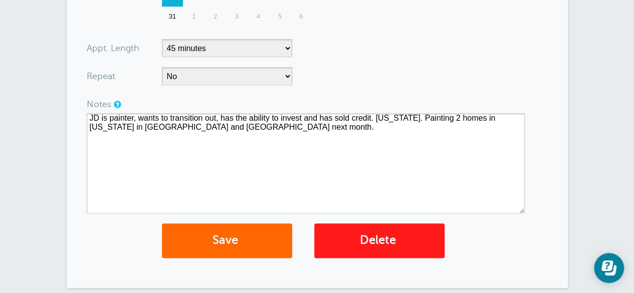
scroll to position [490, 0]
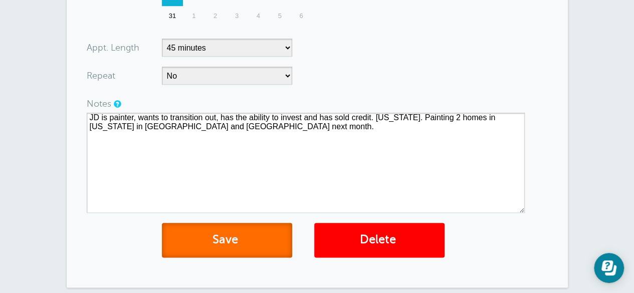
click at [247, 232] on button "Save" at bounding box center [227, 240] width 130 height 35
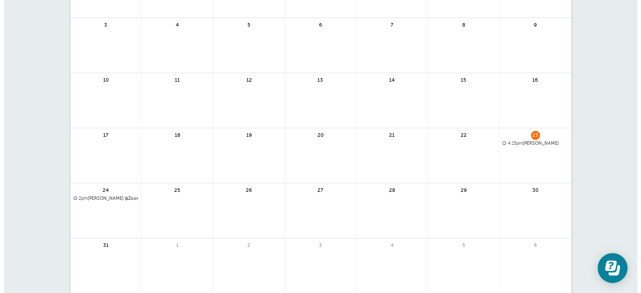
scroll to position [196, 0]
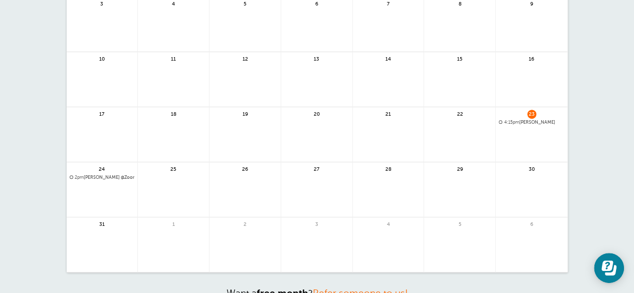
click at [89, 177] on span "2pm [PERSON_NAME] @Zoom Meeting" at bounding box center [102, 178] width 65 height 6
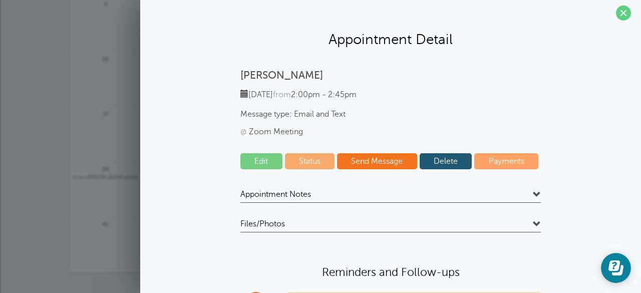
scroll to position [0, 0]
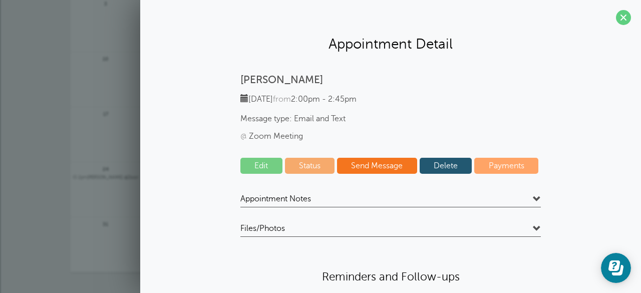
click at [367, 162] on link "Send Message" at bounding box center [377, 166] width 80 height 16
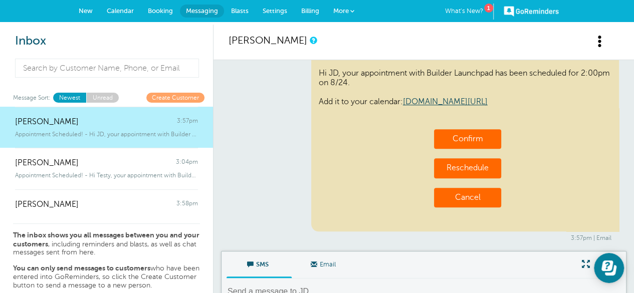
click at [240, 14] on span "Blasts" at bounding box center [240, 11] width 18 height 8
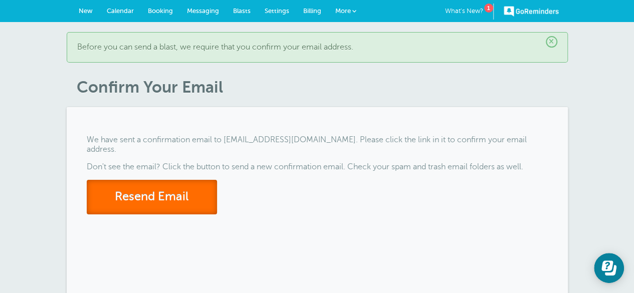
click at [145, 186] on button "Resend Email" at bounding box center [152, 197] width 130 height 35
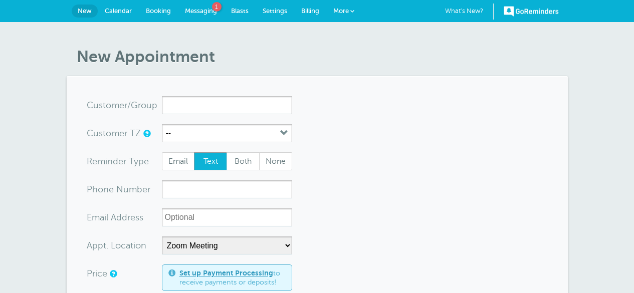
select select "24900"
click at [205, 10] on span "Messaging" at bounding box center [201, 11] width 32 height 8
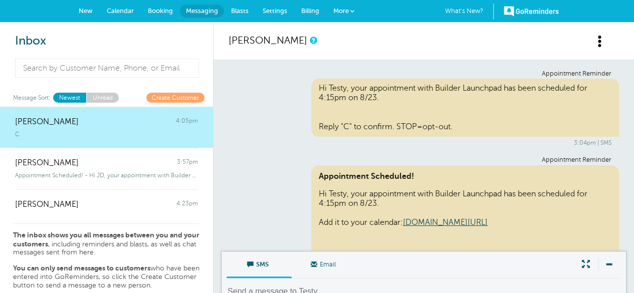
scroll to position [121, 0]
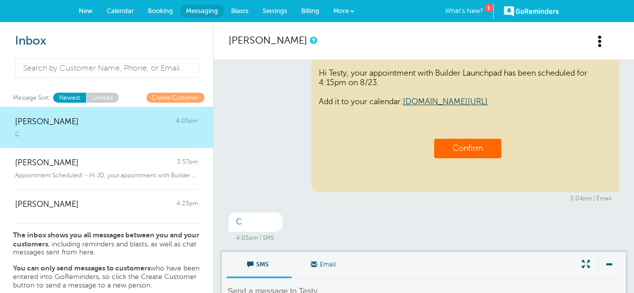
click at [452, 144] on link "Confirm" at bounding box center [467, 148] width 31 height 9
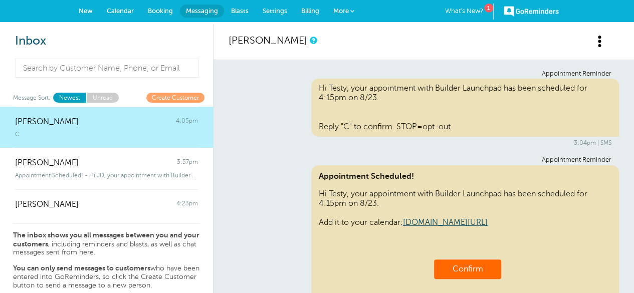
click at [239, 7] on link "Blasts" at bounding box center [240, 11] width 32 height 22
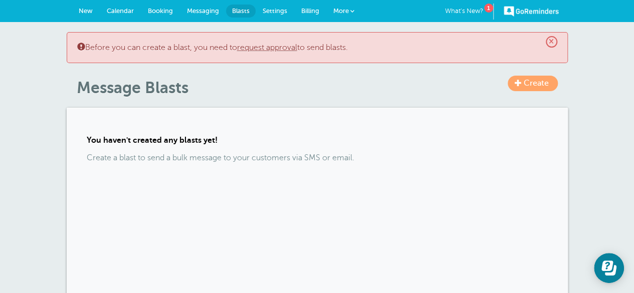
click at [262, 48] on link "request approval" at bounding box center [267, 47] width 60 height 9
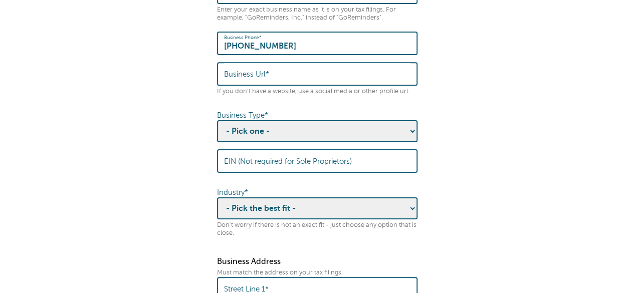
scroll to position [232, 0]
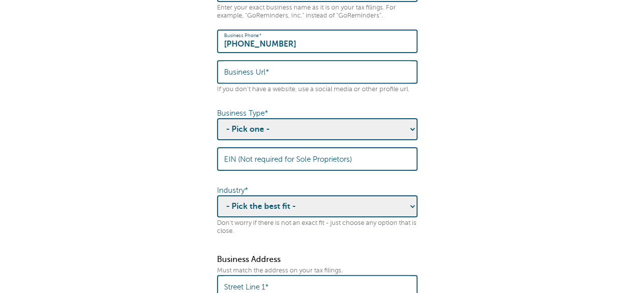
click at [260, 140] on select "- Pick one - Sole Proprietorship Partnership Limited Liability Corporation Co-o…" at bounding box center [317, 129] width 200 height 22
select select "Limited Liability Corporation"
click at [217, 127] on select "- Pick one - Sole Proprietorship Partnership Limited Liability Corporation Co-o…" at bounding box center [317, 129] width 200 height 22
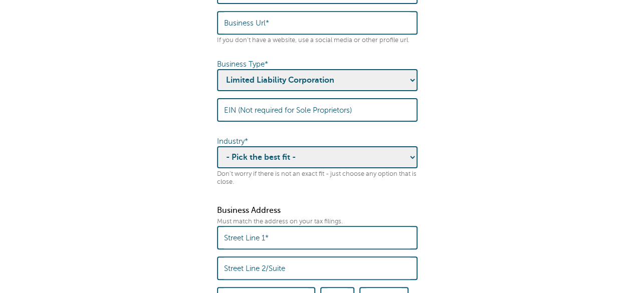
scroll to position [288, 0]
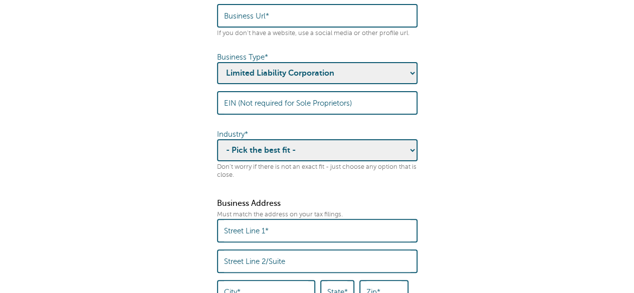
click at [347, 161] on select "- Pick the best fit - Agriculture Automotive Banking Consumer Education Electro…" at bounding box center [317, 150] width 200 height 22
select select "REAL_ESTATE"
click at [217, 149] on select "- Pick the best fit - Agriculture Automotive Banking Consumer Education Electro…" at bounding box center [317, 150] width 200 height 22
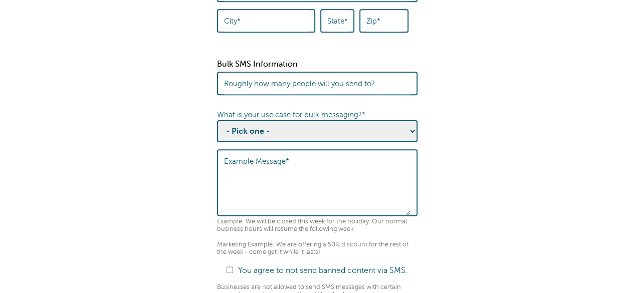
scroll to position [560, 0]
click at [292, 135] on select "- Pick one - Sending notifications of business updates Sending marketing offers…" at bounding box center [317, 131] width 200 height 22
click at [444, 110] on fieldset "Before you can send a Message Blast to multiple contacts, we need to collect th…" at bounding box center [317, 37] width 614 height 1029
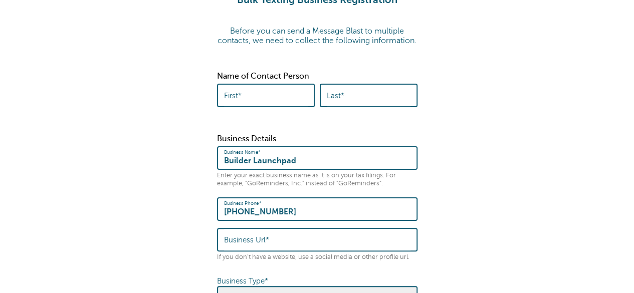
scroll to position [70, 0]
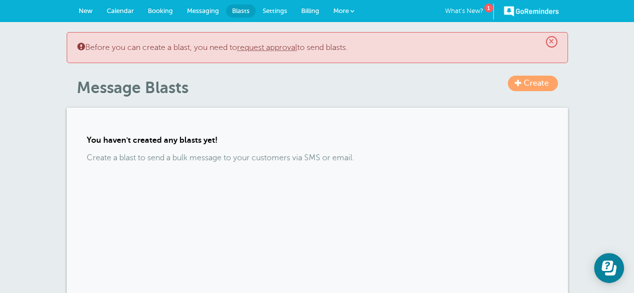
click at [275, 49] on link "request approval" at bounding box center [267, 47] width 60 height 9
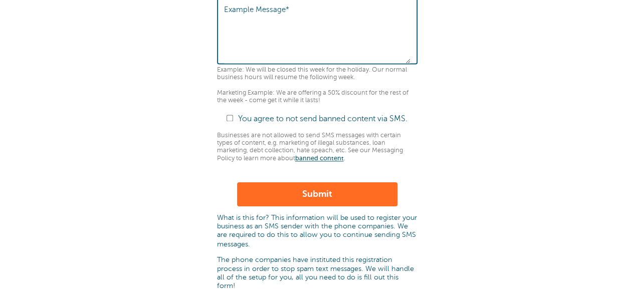
scroll to position [716, 0]
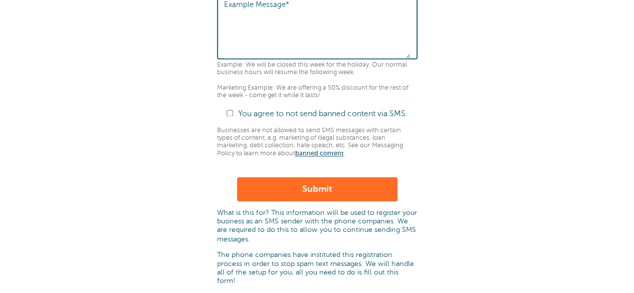
click at [226, 119] on div "You agree to not send banned content via SMS." at bounding box center [317, 114] width 200 height 10
click at [227, 116] on input "You agree to not send banned content via SMS." at bounding box center [230, 113] width 7 height 7
checkbox input "true"
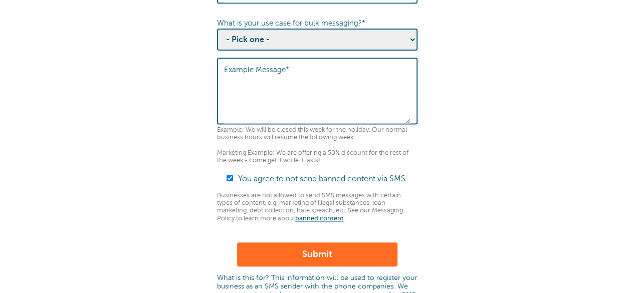
scroll to position [648, 0]
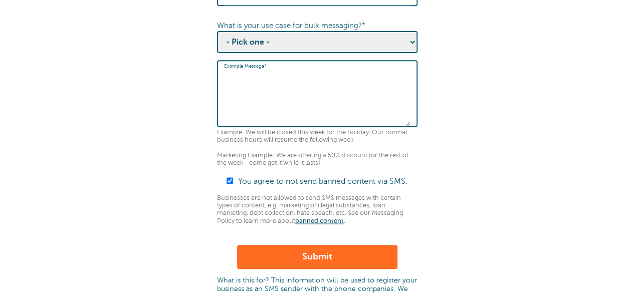
click at [281, 88] on textarea "Example Message*" at bounding box center [317, 95] width 186 height 62
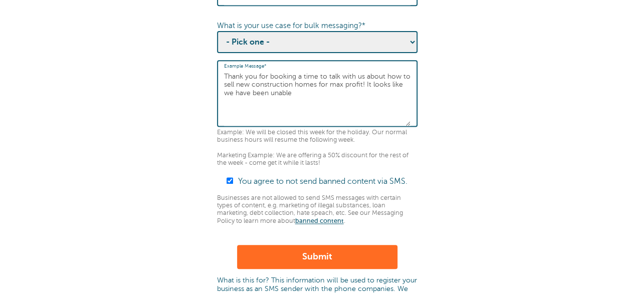
drag, startPoint x: 298, startPoint y: 85, endPoint x: 268, endPoint y: 84, distance: 30.6
click at [268, 84] on textarea "Thank you for booking a time to talk with us about how to sell new construction…" at bounding box center [317, 95] width 186 height 62
click at [388, 98] on textarea "Thank you for expressing an interest in booking a time to talk with us about ho…" at bounding box center [317, 95] width 186 height 62
click at [382, 101] on textarea "Thank you for expressing an interest in booking a time to talk with us about ho…" at bounding box center [317, 95] width 186 height 62
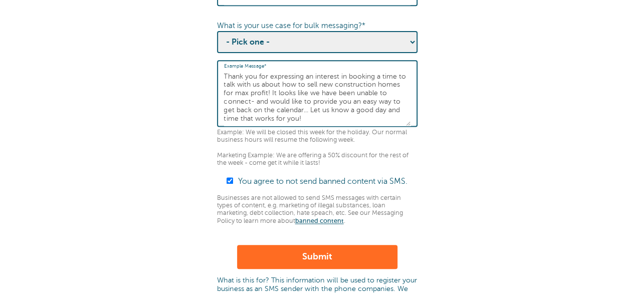
scroll to position [0, 0]
click at [290, 99] on textarea "Thank you for expressing an interest in booking a time to talk with us about ho…" at bounding box center [317, 95] width 186 height 62
click at [304, 101] on textarea "Thank you for expressing an interest in booking a time to discuss how to sell n…" at bounding box center [317, 95] width 186 height 62
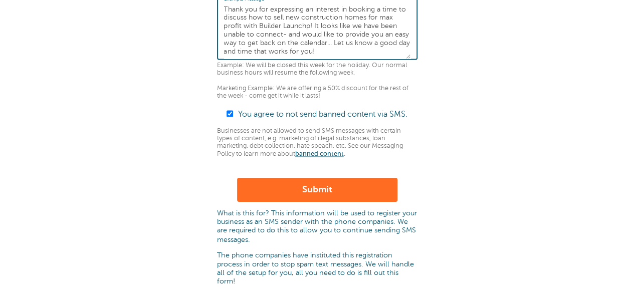
scroll to position [710, 0]
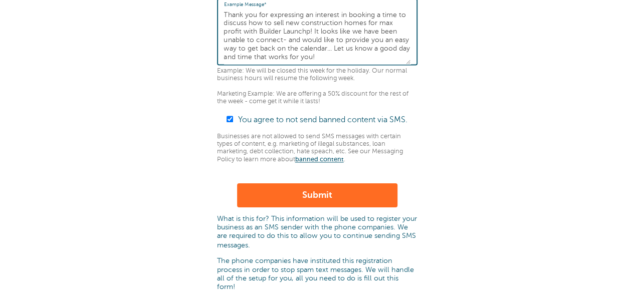
click at [307, 43] on textarea "Thank you for expressing an interest in booking a time to discuss how to sell n…" at bounding box center [317, 33] width 186 height 62
click at [348, 49] on textarea "Thank you for expressing an interest in booking a time to discuss how to sell n…" at bounding box center [317, 33] width 186 height 62
click at [304, 40] on textarea "Thank you for expressing an interest in booking a time to discuss how to sell n…" at bounding box center [317, 33] width 186 height 62
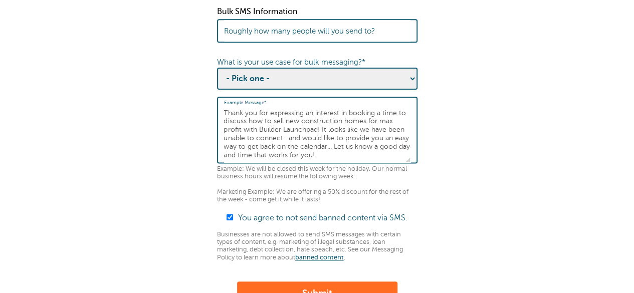
scroll to position [610, 0]
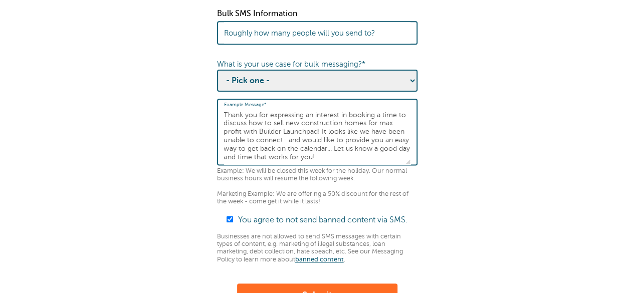
type textarea "Thank you for expressing an interest in booking a time to discuss how to sell n…"
click at [403, 90] on select "- Pick one - Sending notifications of business updates Sending marketing offers…" at bounding box center [317, 81] width 200 height 22
select select "Business Updates"
click at [217, 79] on select "- Pick one - Sending notifications of business updates Sending marketing offers…" at bounding box center [317, 81] width 200 height 22
click at [350, 92] on select "- Pick one - Sending notifications of business updates Sending marketing offers…" at bounding box center [317, 81] width 200 height 22
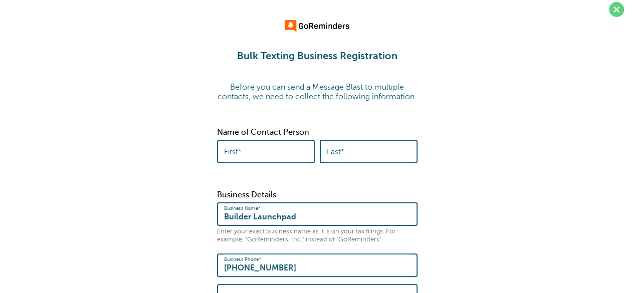
scroll to position [0, 0]
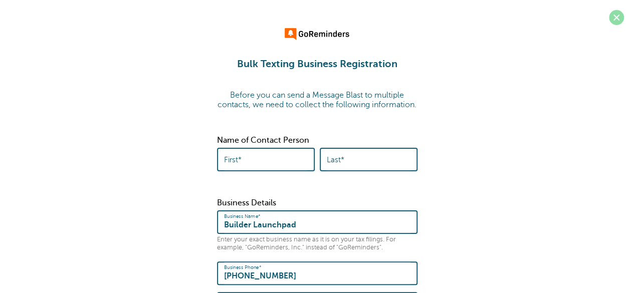
click at [616, 16] on span at bounding box center [616, 17] width 15 height 15
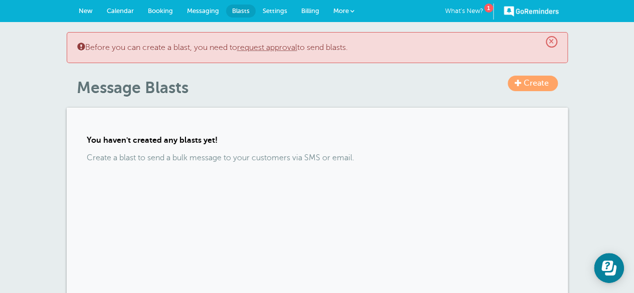
click at [345, 6] on link "More" at bounding box center [343, 11] width 35 height 23
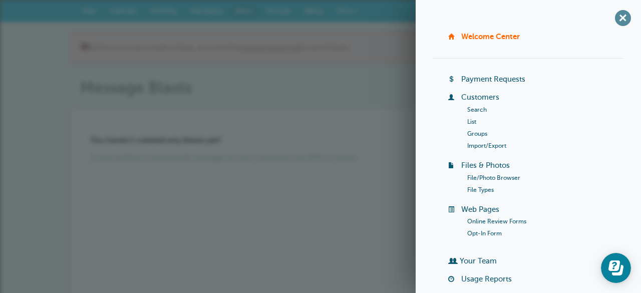
click at [614, 20] on span "+" at bounding box center [623, 18] width 23 height 23
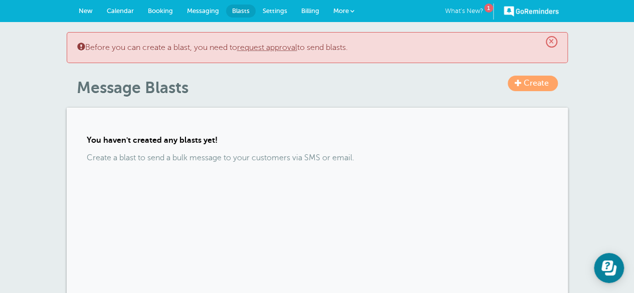
click at [458, 8] on link "What's New? 1" at bounding box center [469, 12] width 49 height 16
click at [524, 14] on link "GoReminders" at bounding box center [531, 11] width 55 height 22
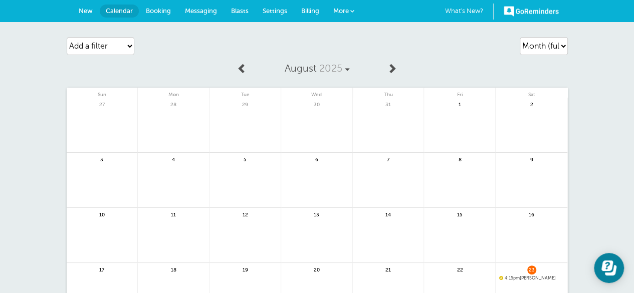
click at [350, 9] on span at bounding box center [352, 11] width 4 height 4
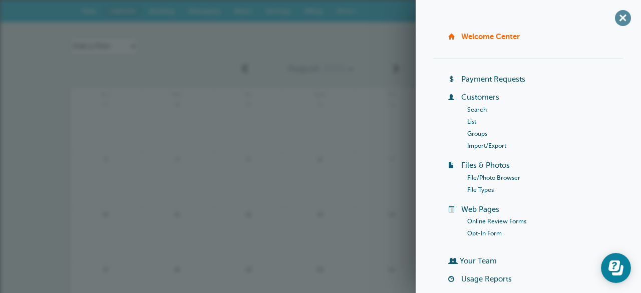
click at [613, 14] on span "+" at bounding box center [623, 18] width 23 height 23
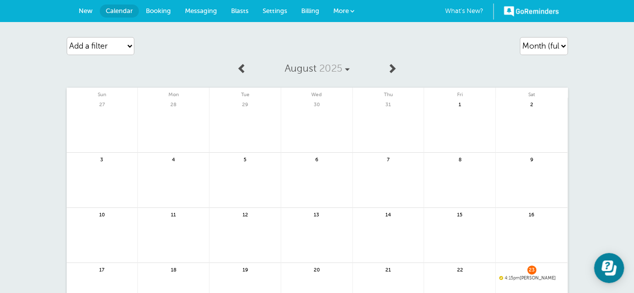
click at [87, 14] on span "New" at bounding box center [86, 11] width 14 height 8
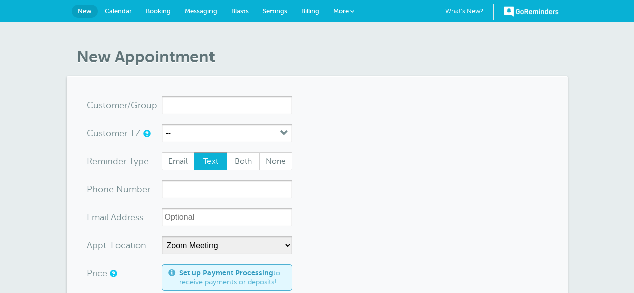
select select "24900"
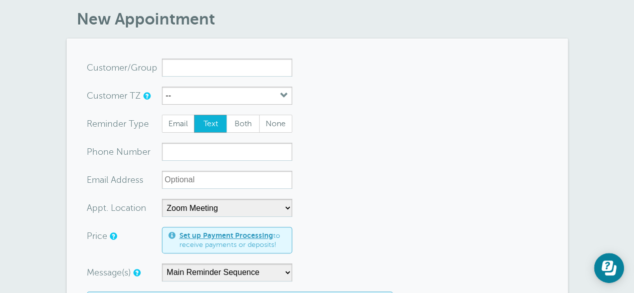
scroll to position [39, 0]
